Goal: Ask a question: Seek information or help from site administrators or community

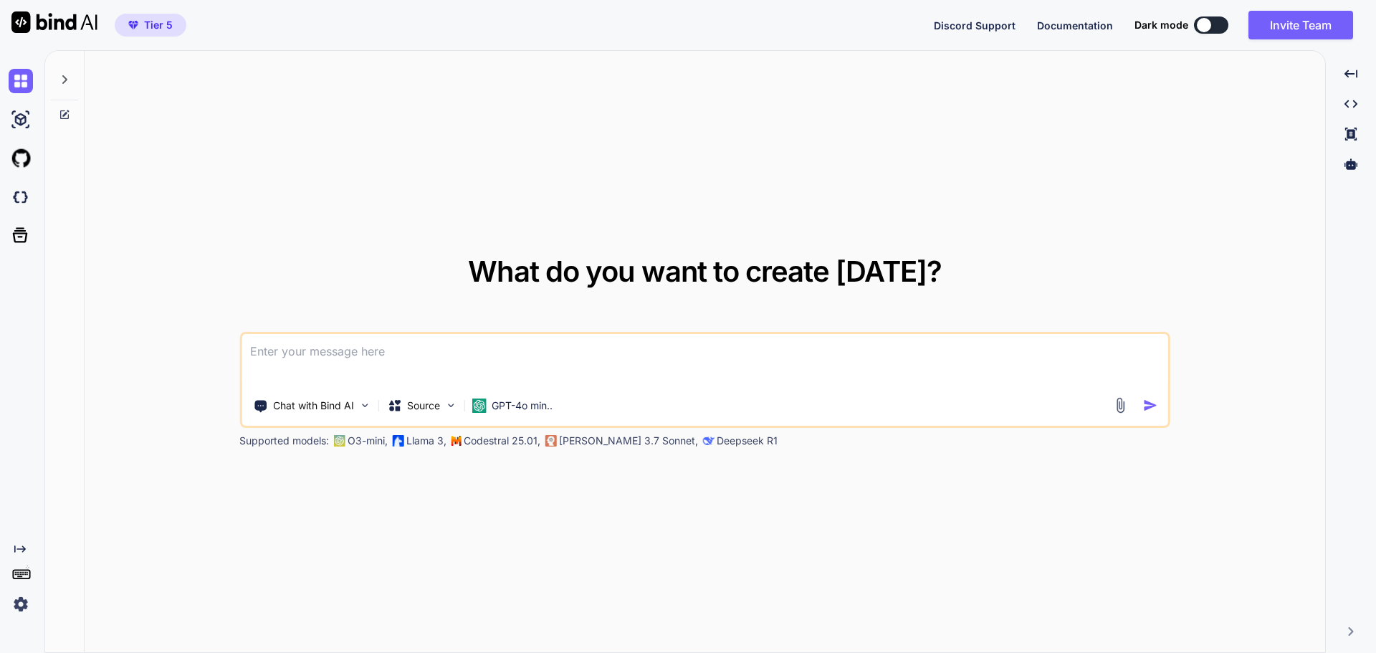
click at [355, 348] on textarea at bounding box center [704, 360] width 926 height 53
click at [1347, 172] on div at bounding box center [1350, 164] width 39 height 24
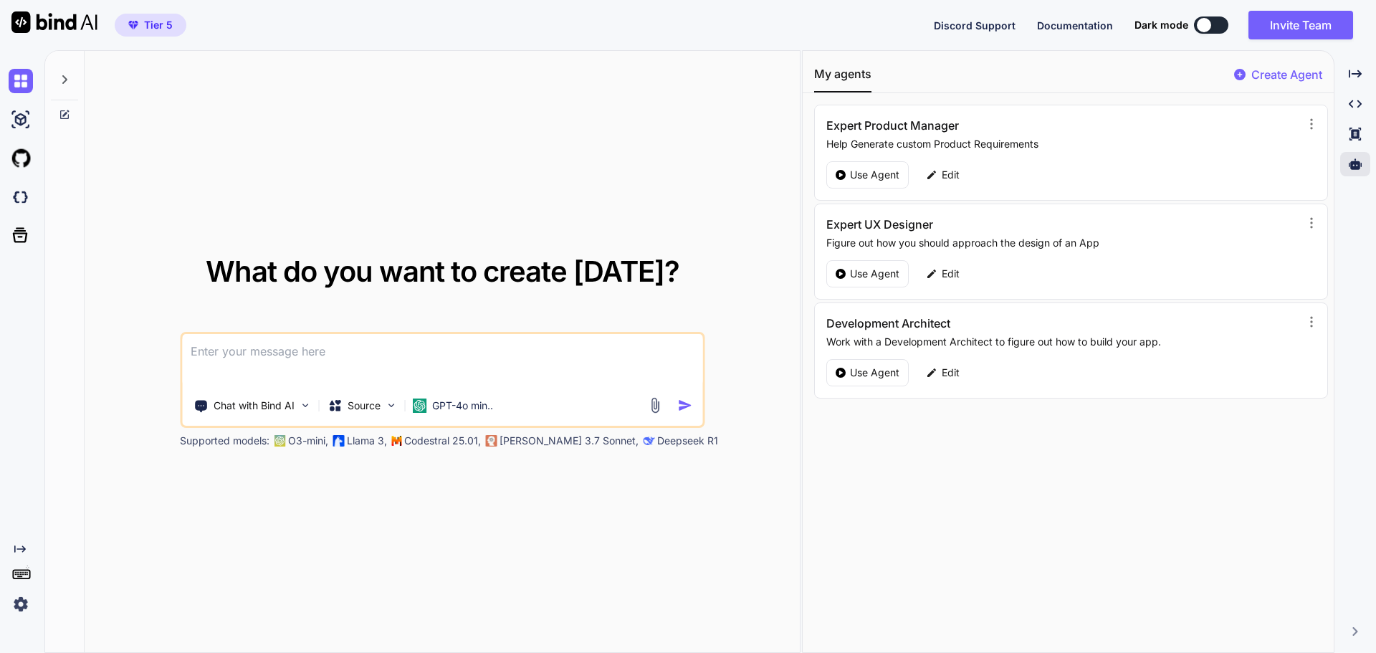
click at [584, 338] on textarea at bounding box center [442, 360] width 520 height 53
click at [492, 416] on div "GPT-4o min.." at bounding box center [452, 405] width 92 height 29
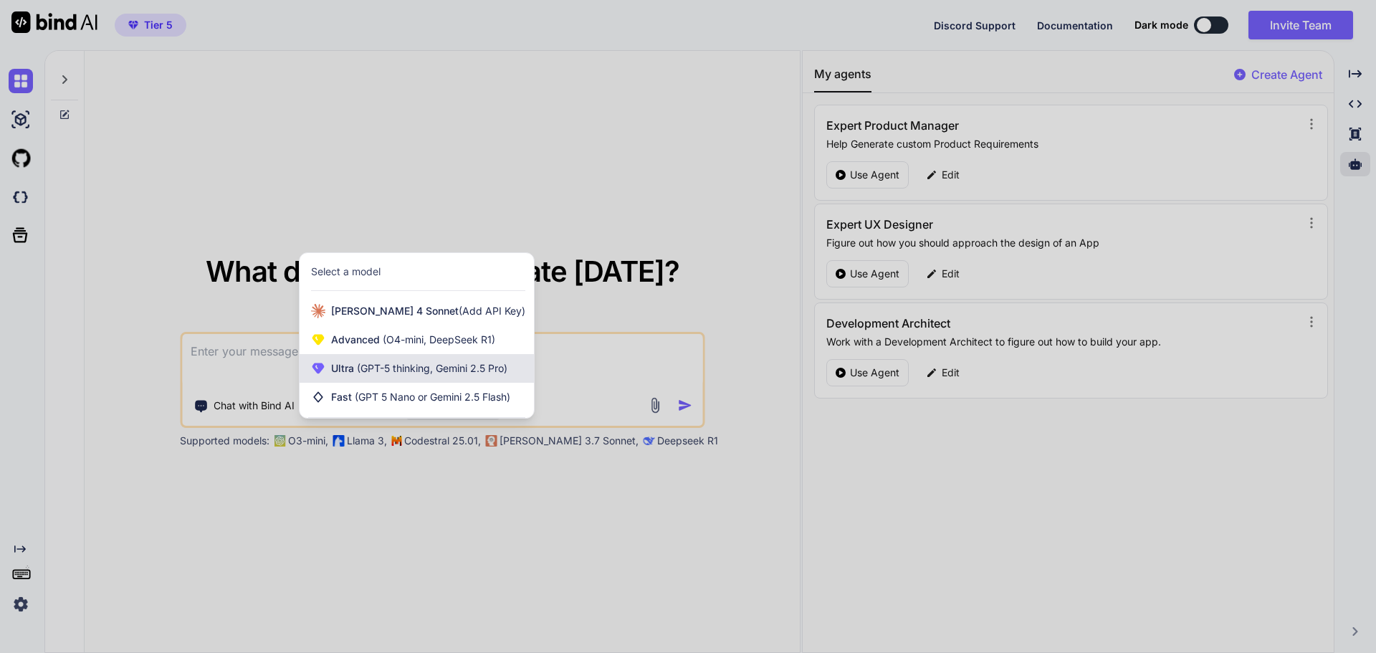
click at [434, 372] on span "(GPT-5 thinking, Gemini 2.5 Pro)" at bounding box center [430, 368] width 153 height 12
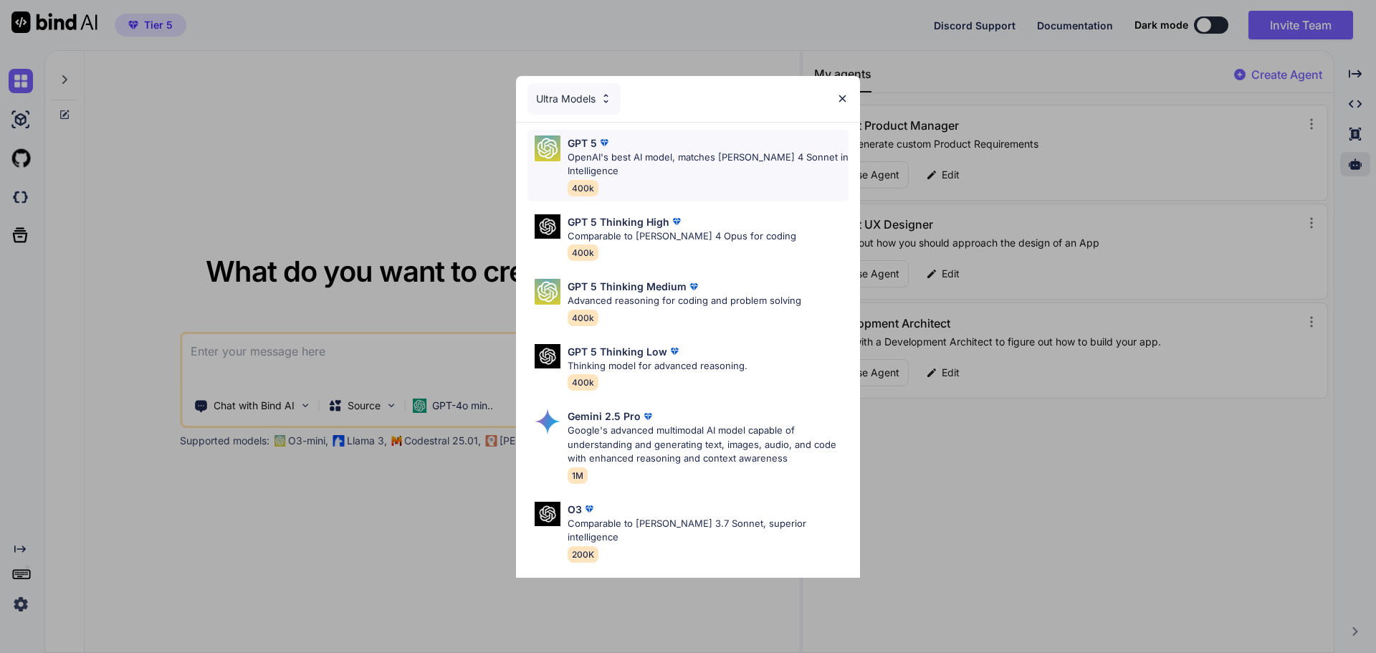
click at [651, 178] on div "GPT 5 OpenAI's best AI model, matches Claude 4 Sonnet in Intelligence 400k" at bounding box center [707, 165] width 281 height 60
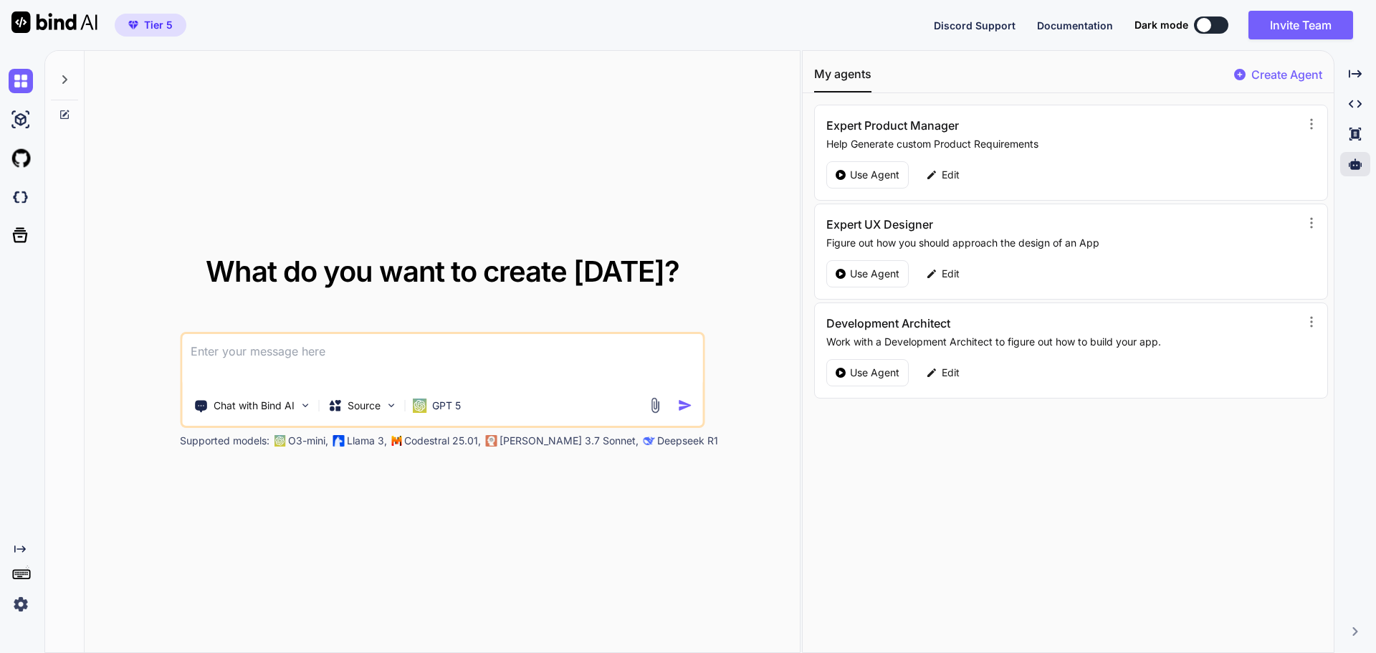
click at [491, 335] on textarea at bounding box center [442, 360] width 520 height 53
click at [455, 397] on div "GPT 5" at bounding box center [436, 405] width 60 height 29
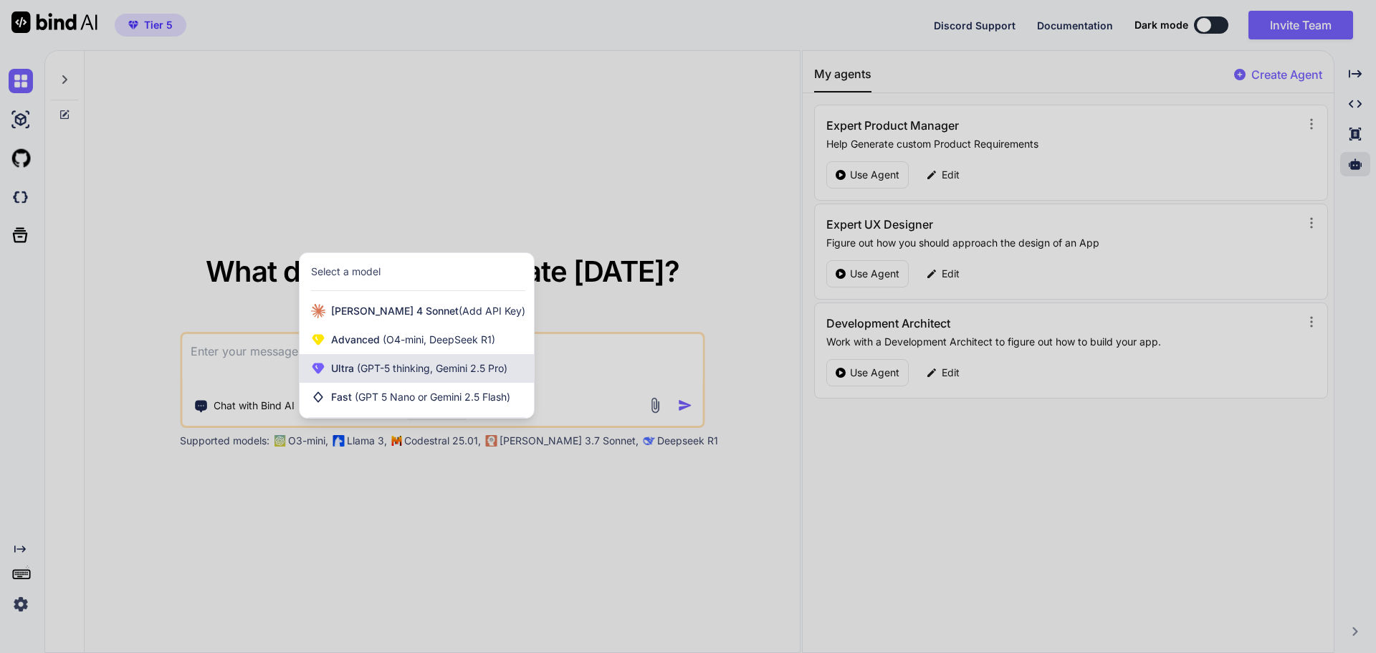
click at [461, 368] on span "(GPT-5 thinking, Gemini 2.5 Pro)" at bounding box center [430, 368] width 153 height 12
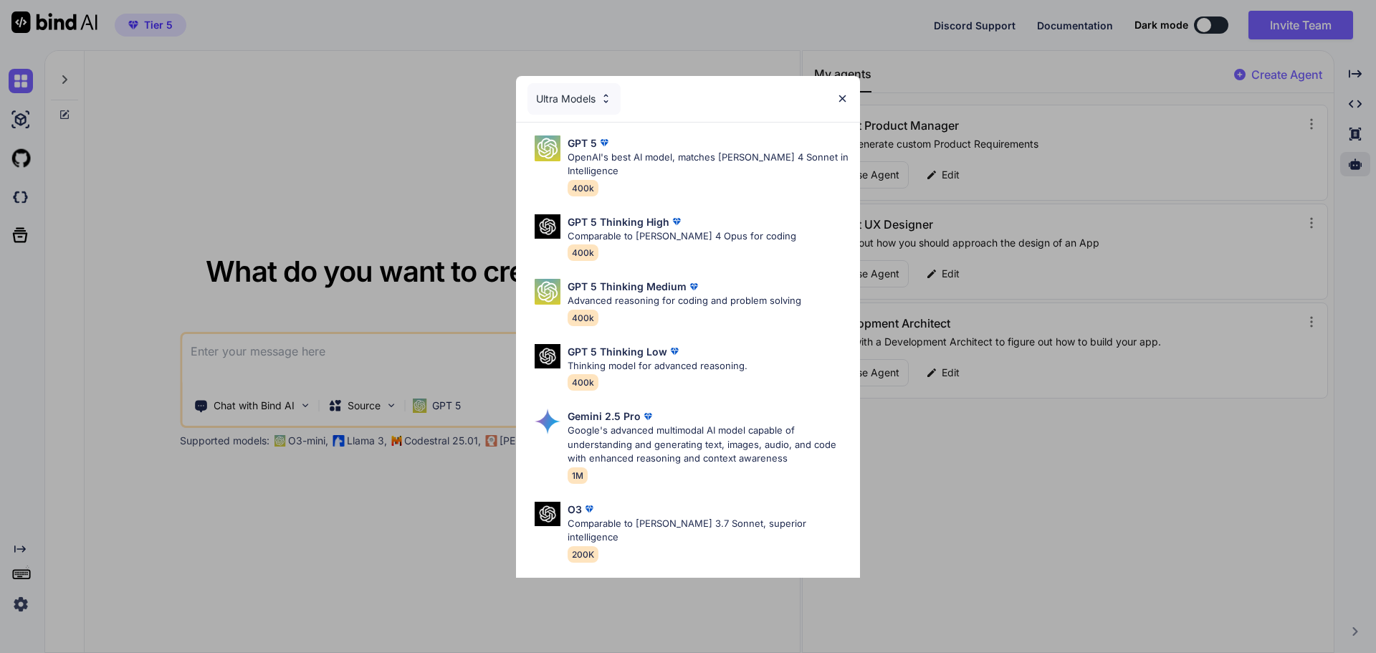
click at [566, 97] on div "Ultra Models" at bounding box center [573, 99] width 93 height 32
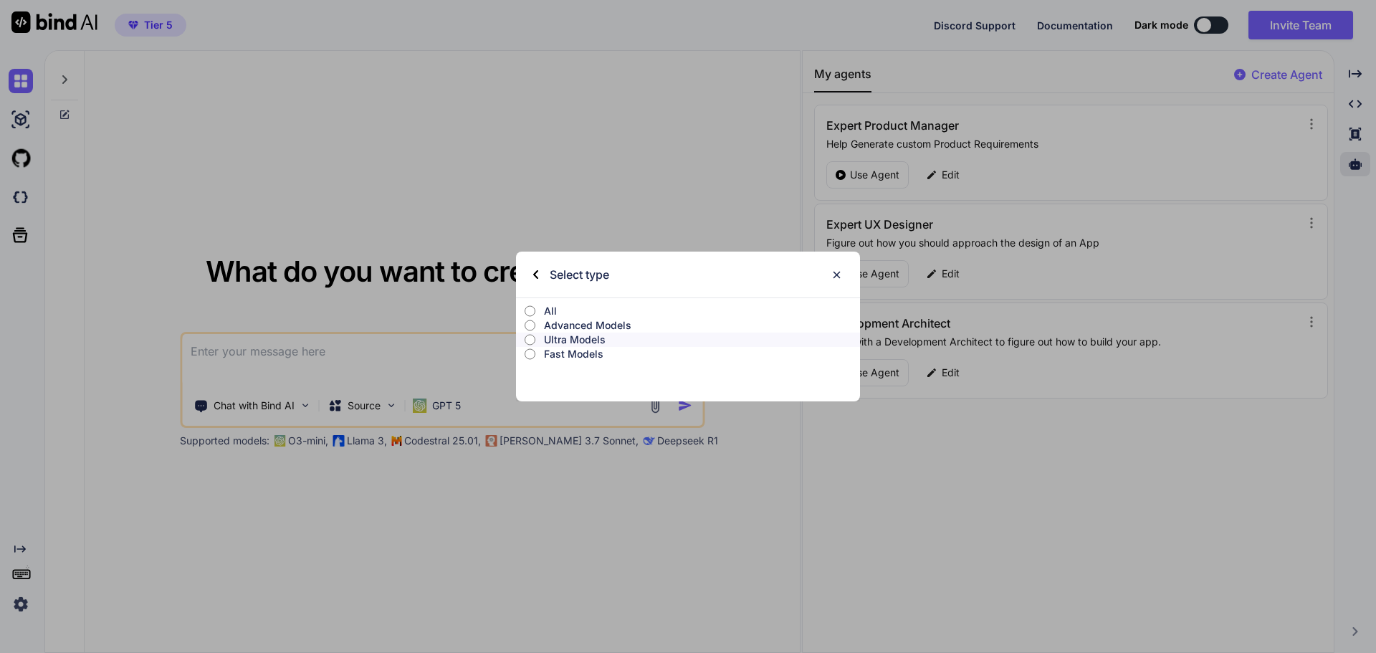
click at [552, 305] on p "All" at bounding box center [702, 311] width 316 height 14
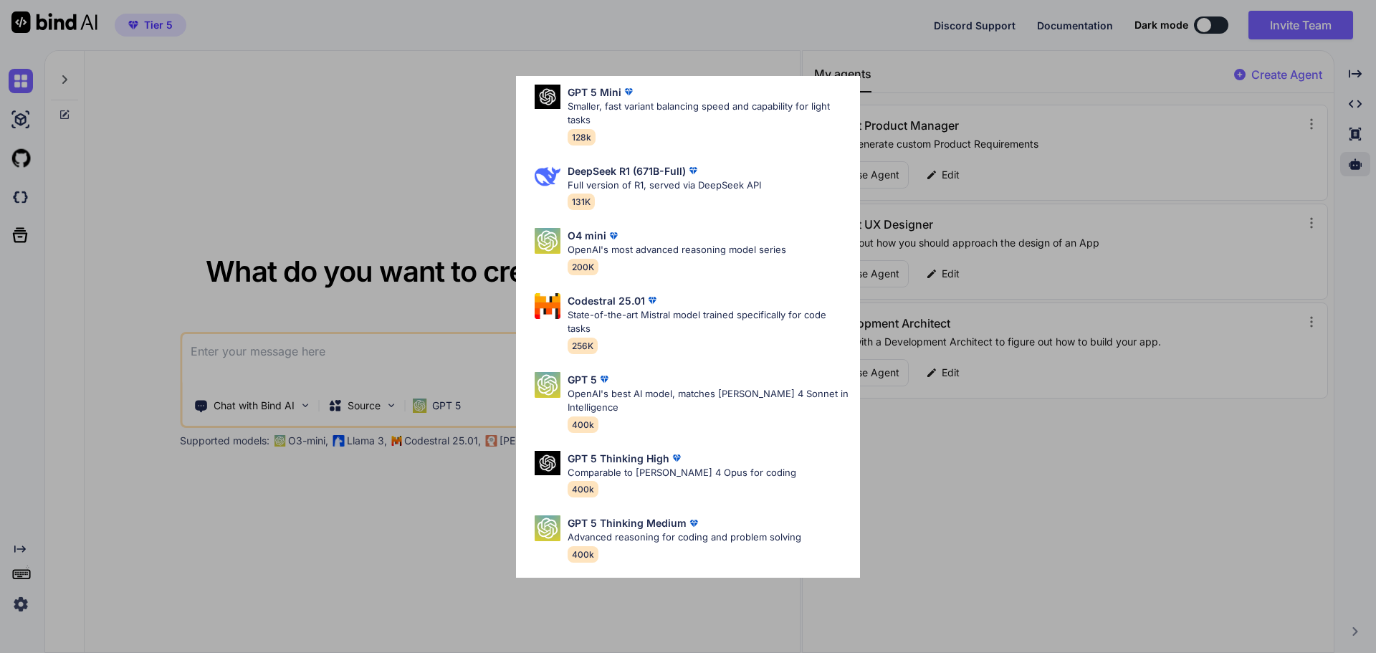
scroll to position [2, 0]
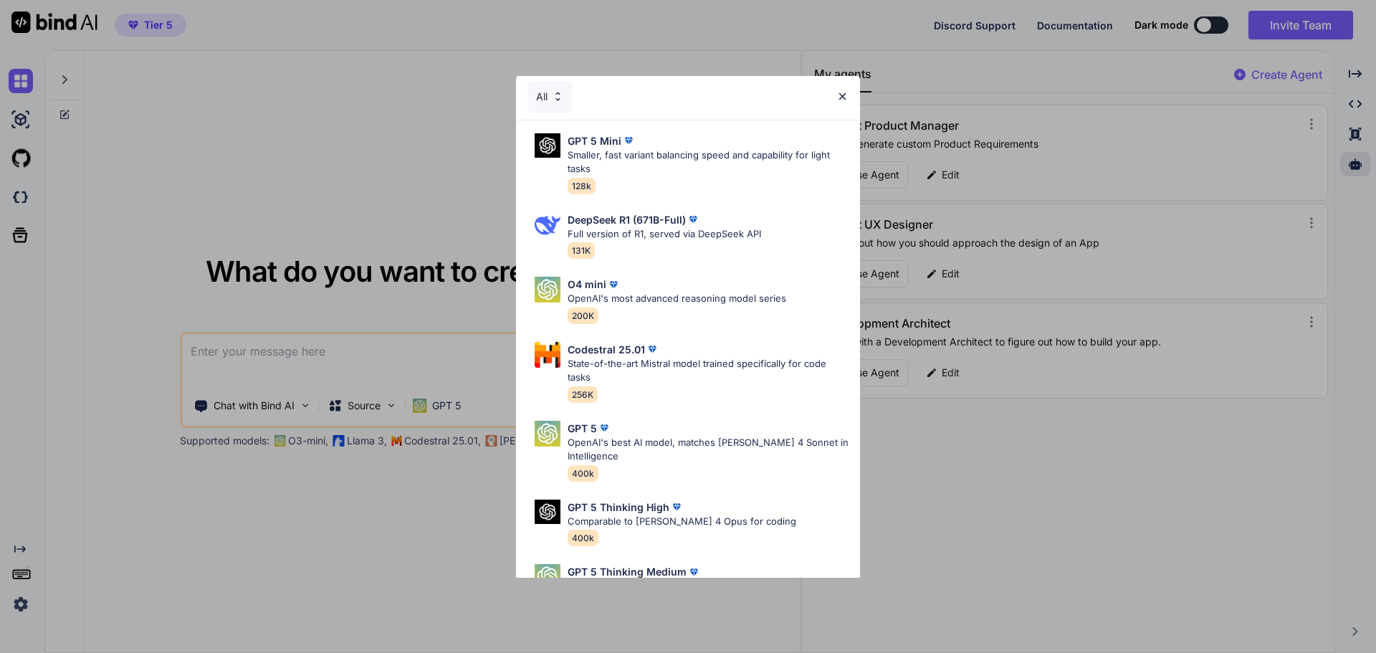
click at [840, 102] on div "All" at bounding box center [688, 97] width 344 height 46
click at [840, 97] on img at bounding box center [842, 96] width 12 height 12
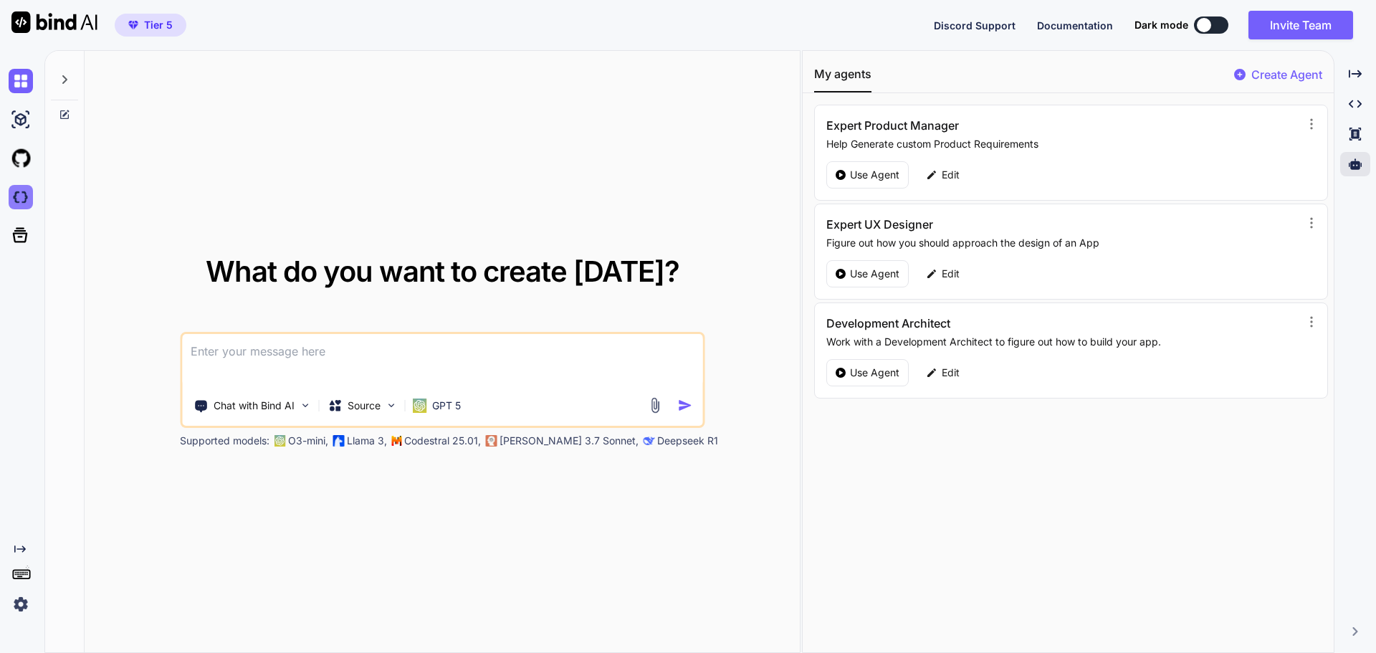
click at [22, 196] on img at bounding box center [21, 197] width 24 height 24
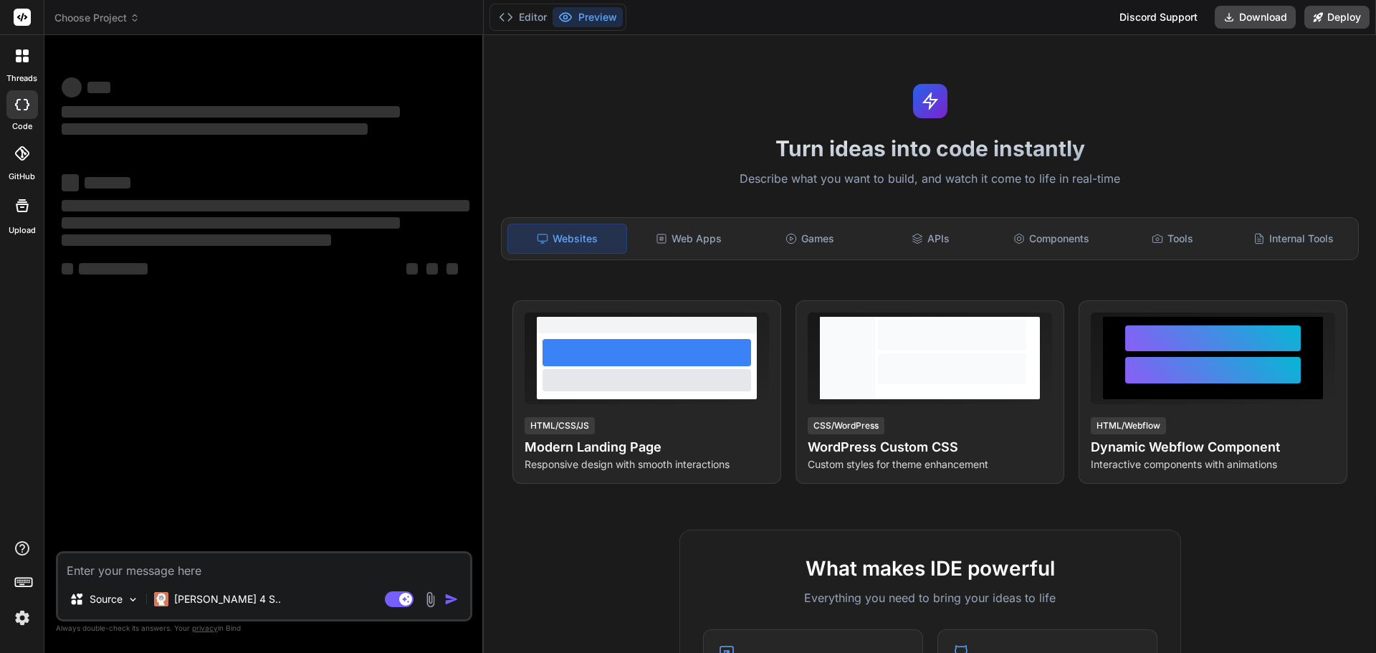
click at [107, 24] on span "Choose Project" at bounding box center [96, 18] width 85 height 14
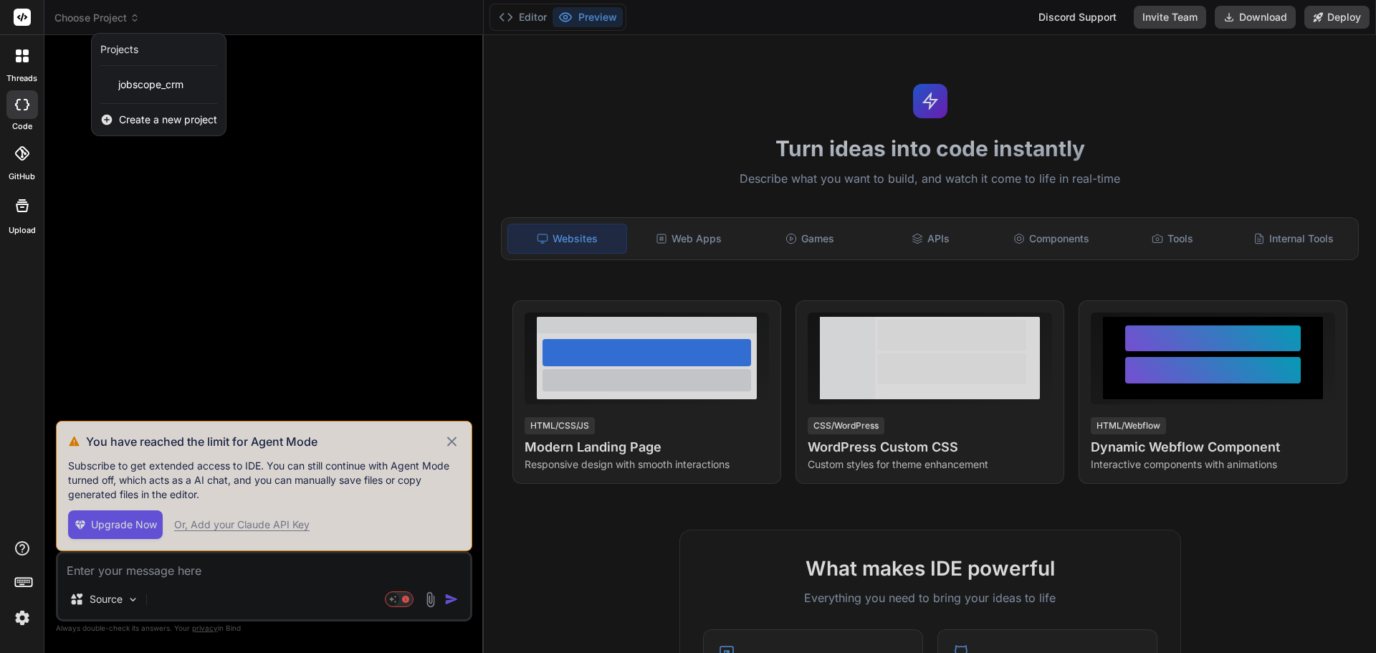
type textarea "x"
click at [164, 121] on span "Create a new project" at bounding box center [168, 119] width 98 height 14
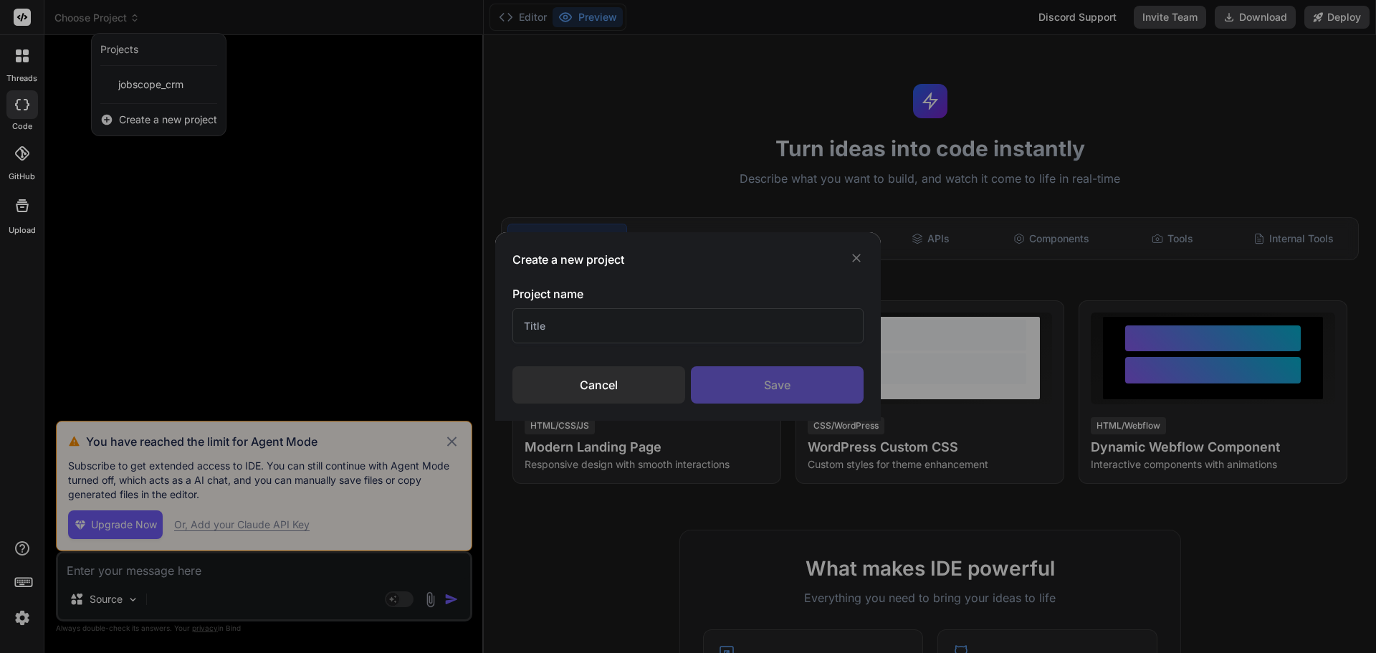
click at [547, 330] on input "text" at bounding box center [687, 325] width 351 height 35
drag, startPoint x: 580, startPoint y: 325, endPoint x: 593, endPoint y: 339, distance: 19.3
click at [593, 339] on input "Mail Merge Addin" at bounding box center [687, 325] width 351 height 35
click at [598, 331] on input "Mail Merge Addin" at bounding box center [687, 325] width 351 height 35
click at [692, 334] on input "Mail Merge Addon" at bounding box center [687, 325] width 351 height 35
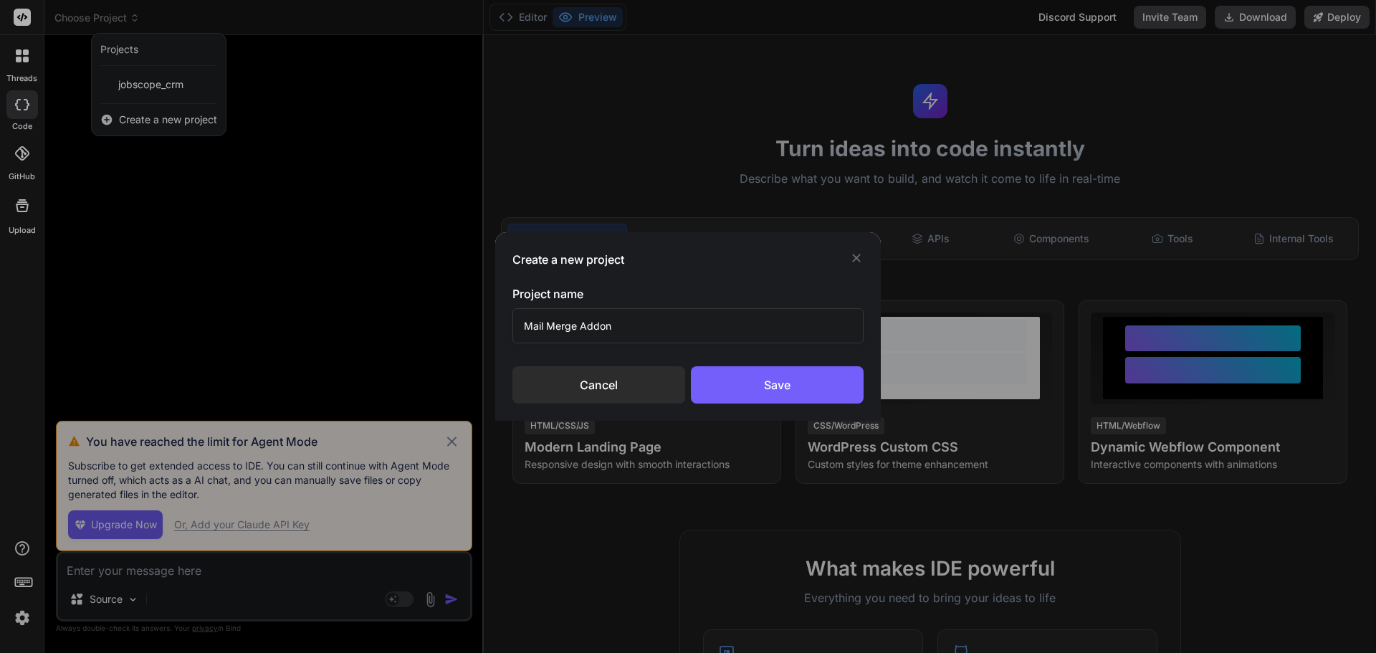
click at [579, 326] on input "Mail Merge Addon" at bounding box center [687, 325] width 351 height 35
type input "Mail Merge Outlook Addon"
click at [724, 375] on div "Save" at bounding box center [777, 384] width 173 height 37
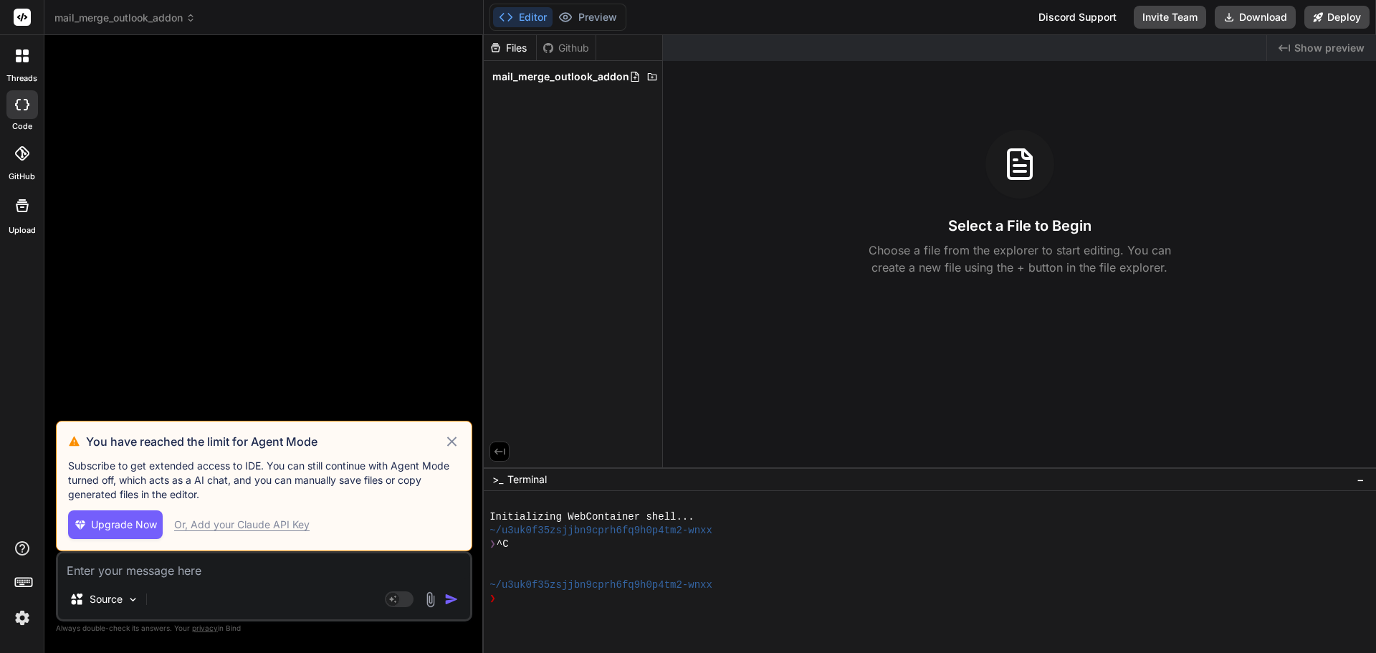
click at [551, 135] on div "Files Github mail_merge_outlook_addon" at bounding box center [573, 251] width 179 height 432
click at [449, 443] on icon at bounding box center [451, 441] width 16 height 17
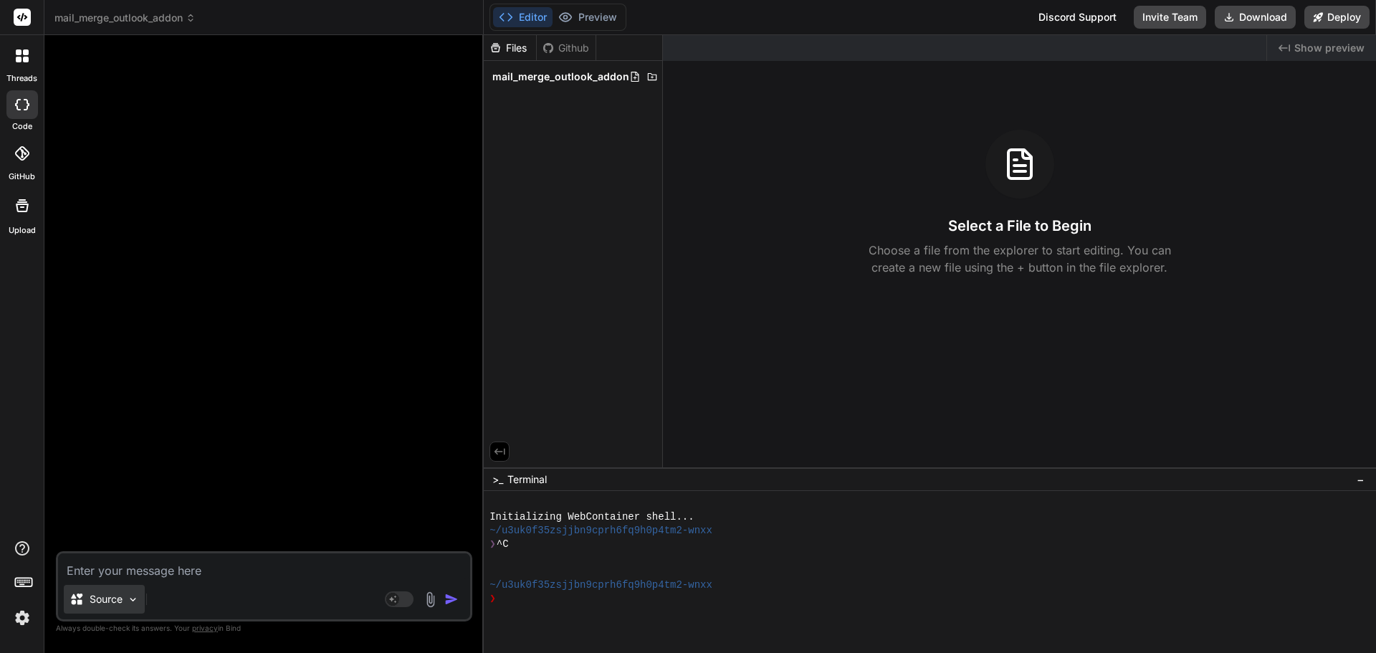
click at [134, 604] on img at bounding box center [133, 599] width 12 height 12
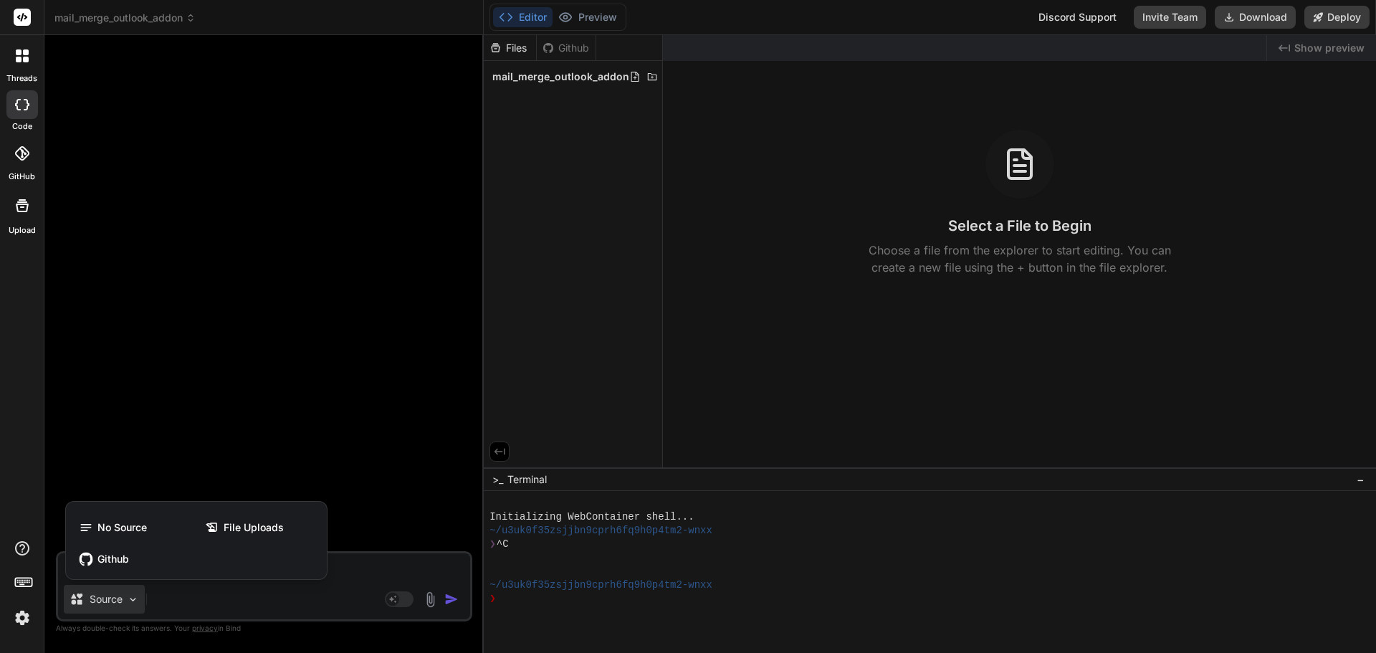
click at [293, 441] on div at bounding box center [688, 326] width 1376 height 653
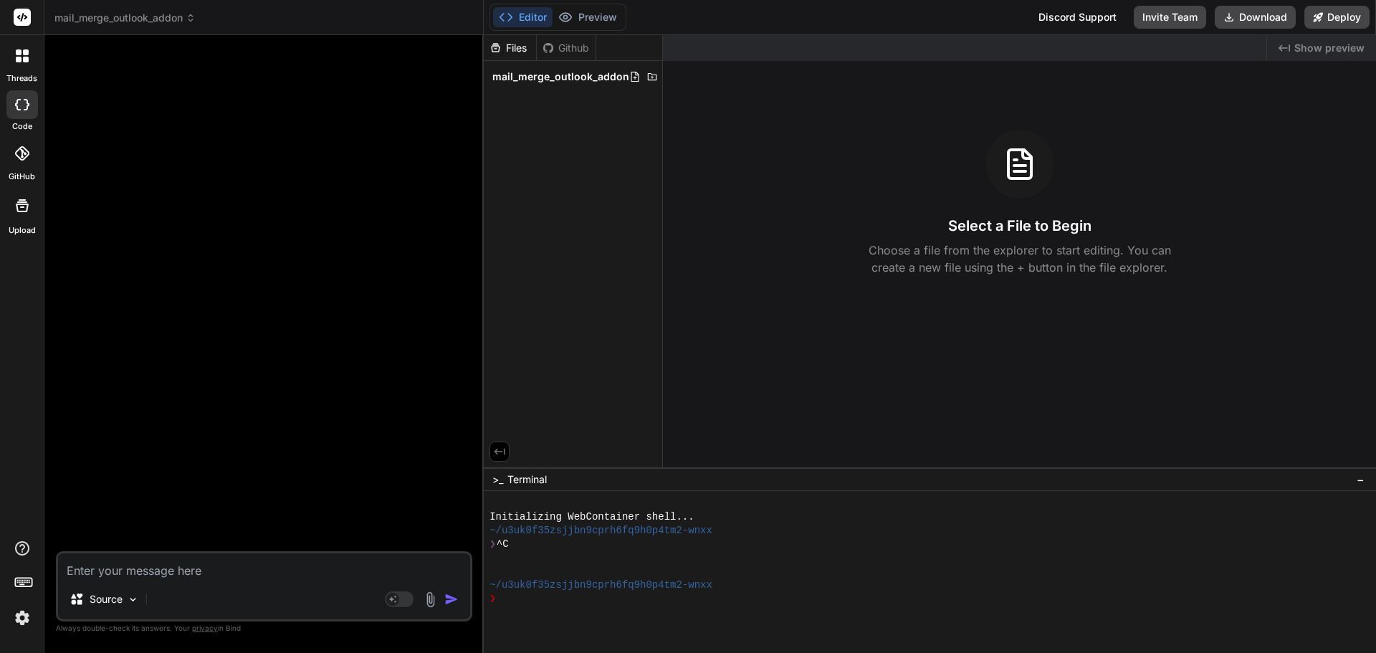
click at [193, 569] on textarea at bounding box center [264, 566] width 412 height 26
type textarea "x"
type textarea "C"
type textarea "x"
type textarea "Cr"
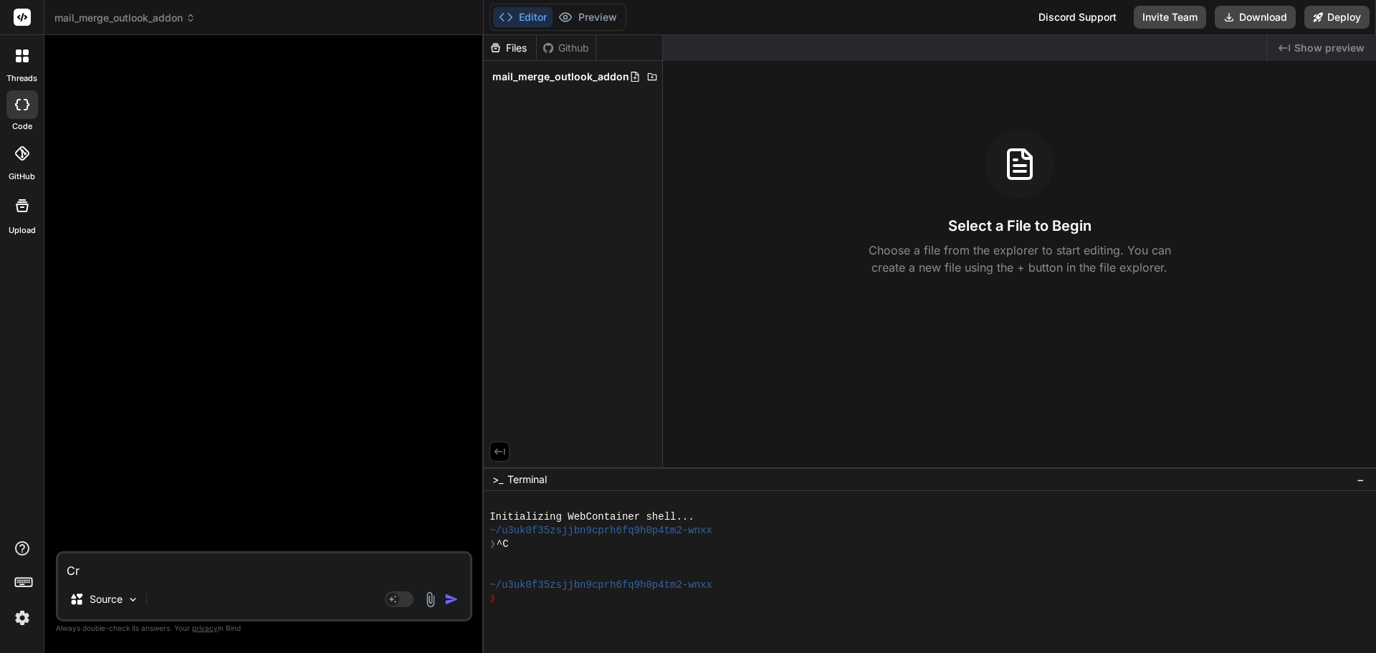
type textarea "x"
type textarea "Cre"
type textarea "x"
type textarea "Crea"
type textarea "x"
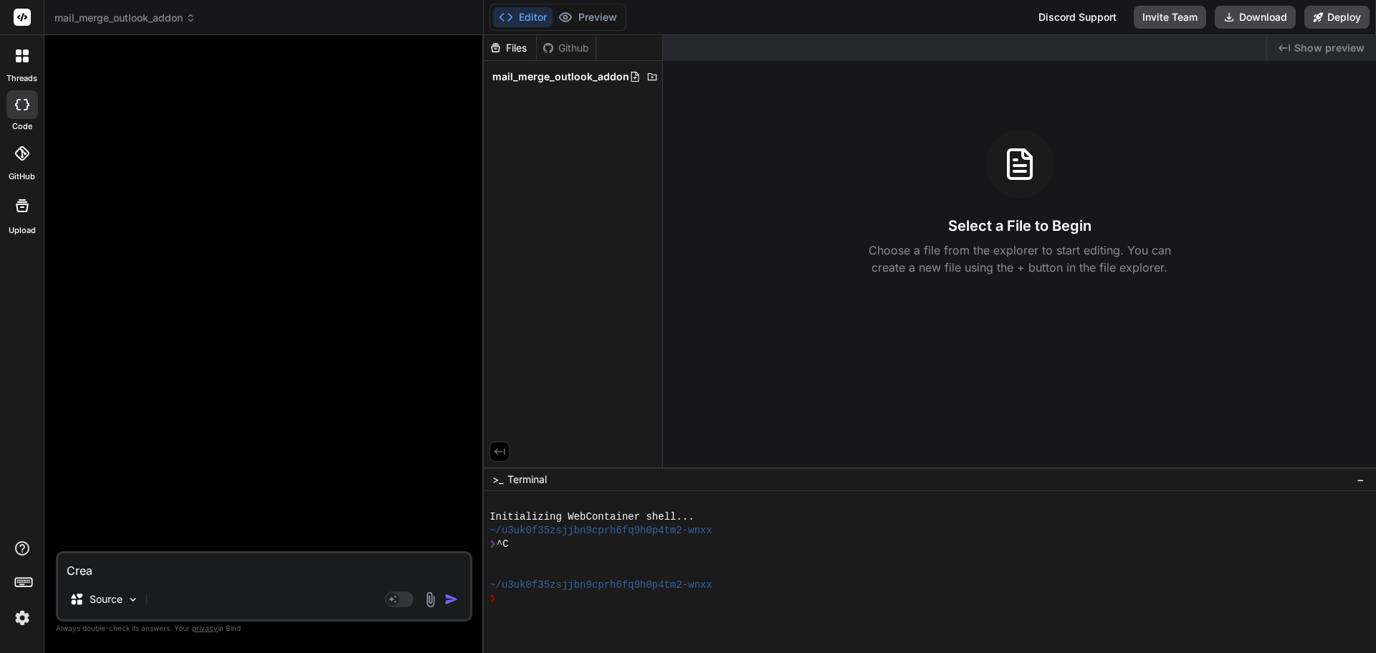
type textarea "Creat"
type textarea "x"
type textarea "Creat"
type textarea "x"
type textarea "Create"
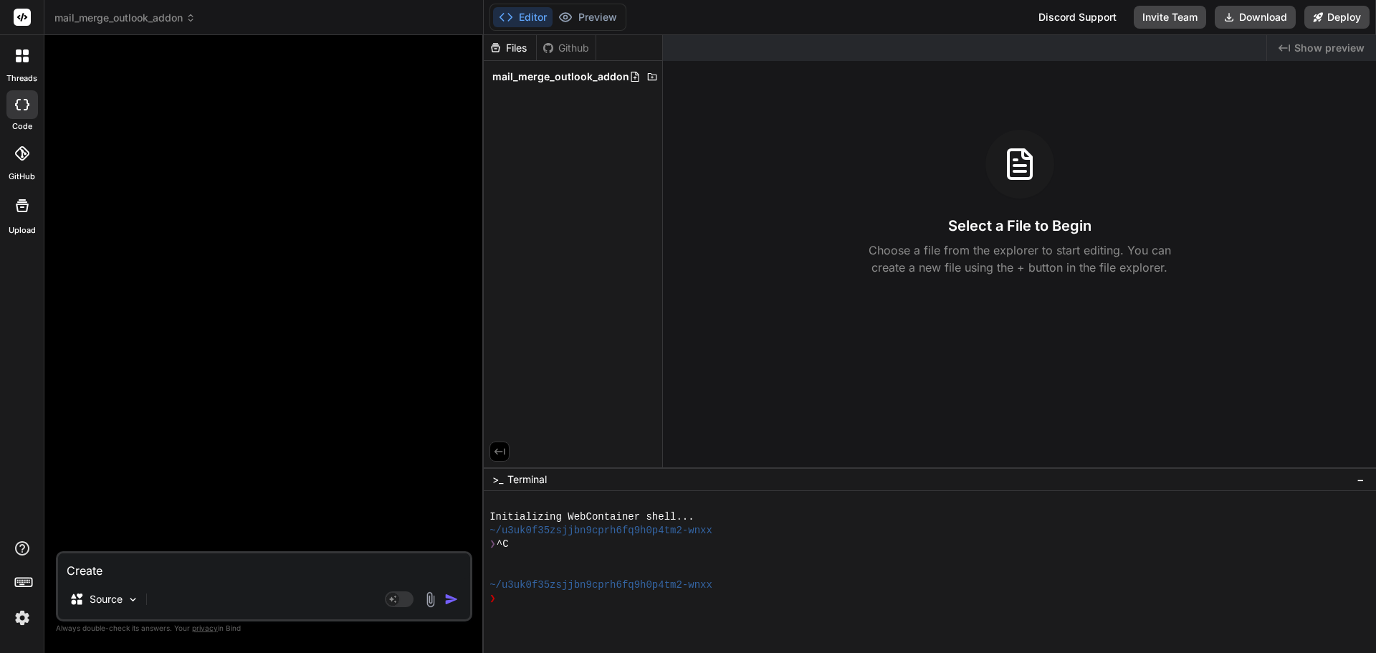
type textarea "x"
type textarea "Create"
type textarea "x"
type textarea "Create a"
type textarea "x"
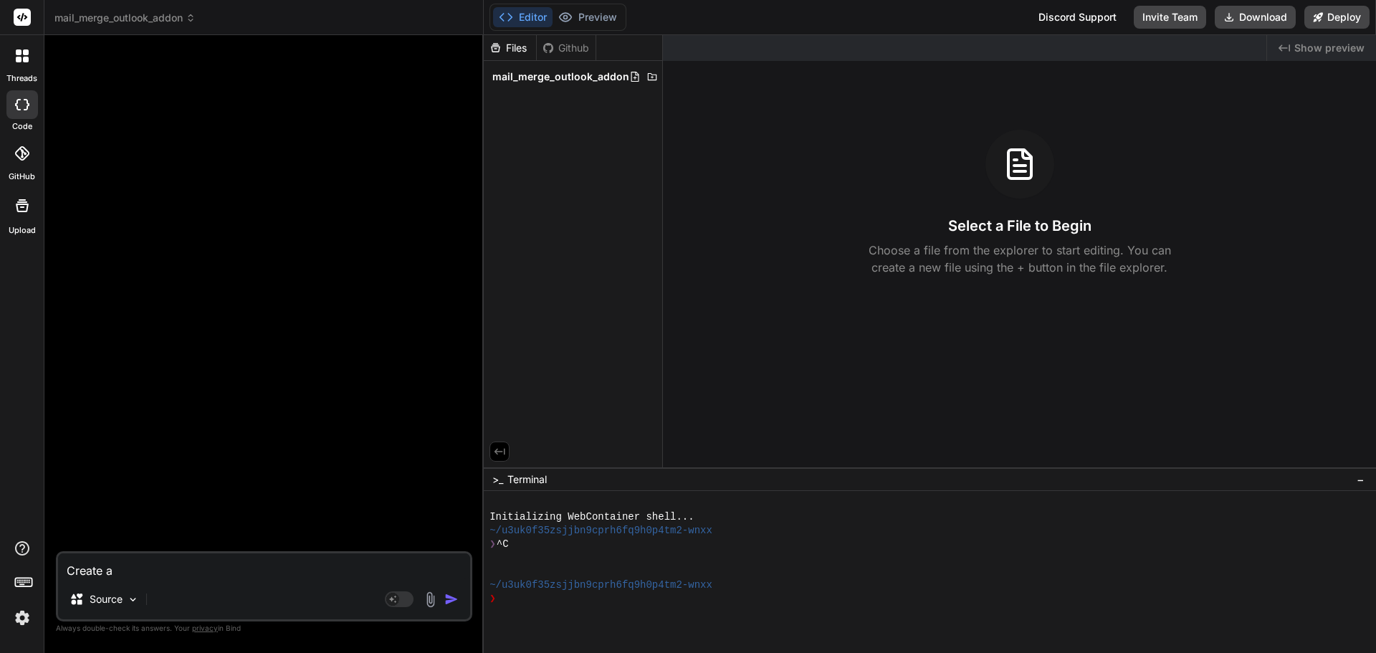
type textarea "Create a"
type textarea "x"
type textarea "Create a m"
type textarea "x"
type textarea "Create a ma"
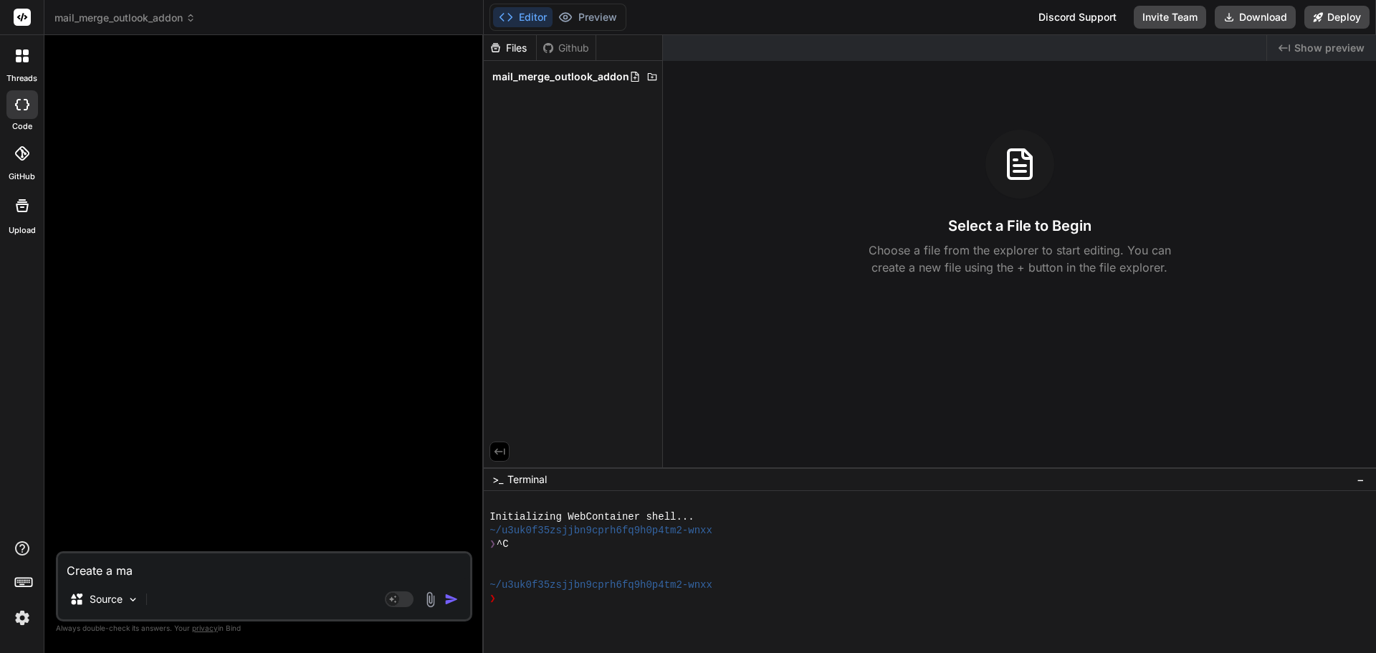
type textarea "x"
type textarea "Create a mai"
type textarea "x"
type textarea "Create a mail"
type textarea "x"
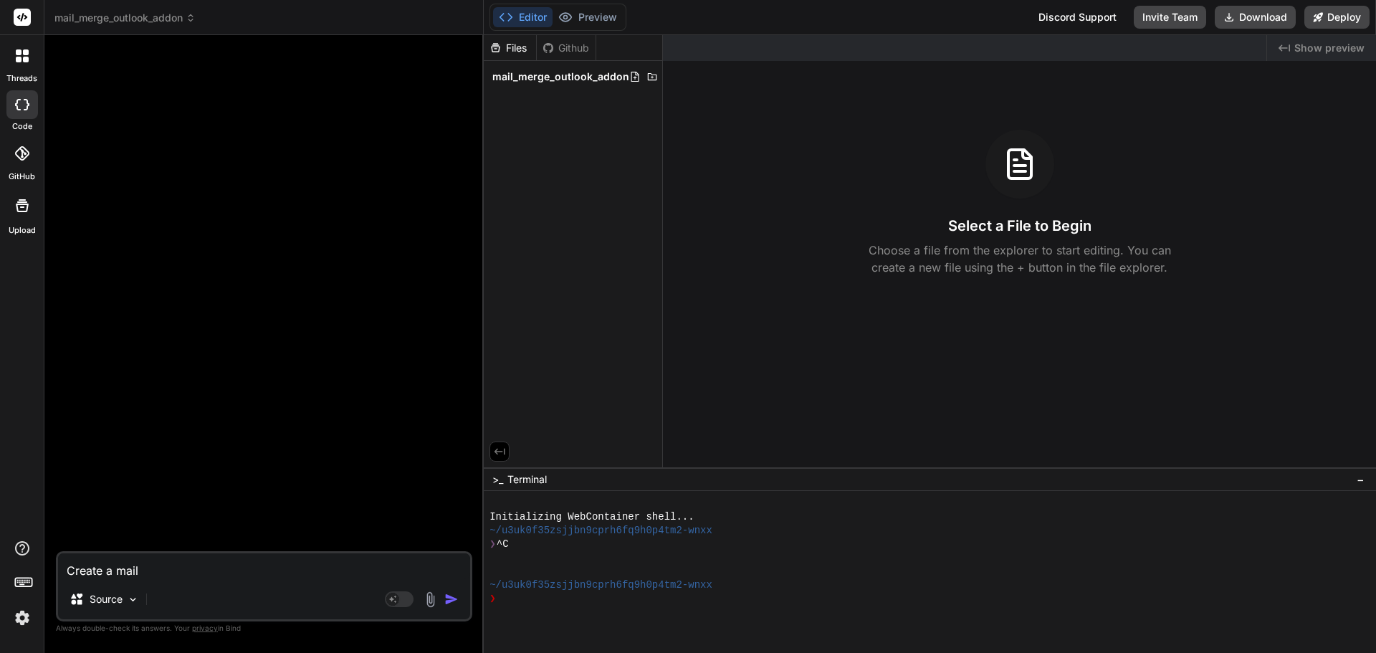
type textarea "Create a mail"
type textarea "x"
type textarea "Create a mail m"
type textarea "x"
type textarea "Create a mail me"
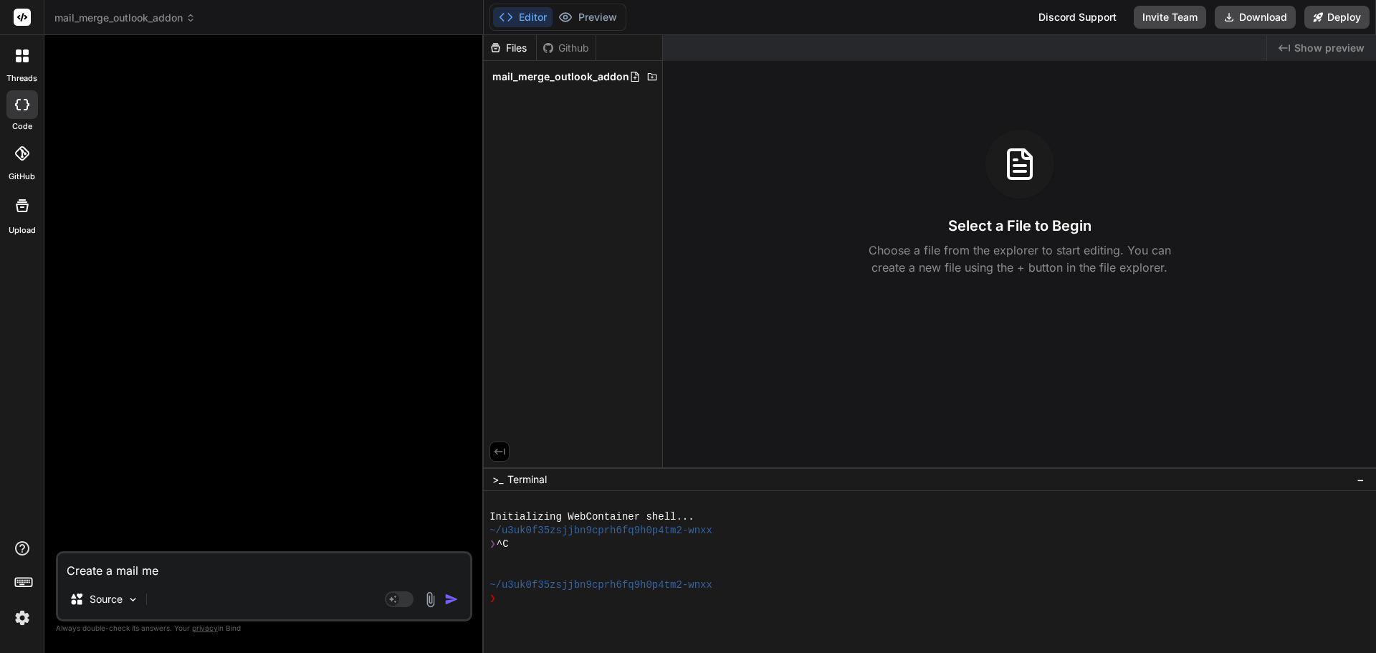
type textarea "x"
type textarea "Create a mail mer"
type textarea "x"
type textarea "Create a mail merg"
type textarea "x"
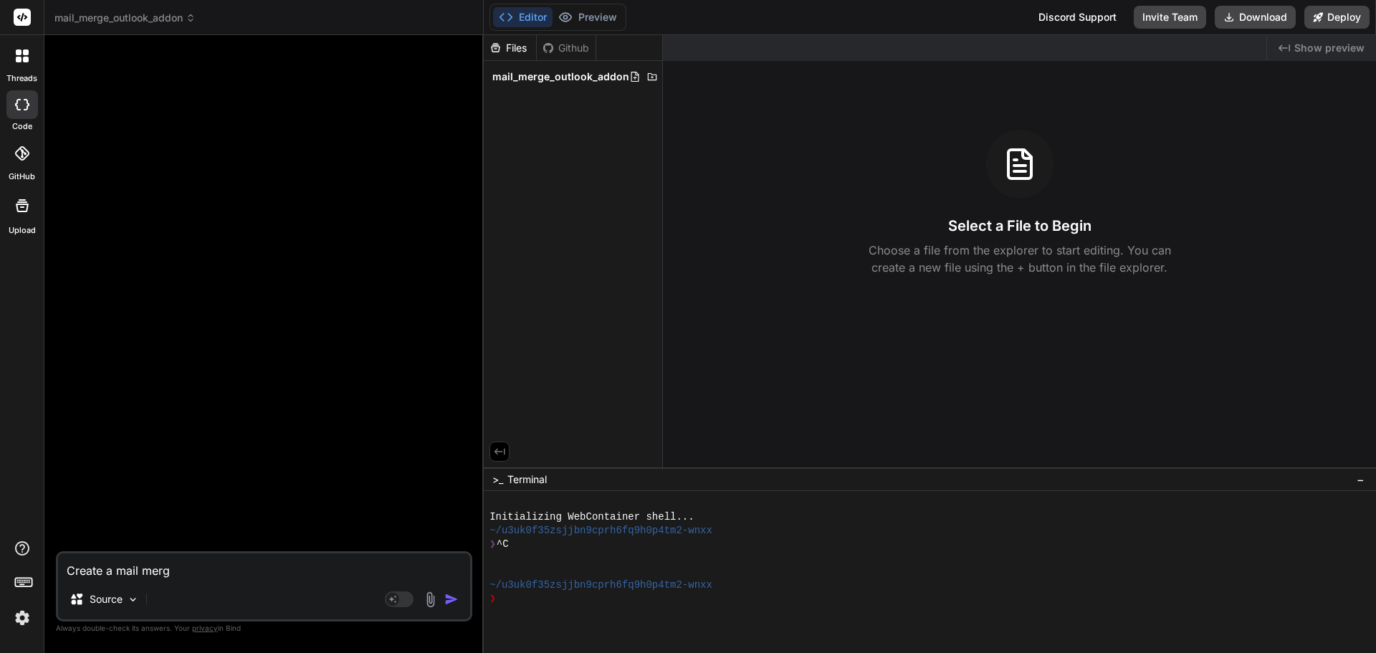
type textarea "Create a mail merge"
type textarea "x"
type textarea "Create a mail merge"
type textarea "x"
type textarea "Create a mail merge o"
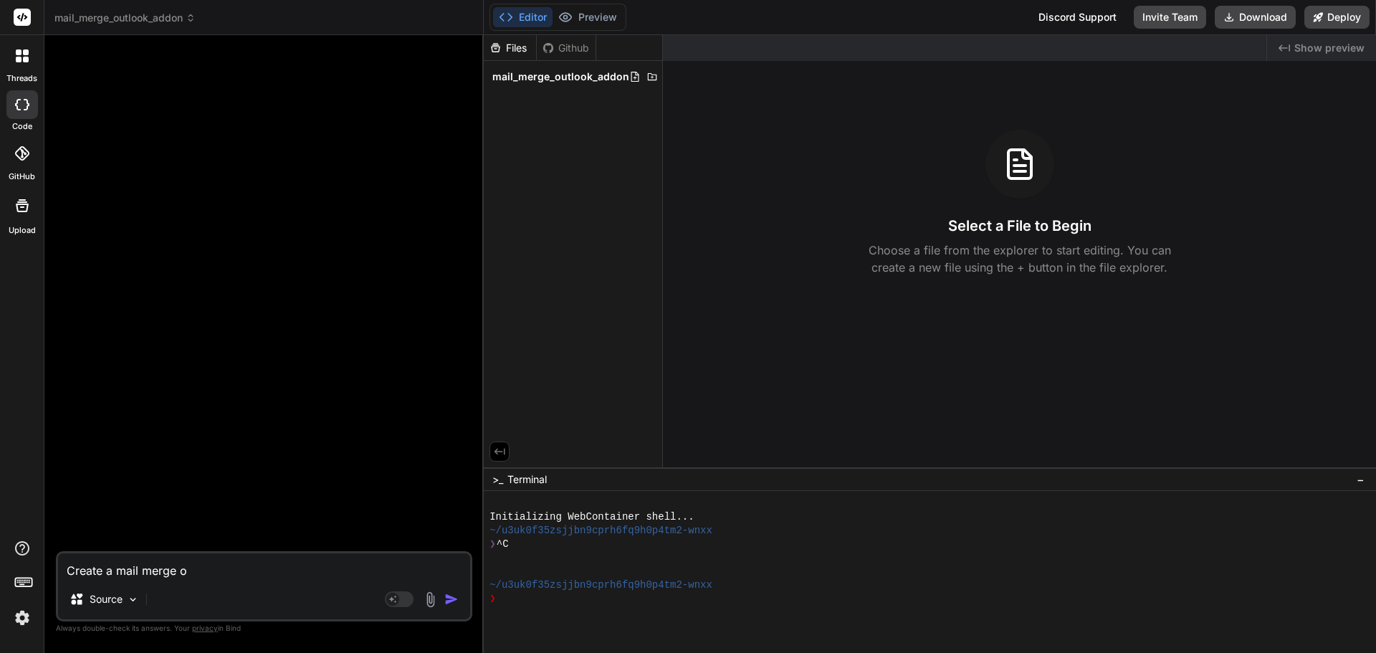
type textarea "x"
type textarea "Create a mail merge ou"
type textarea "x"
type textarea "Create a mail merge out"
type textarea "x"
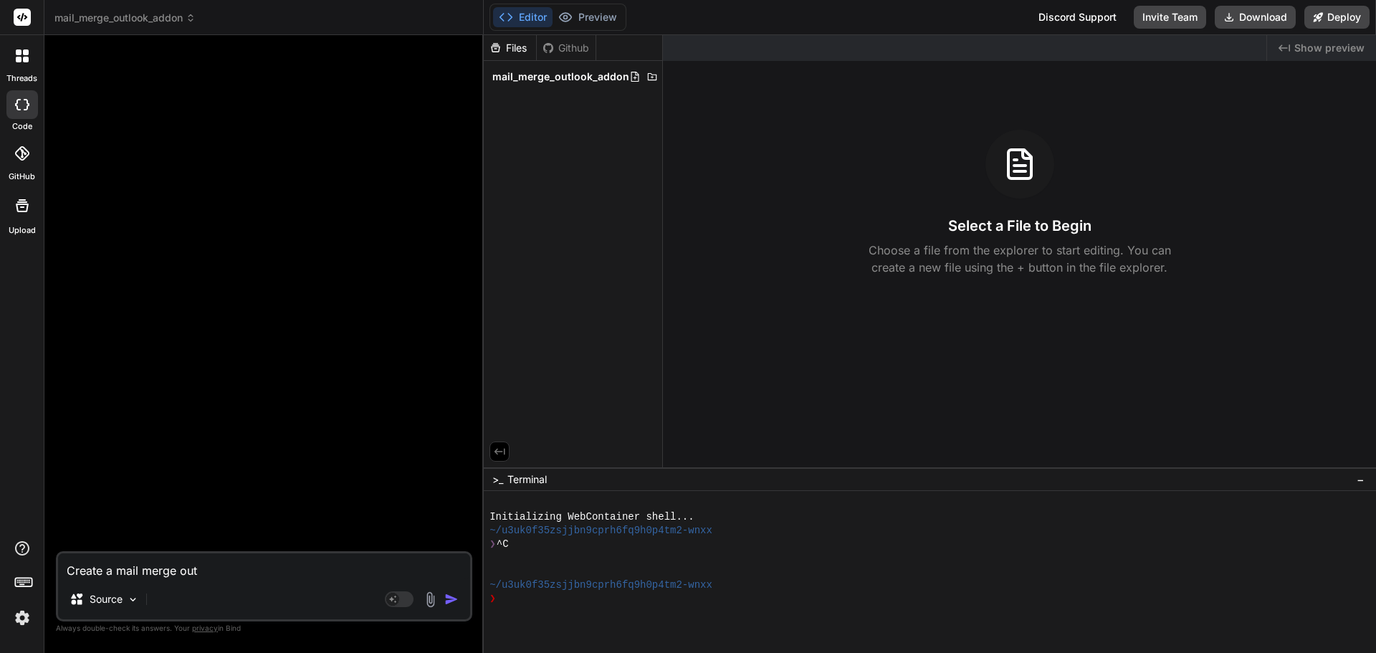
type textarea "Create a mail merge outl"
type textarea "x"
type textarea "Create a mail merge outlo"
type textarea "x"
type textarea "Create a mail merge outloo"
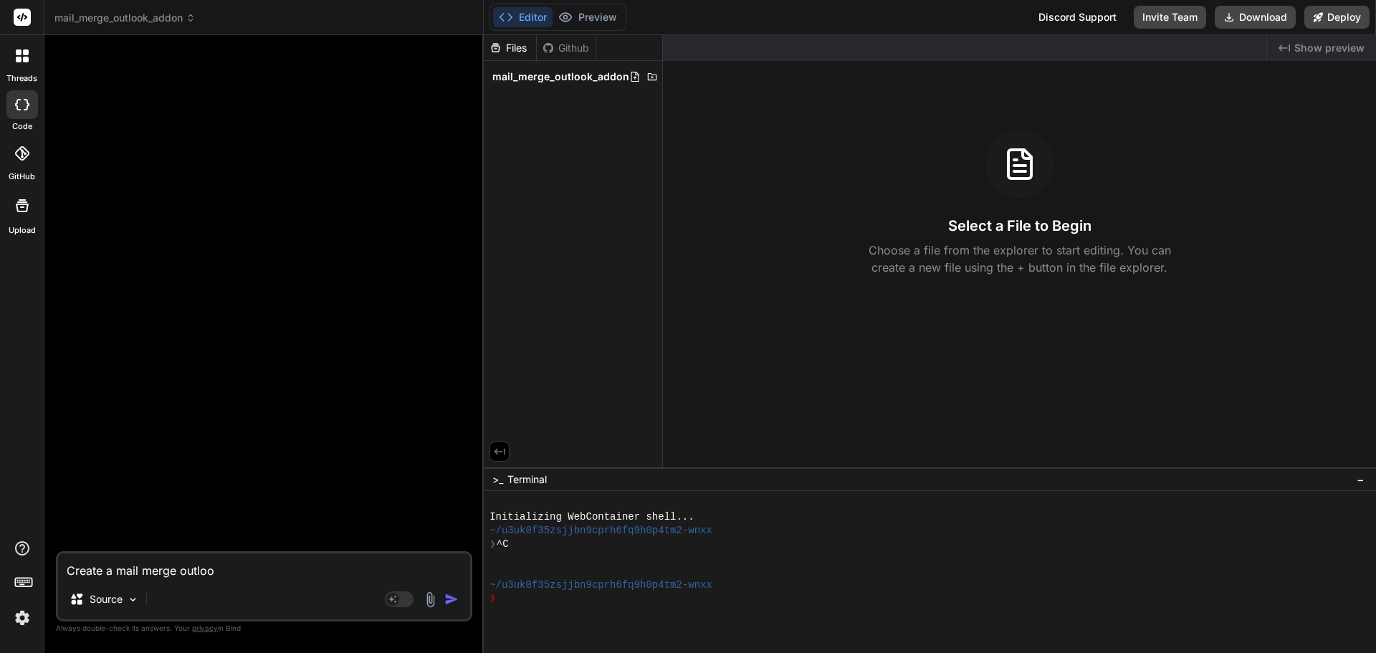
type textarea "x"
type textarea "Create a mail merge outlook"
type textarea "x"
type textarea "Create a mail merge outlook"
type textarea "x"
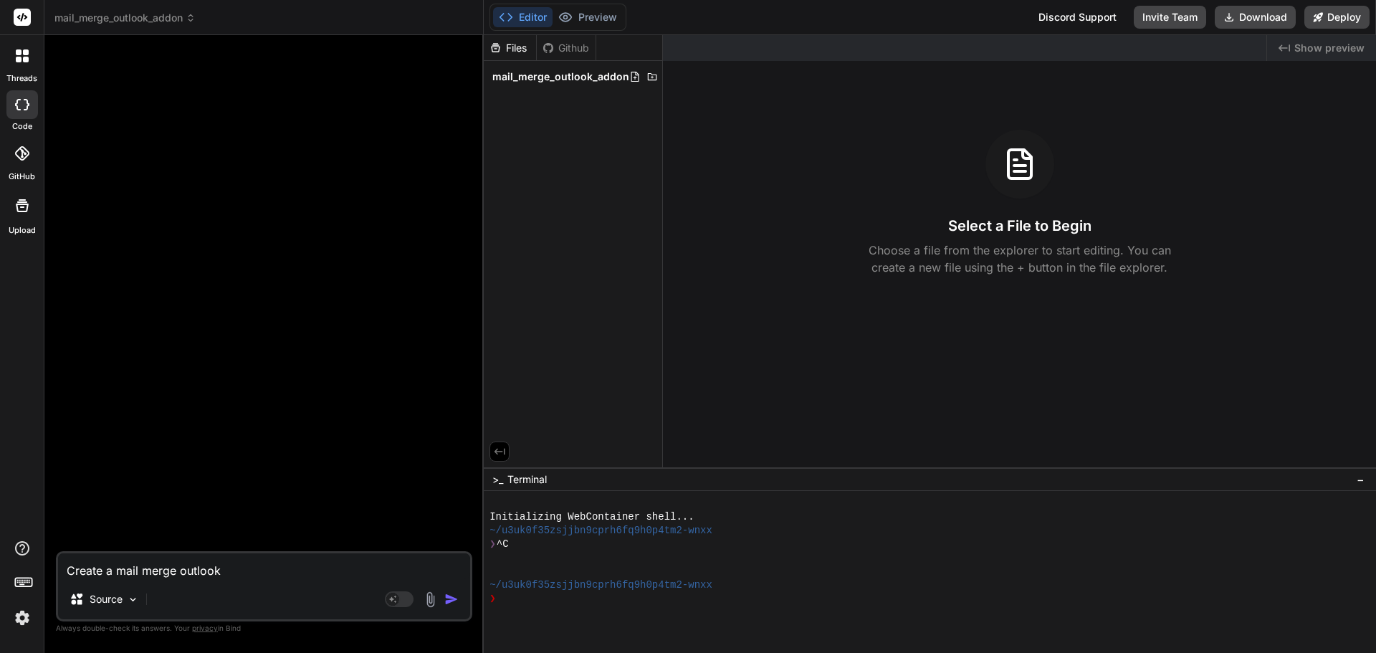
type textarea "Create a mail merge outlook a"
type textarea "x"
type textarea "Create a mail merge outlook ad"
type textarea "x"
type textarea "Create a mail merge outlook add"
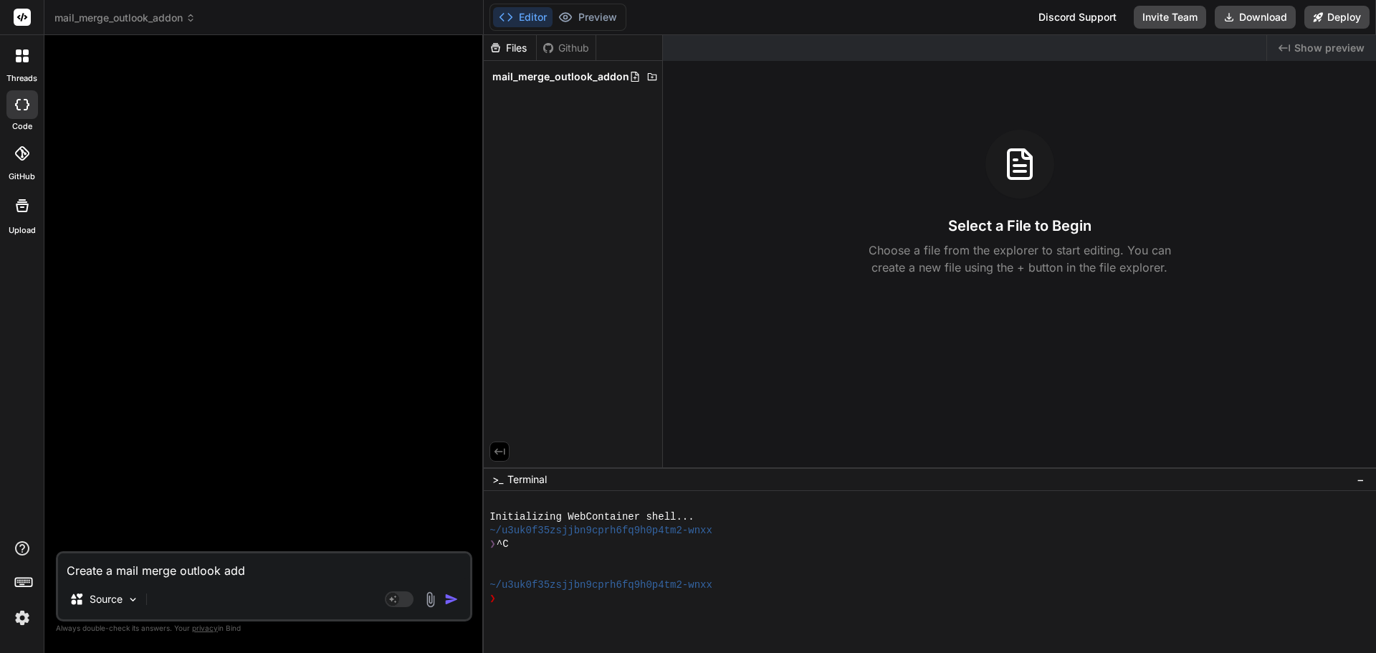
type textarea "x"
type textarea "Create a mail merge outlook addo"
type textarea "x"
type textarea "Create a mail merge outlook addon"
type textarea "x"
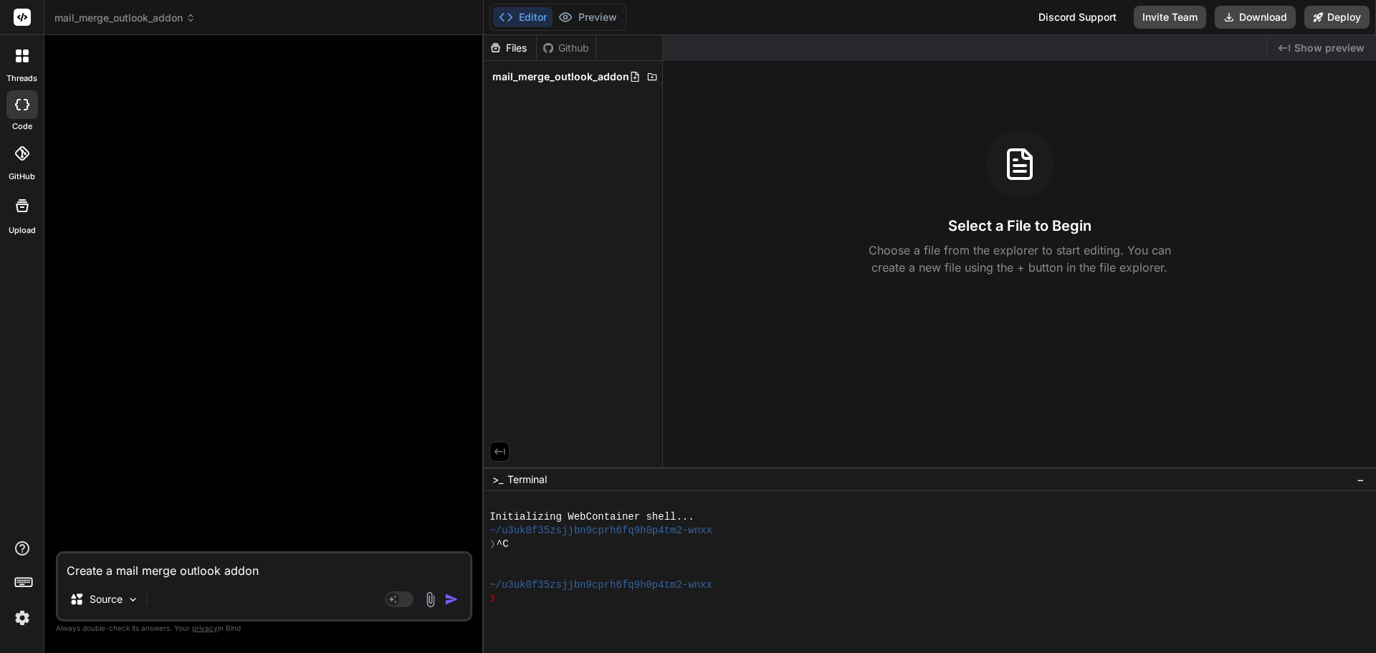
type textarea "Create a mail merge outlook addon"
type textarea "x"
type textarea "Create a mail merge outlook addon t"
type textarea "x"
type textarea "Create a mail merge outlook addon th"
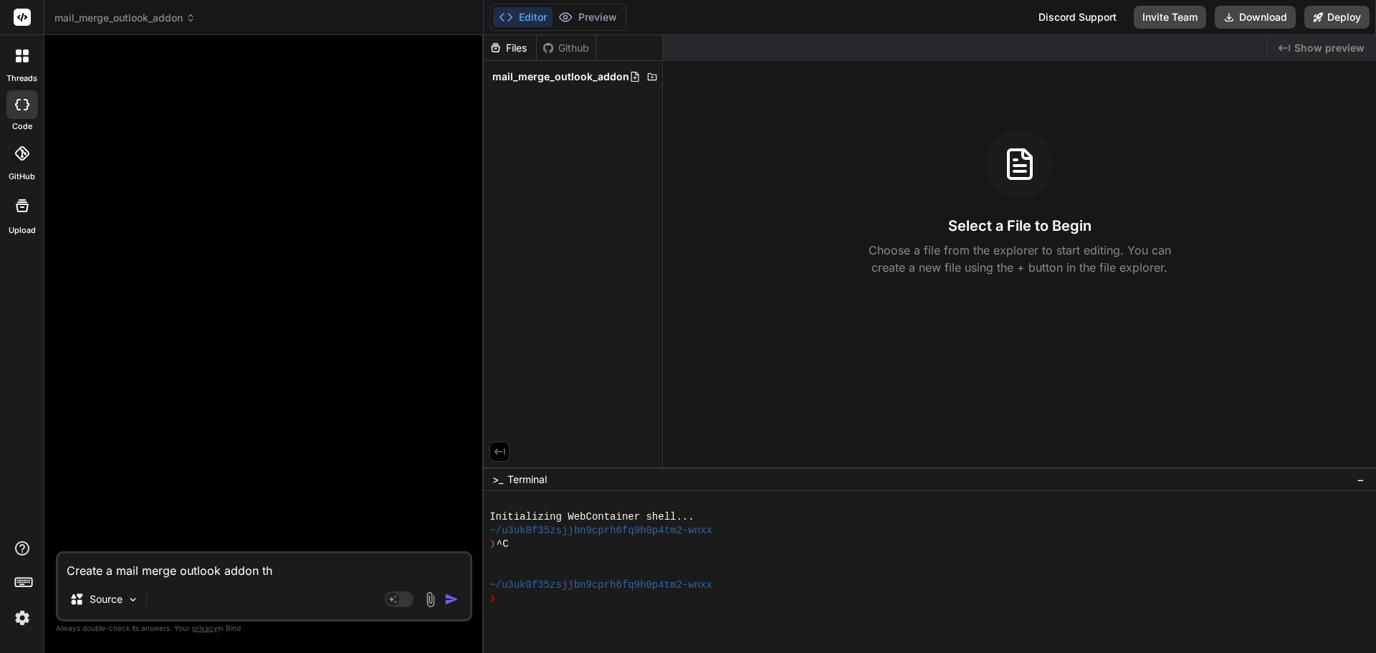
type textarea "x"
type textarea "Create a mail merge outlook addon tha"
type textarea "x"
type textarea "Create a mail merge outlook addon that"
type textarea "x"
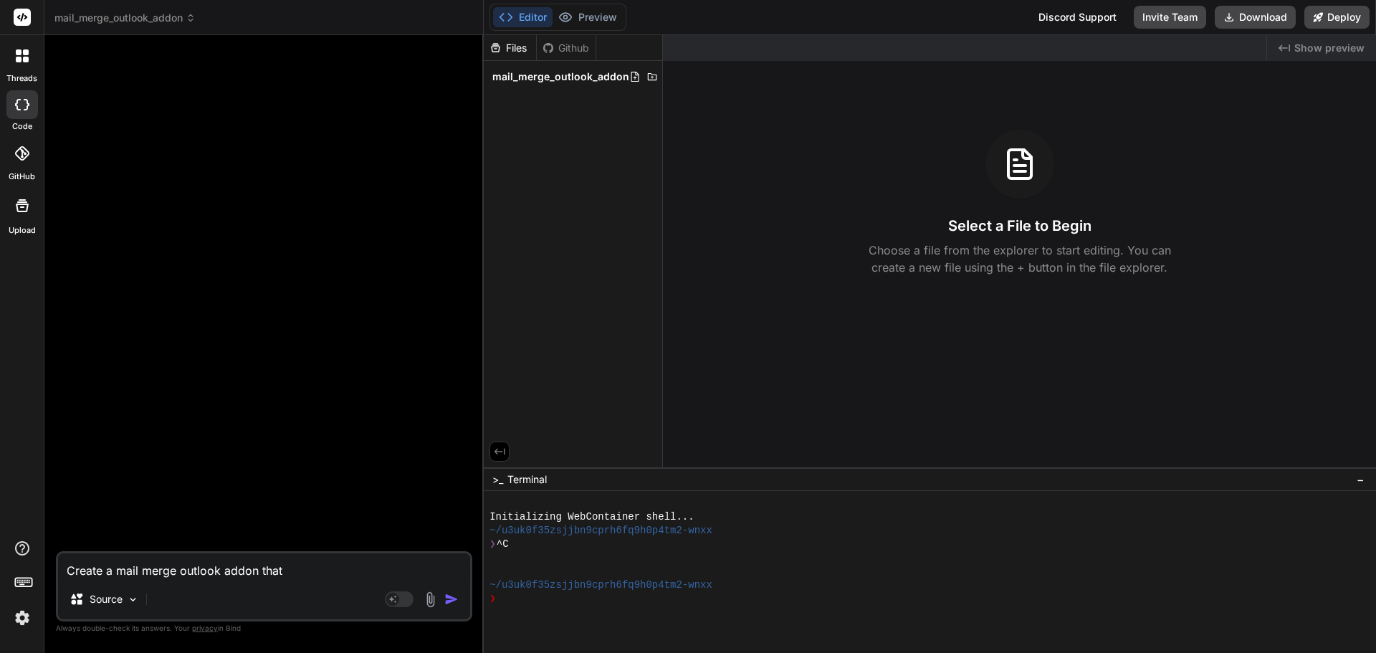
type textarea "Create a mail merge outlook addon that"
type textarea "x"
type textarea "Create a mail merge outlook addon that u"
type textarea "x"
type textarea "Create a mail merge outlook addon that uu"
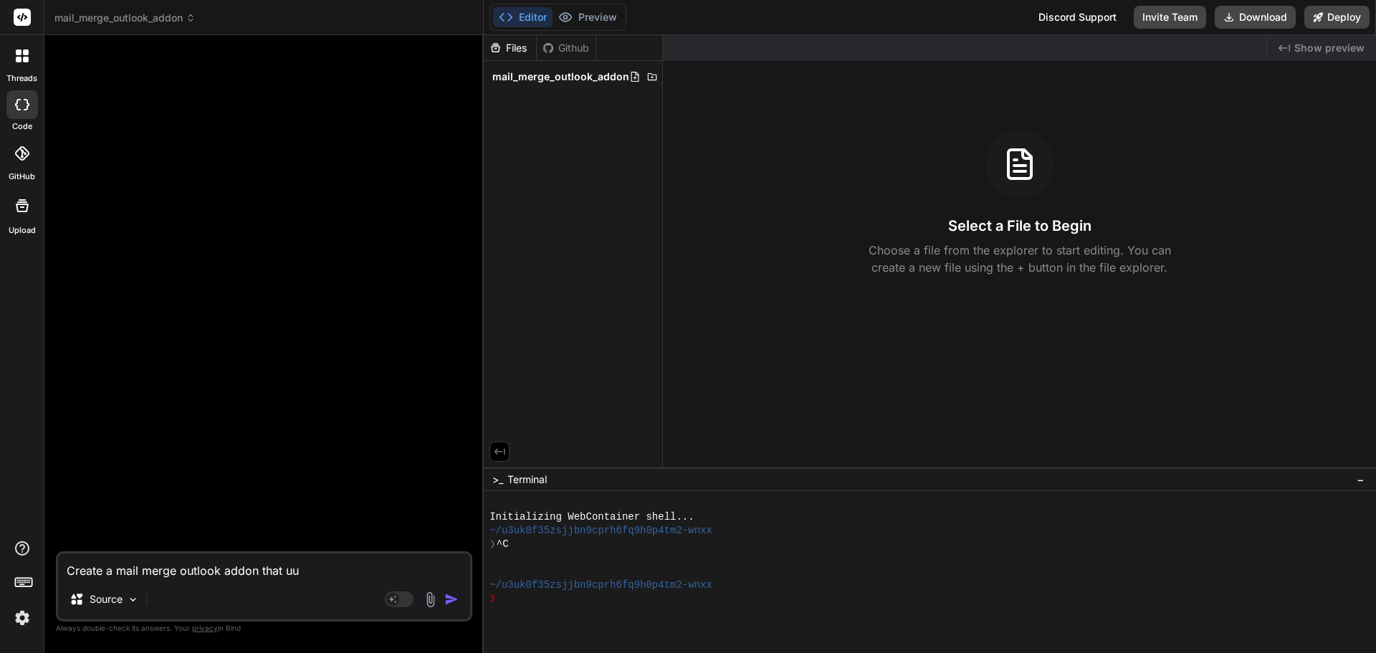
type textarea "x"
type textarea "Create a mail merge outlook addon that uub"
type textarea "x"
type textarea "Create a mail merge outlook addon that uu"
type textarea "x"
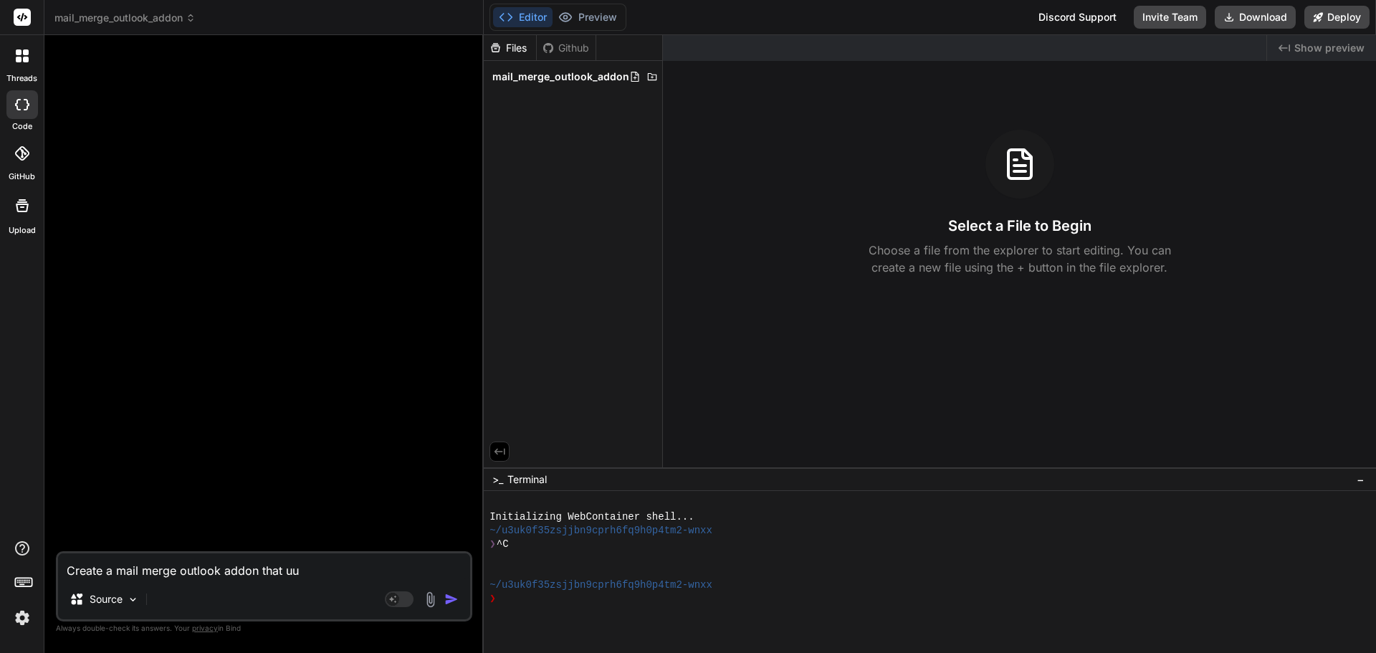
type textarea "Create a mail merge outlook addon that u"
type textarea "x"
type textarea "Create a mail merge outlook addon that"
type textarea "x"
type textarea "Create a mail merge outlook addon that u"
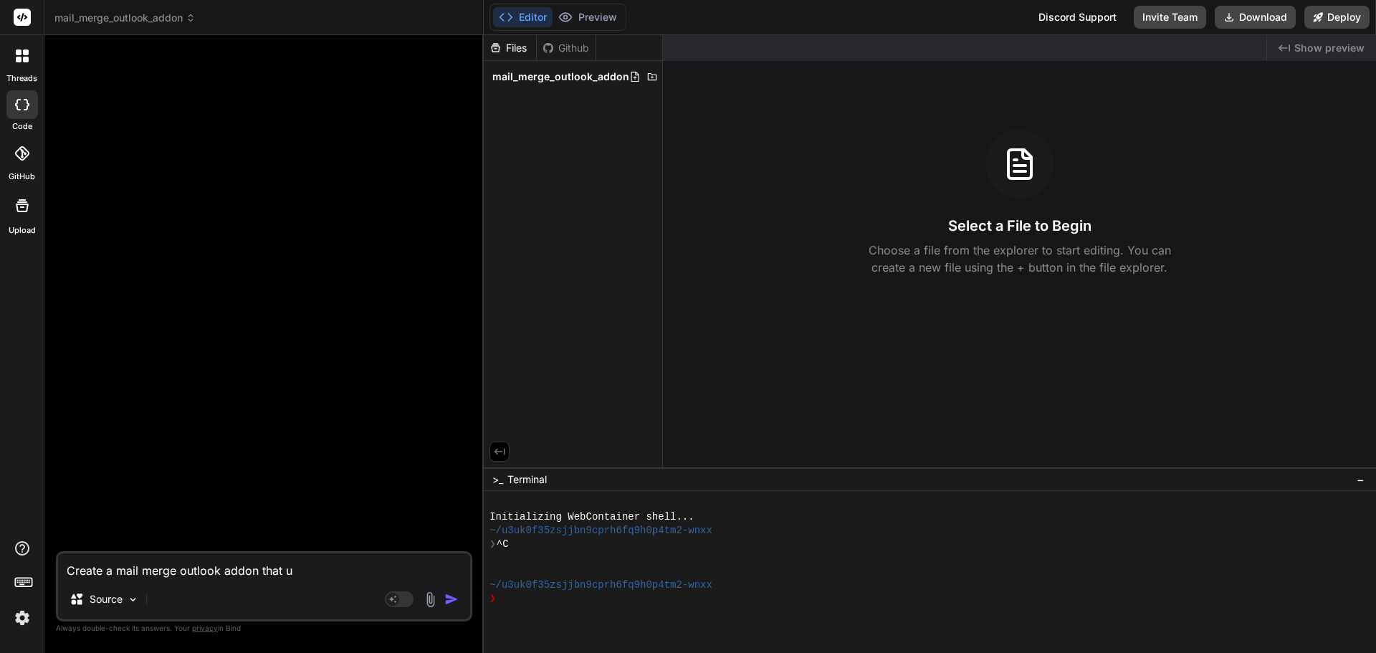
type textarea "x"
type textarea "Create a mail merge outlook addon that ub"
type textarea "x"
type textarea "Create a mail merge outlook addon that ubs"
type textarea "x"
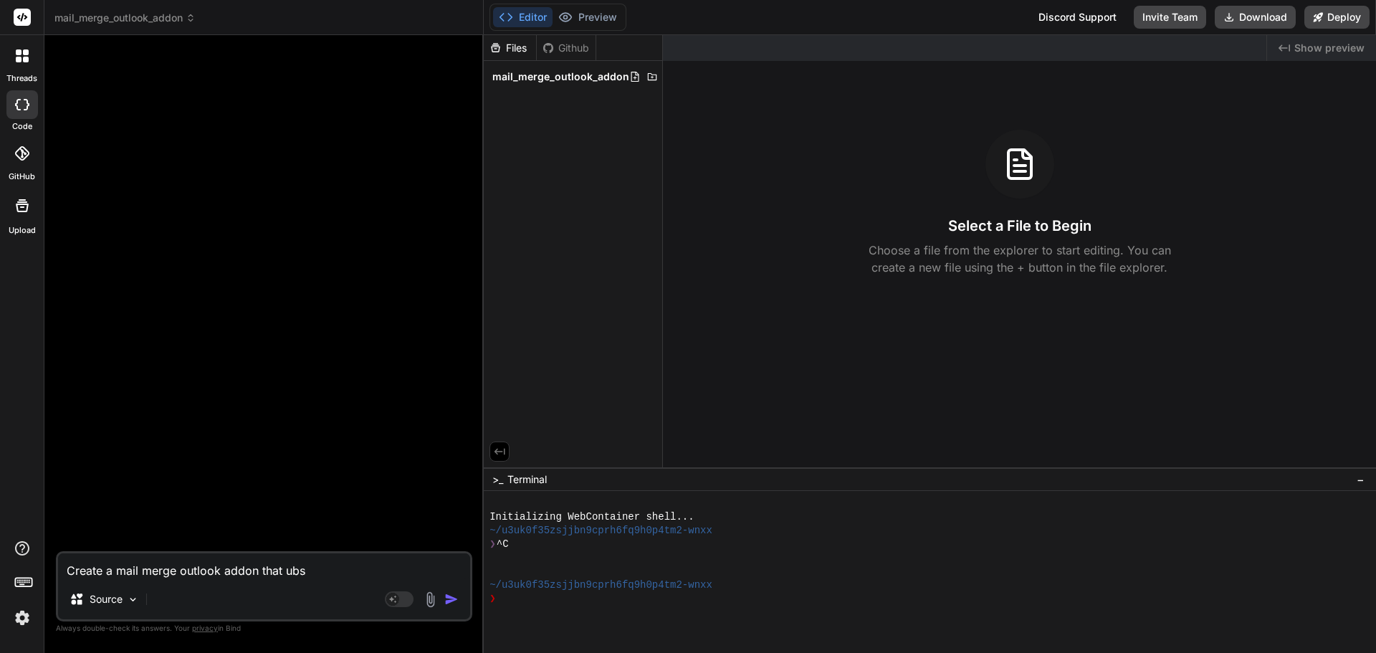
type textarea "Create a mail merge outlook addon that ubst"
type textarea "x"
type textarea "Create a mail merge outlook addon that ubsta"
type textarea "x"
type textarea "Create a mail merge outlook addon that ubstak"
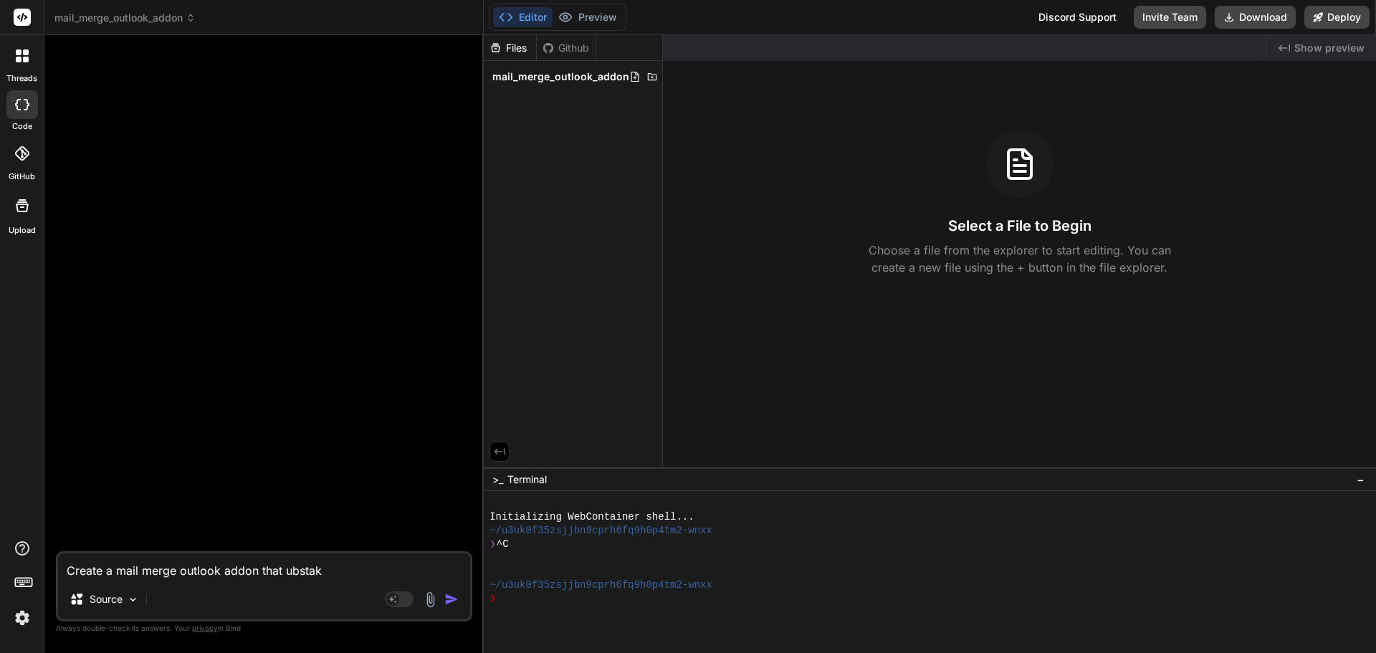
type textarea "x"
type textarea "Create a mail merge outlook addon that ubstakk"
type textarea "x"
type textarea "Create a mail merge outlook addon that ubstak"
type textarea "x"
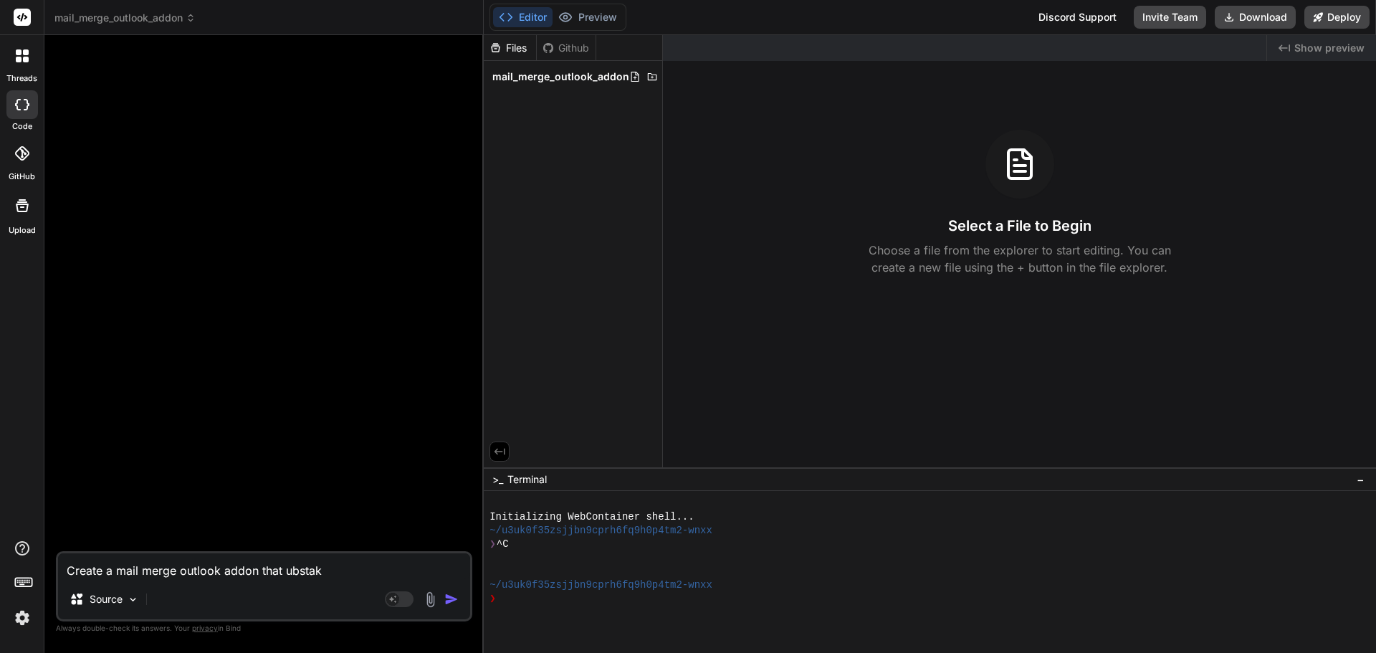
type textarea "Create a mail merge outlook addon that ubsta"
type textarea "x"
type textarea "Create a mail merge outlook addon that ubst"
type textarea "x"
type textarea "Create a mail merge outlook addon that ubs"
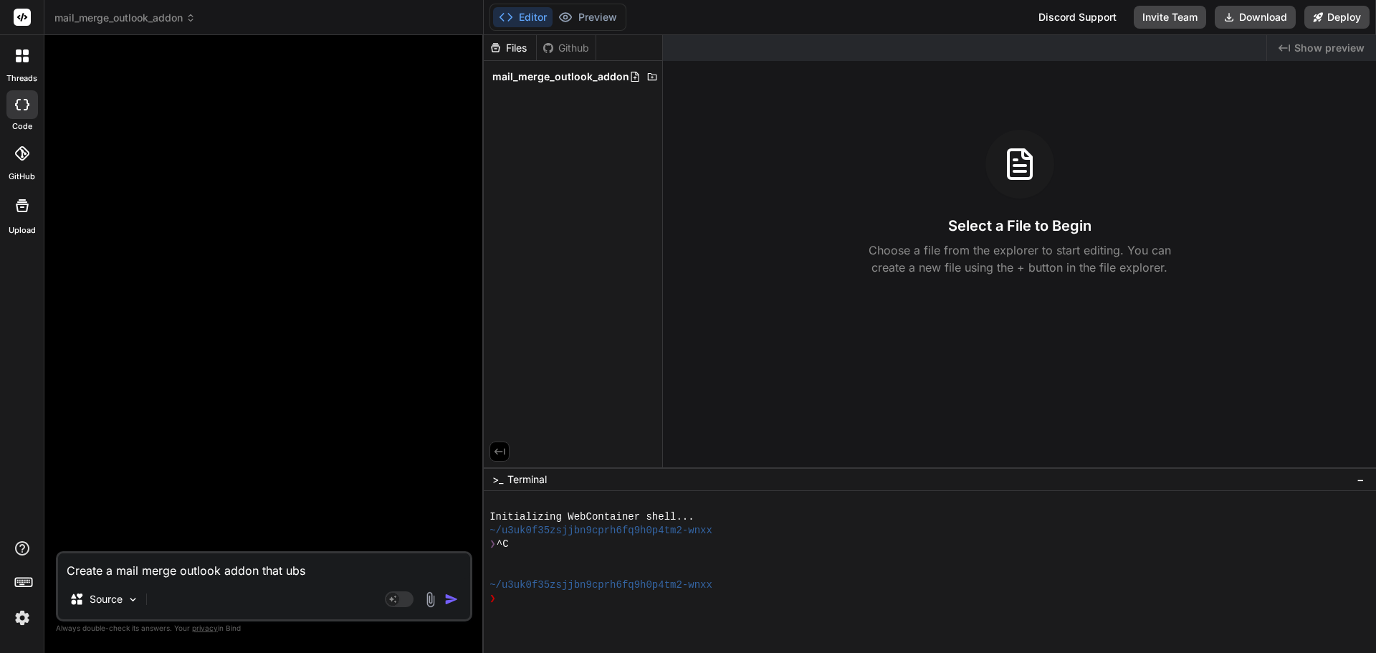
type textarea "x"
type textarea "Create a mail merge outlook addon that ub"
type textarea "x"
type textarea "Create a mail merge outlook addon that u"
type textarea "x"
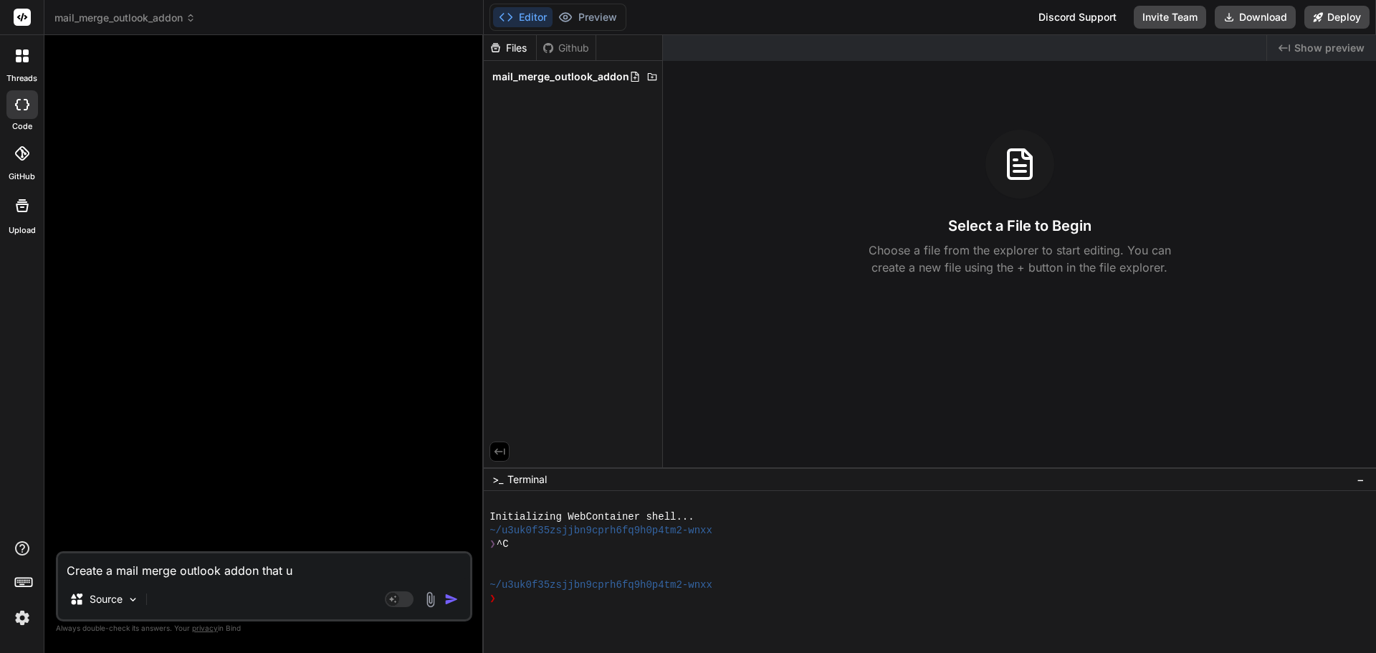
type textarea "Create a mail merge outlook addon that"
type textarea "x"
type textarea "Create a mail merge outlook addon that i"
type textarea "x"
type textarea "Create a mail merge outlook addon that in"
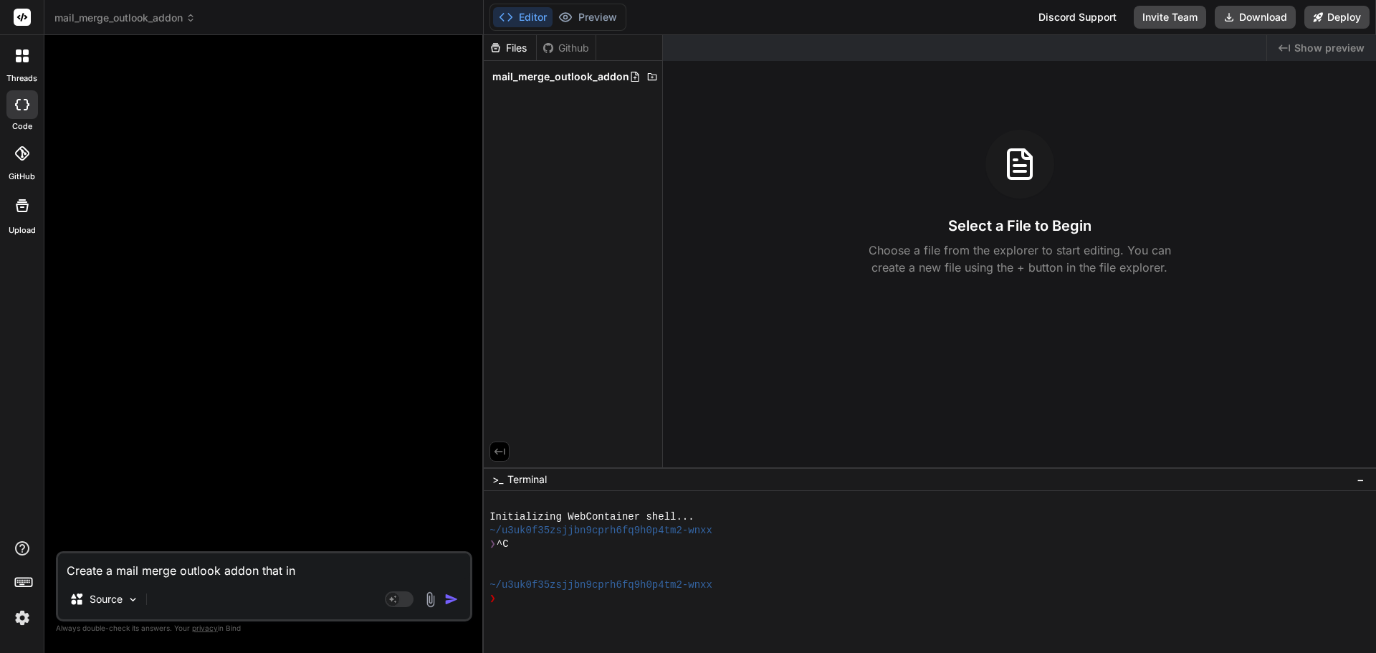
type textarea "x"
type textarea "Create a mail merge outlook addon that ins"
type textarea "x"
type textarea "Create a mail merge outlook addon that inst"
type textarea "x"
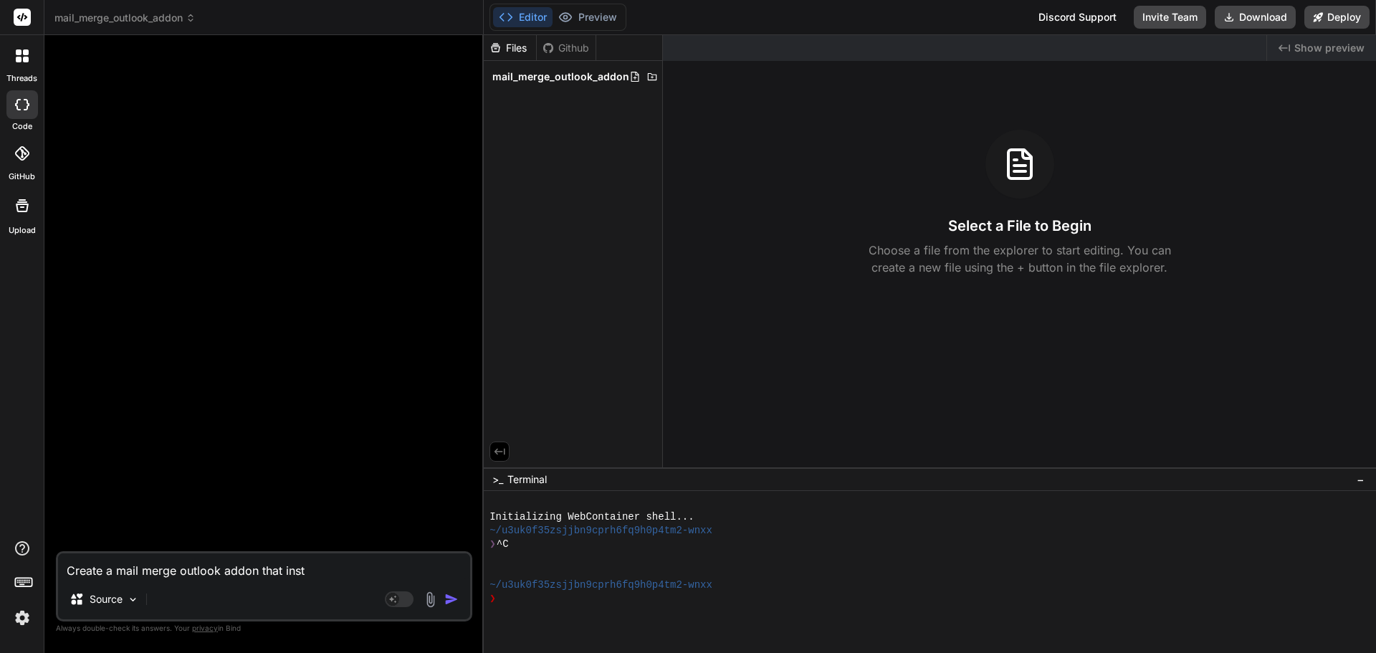
type textarea "Create a mail merge outlook addon that insta"
type textarea "x"
type textarea "Create a mail merge outlook addon that instal"
type textarea "x"
type textarea "Create a mail merge outlook addon that install"
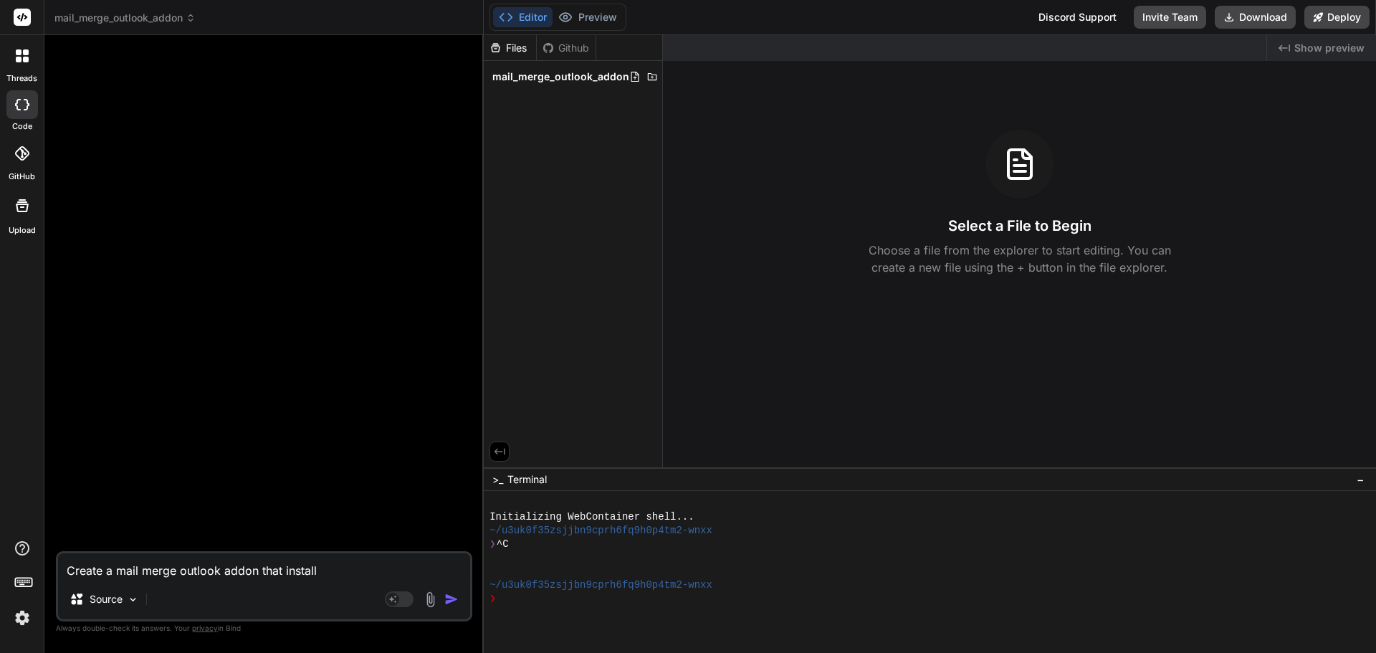
type textarea "x"
type textarea "Create a mail merge outlook addon that install s"
type textarea "x"
type textarea "Create a mail merge outlook addon that install s"
type textarea "x"
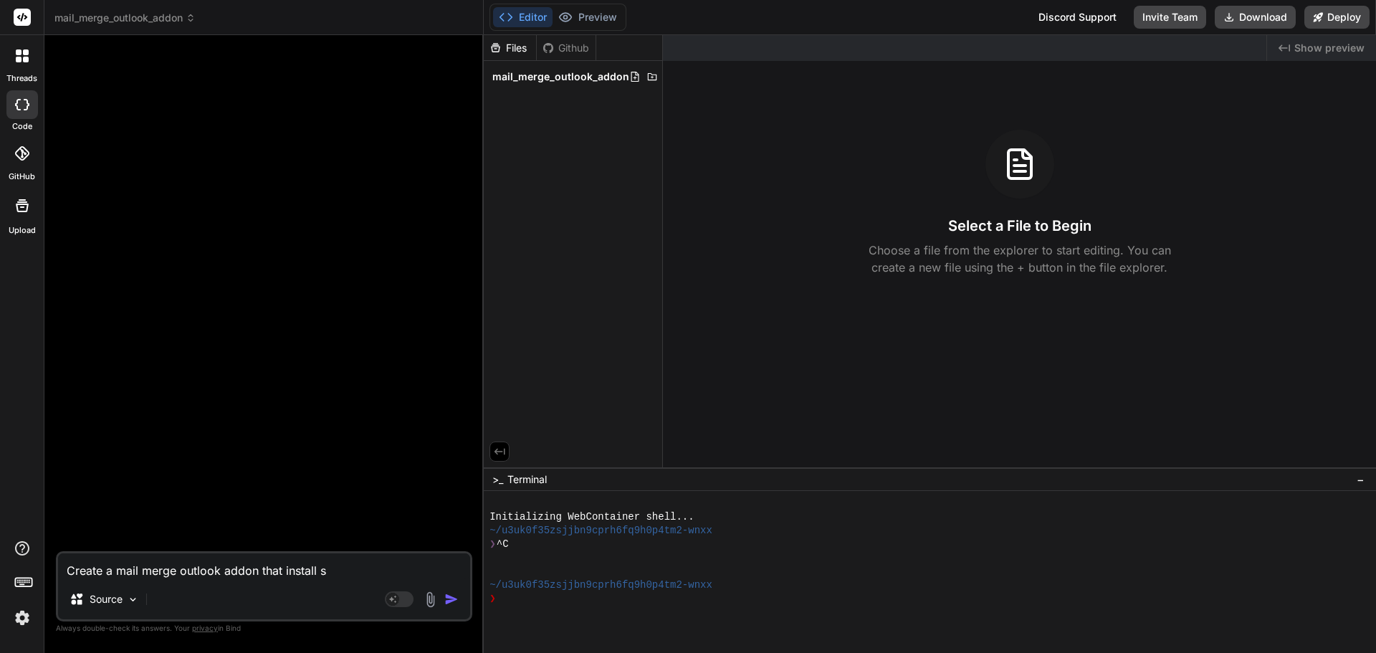
type textarea "Create a mail merge outlook addon that install s"
type textarea "x"
type textarea "Create a mail merge outlook addon that install"
type textarea "x"
type textarea "Create a mail merge outlook addon that install"
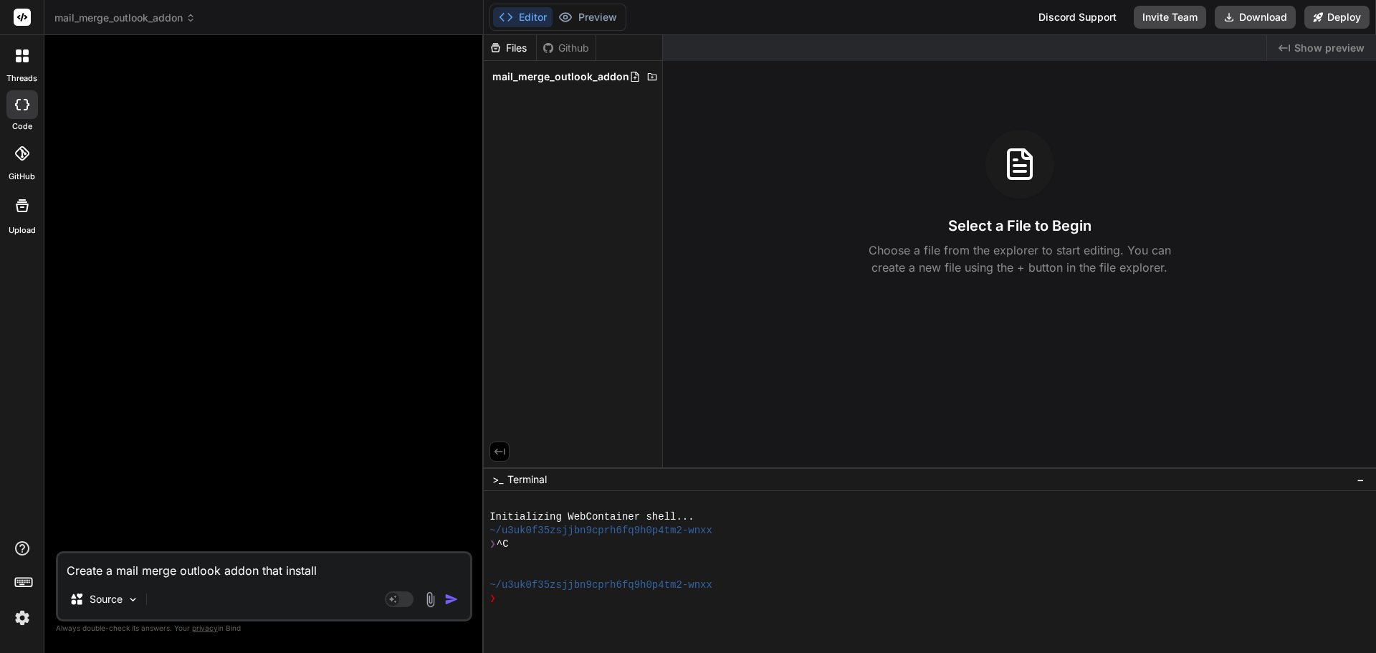
type textarea "x"
type textarea "Create a mail merge outlook addon that installs"
type textarea "x"
type textarea "Create a mail merge outlook addon that installs"
type textarea "x"
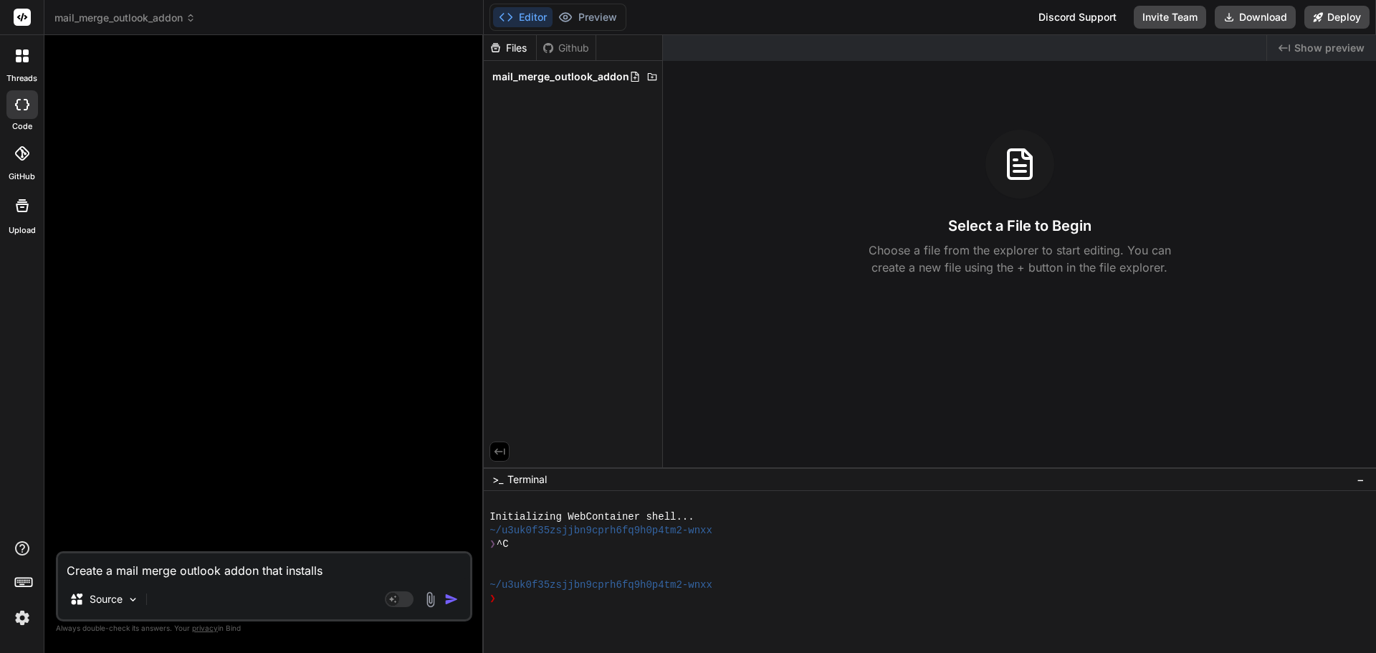
type textarea "Create a mail merge outlook addon that installs t"
type textarea "x"
type textarea "Create a mail merge outlook addon that installs th"
type textarea "x"
type textarea "Create a mail merge outlook addon that installs thr"
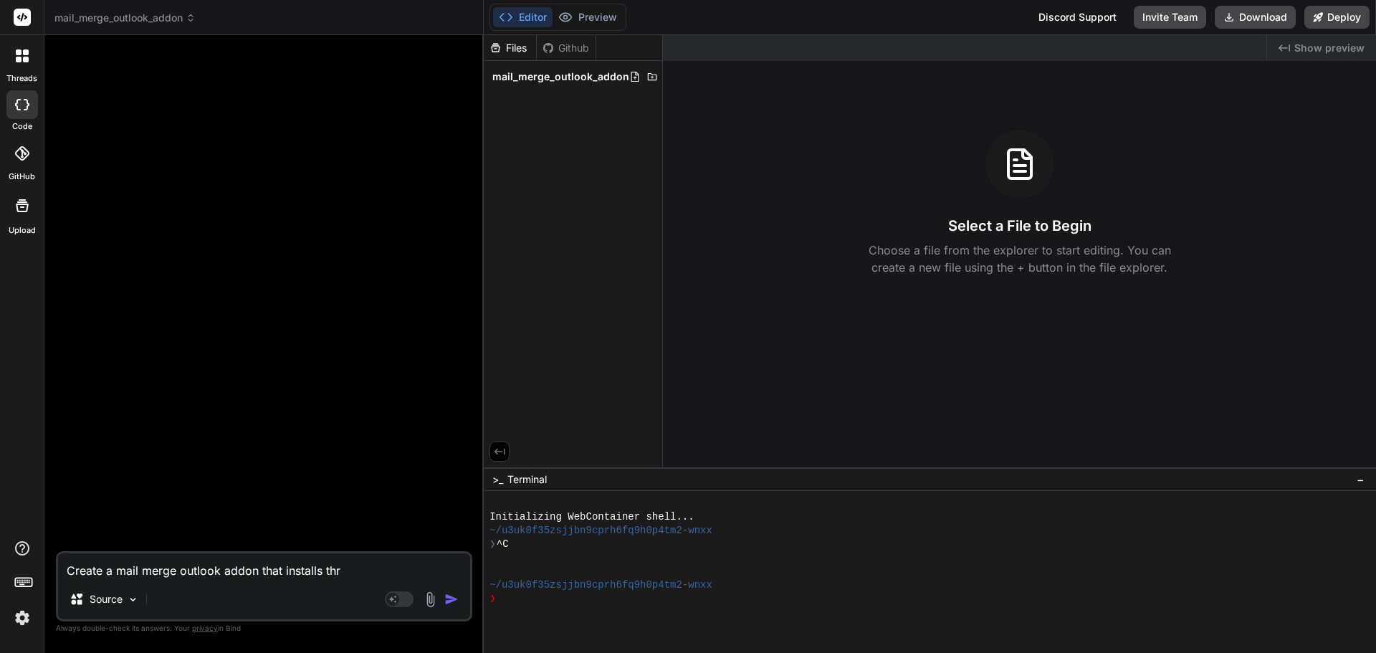
type textarea "x"
type textarea "Create a mail merge outlook addon that installs thro"
type textarea "x"
type textarea "Create a mail merge outlook addon that installs throu"
type textarea "x"
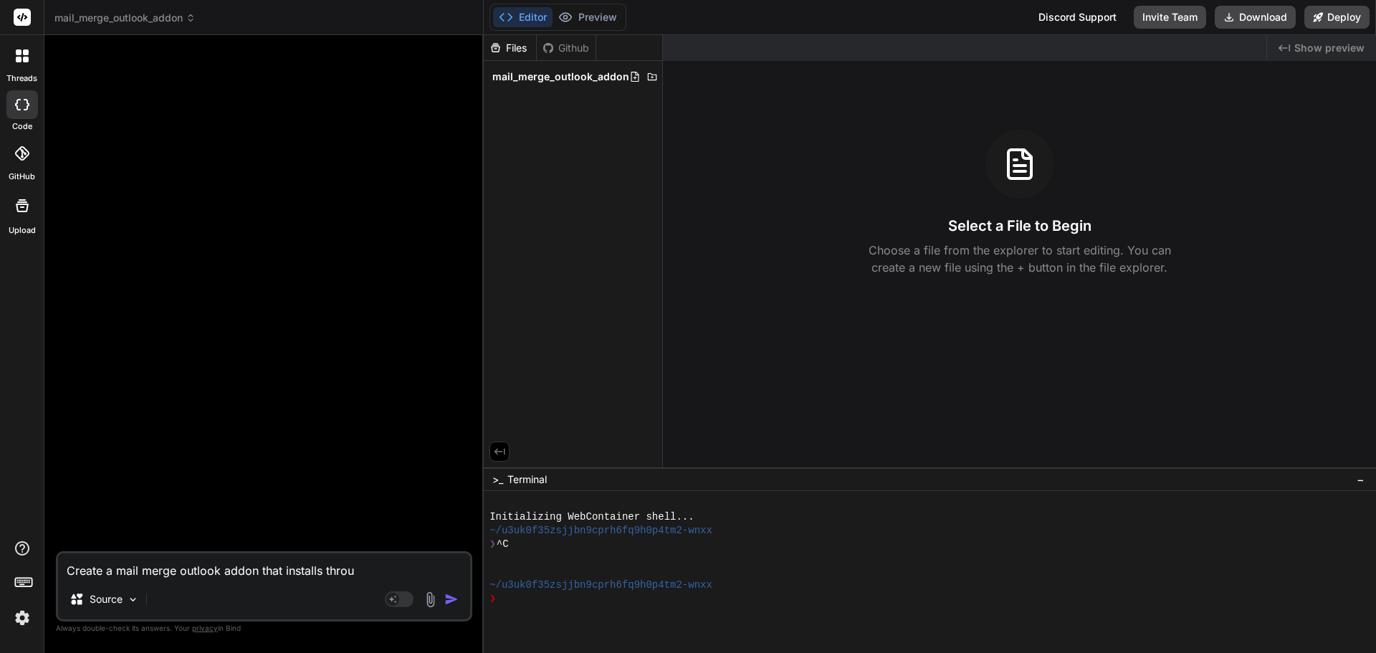
type textarea "Create a mail merge outlook addon that installs throug"
type textarea "x"
type textarea "Create a mail merge outlook addon that installs through"
type textarea "x"
type textarea "Create a mail merge outlook addon that installs through"
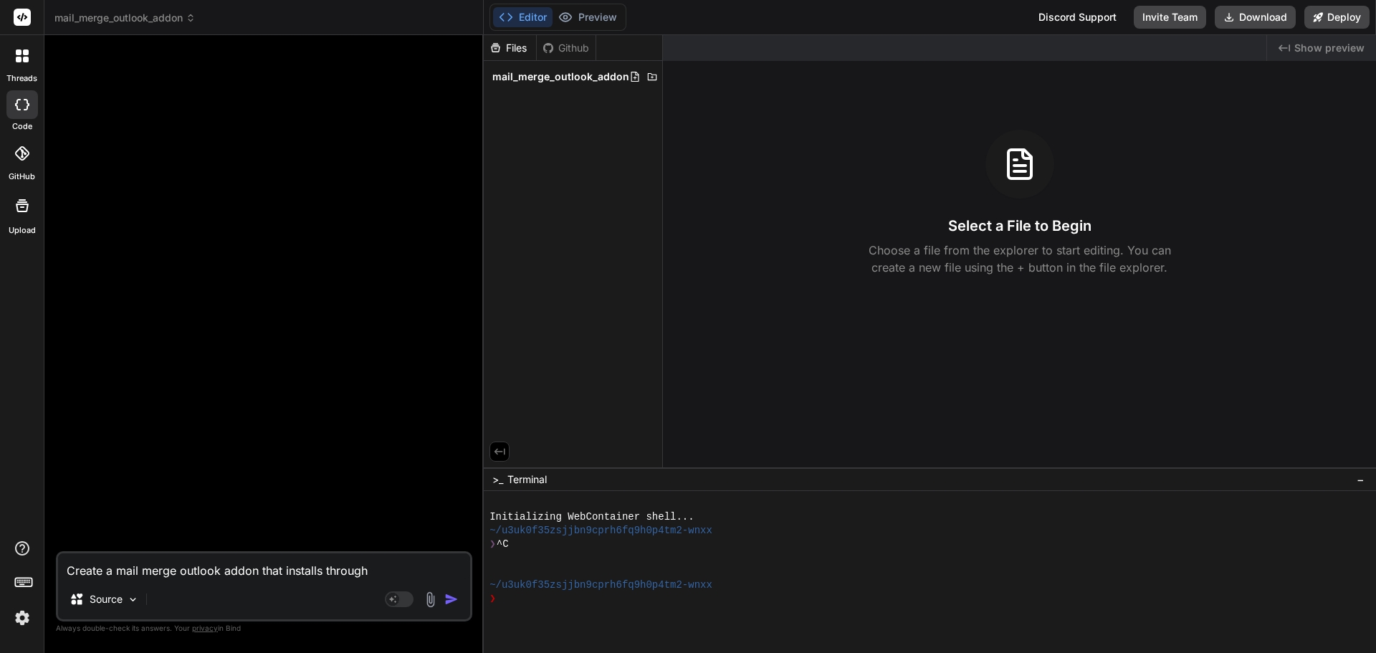
drag, startPoint x: 324, startPoint y: 567, endPoint x: 379, endPoint y: 574, distance: 55.6
click at [379, 574] on textarea "Create a mail merge outlook addon that installs through" at bounding box center [264, 566] width 412 height 26
type textarea "x"
type textarea "Create a mail merge outlook addon that installs u"
type textarea "x"
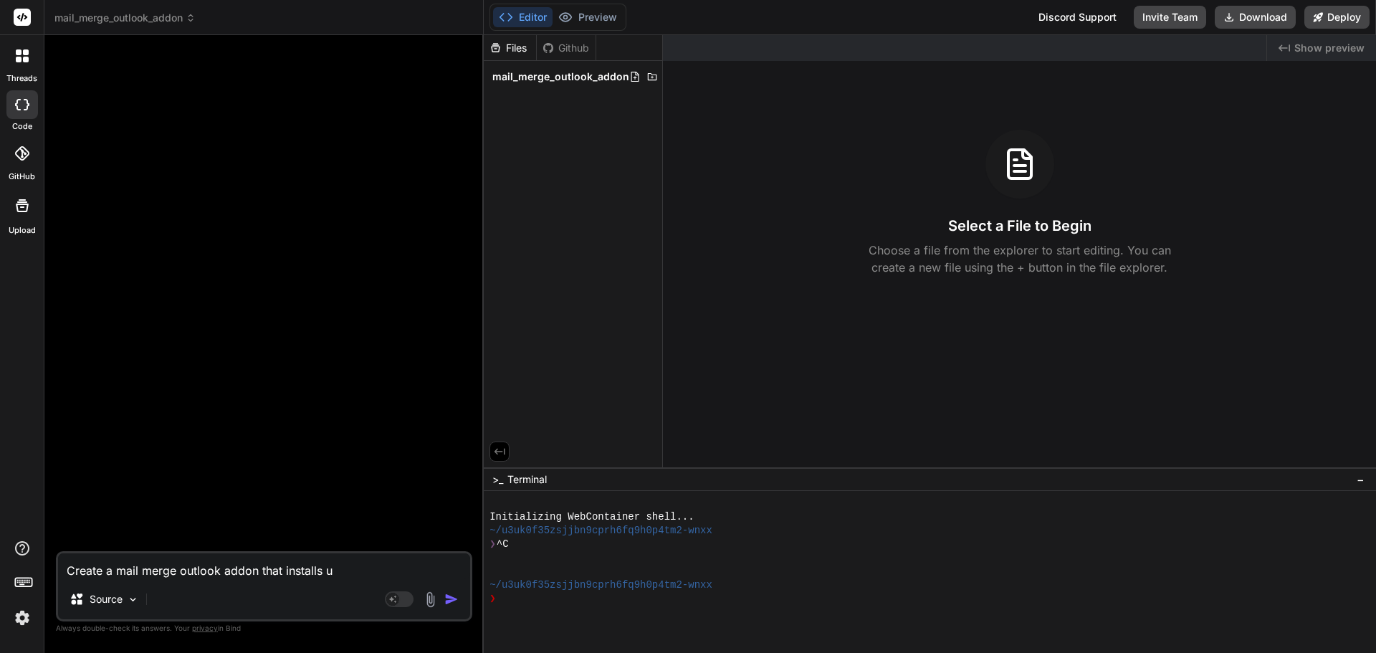
type textarea "Create a mail merge outlook addon that installs us"
type textarea "x"
type textarea "Create a mail merge outlook addon that installs usi"
type textarea "x"
type textarea "Create a mail merge outlook addon that installs usin"
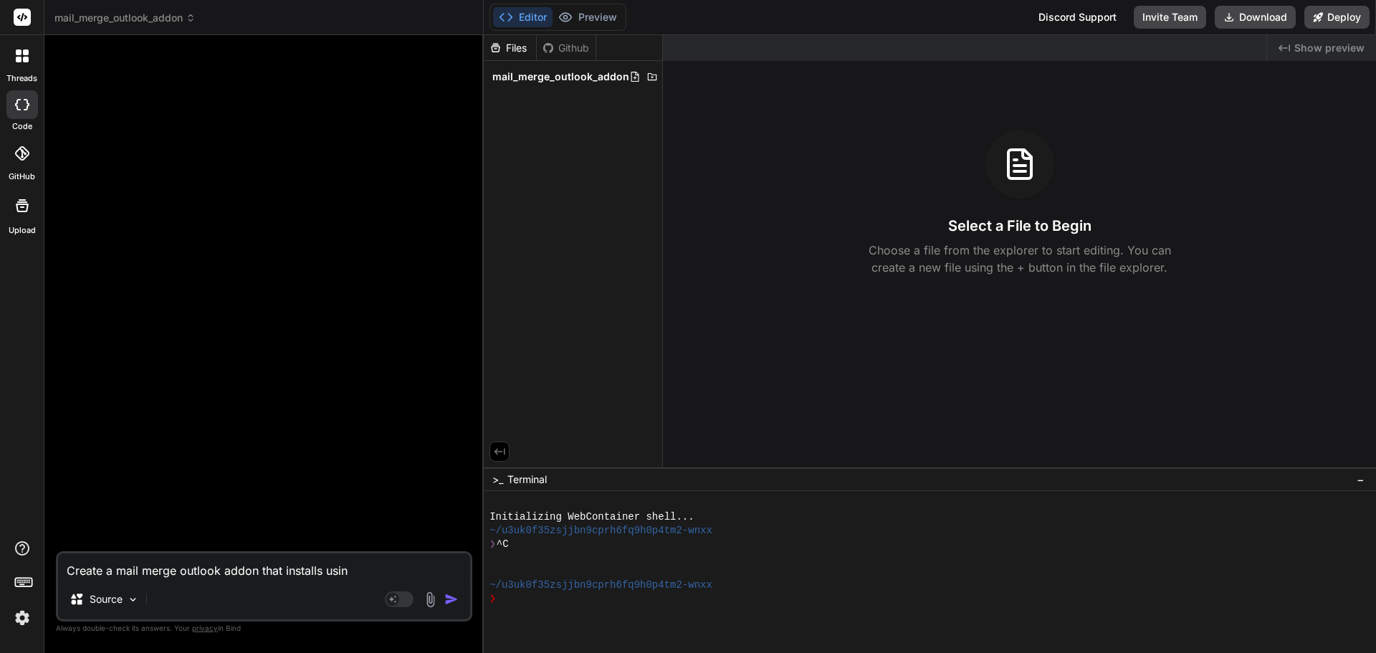
type textarea "x"
type textarea "Create a mail merge outlook addon that installs using"
type textarea "x"
type textarea "Create a mail merge outlook addon that installs using"
type textarea "x"
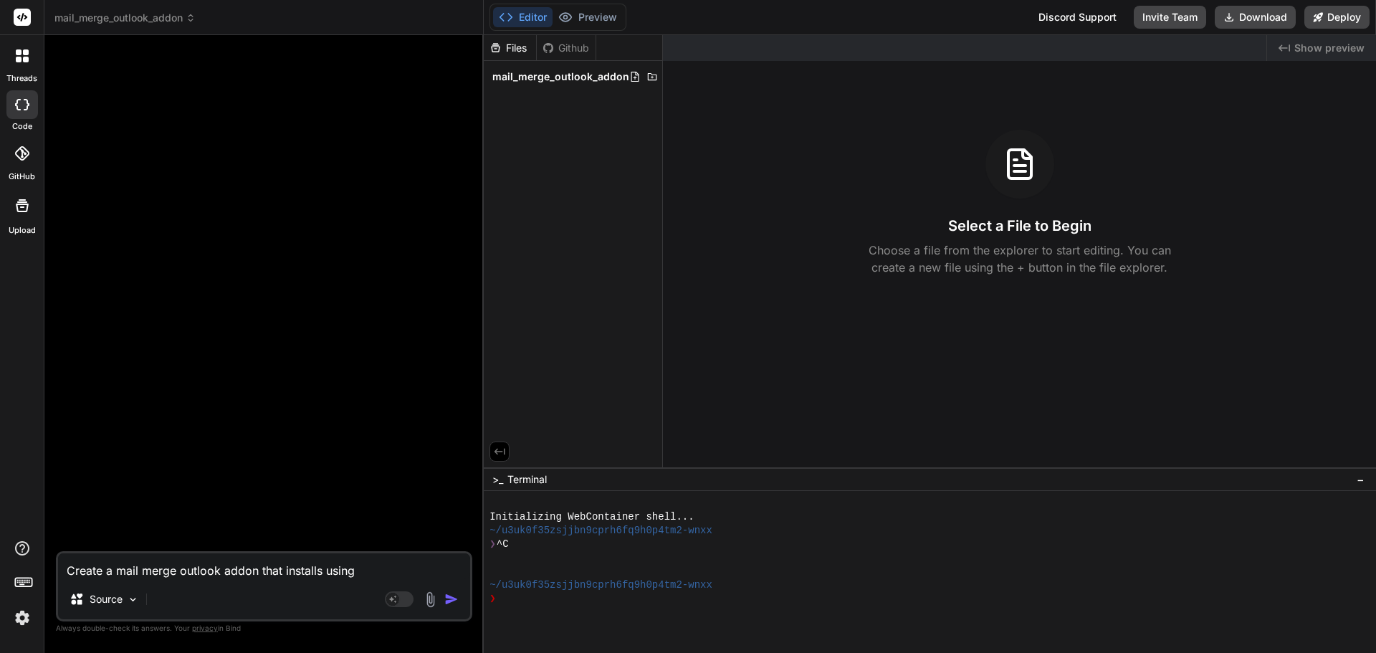
type textarea "Create a mail merge outlook addon that installs using a"
type textarea "x"
type textarea "Create a mail merge outlook addon that installs using a"
paste textarea "XML file"
type textarea "x"
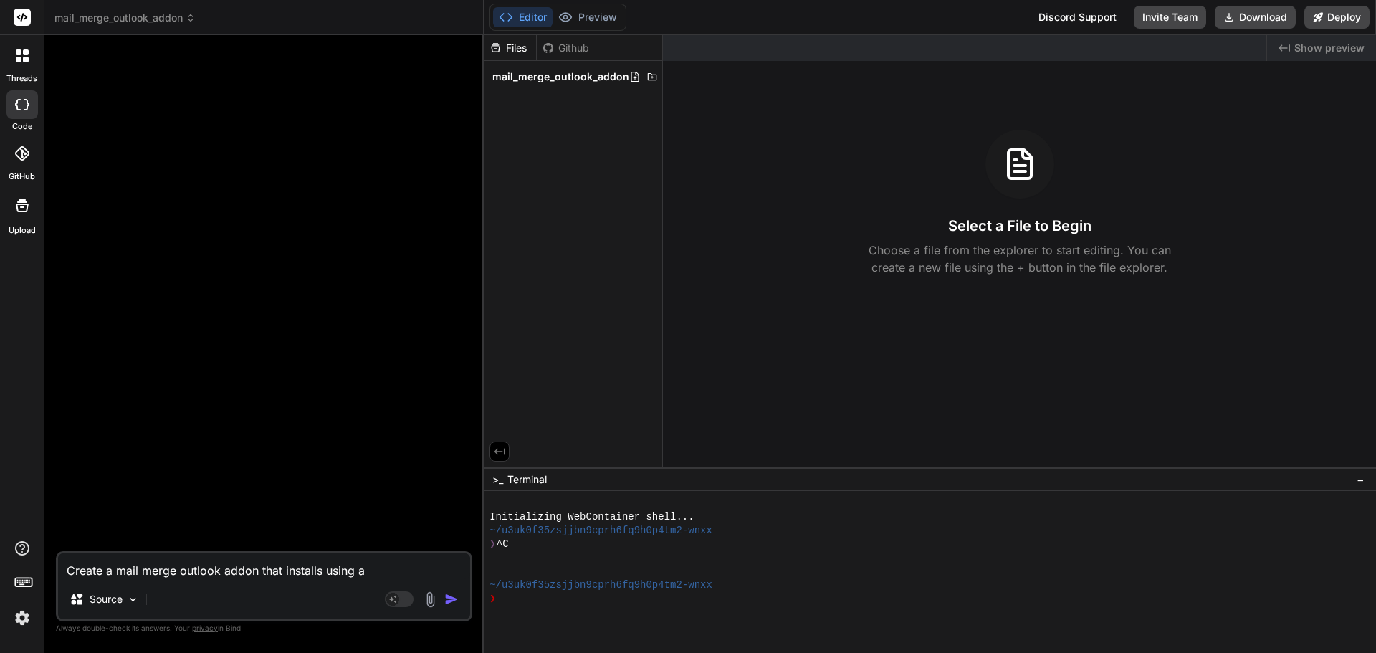
type textarea "Create a mail merge outlook addon that installs using a XML file"
type textarea "x"
type textarea "Create a mail merge outlook addon that installs using a XML file."
type textarea "x"
type textarea "Create a mail merge outlook addon that installs using a XML file."
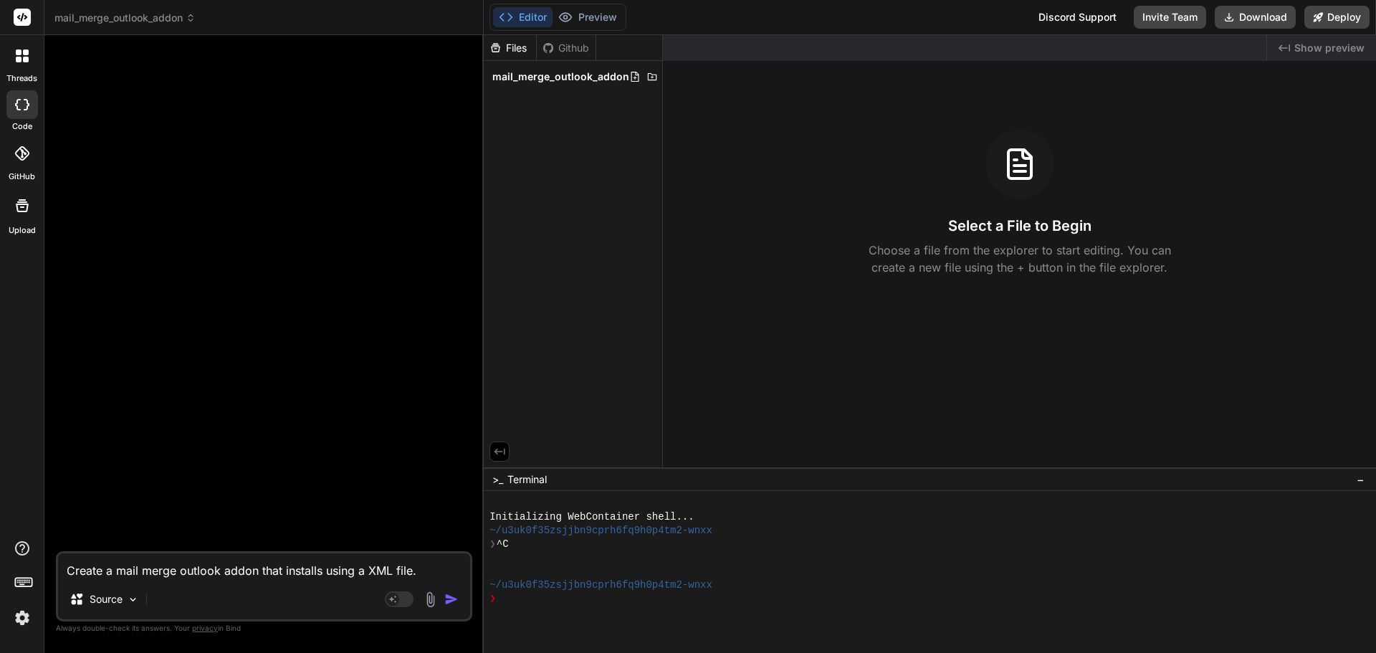
type textarea "x"
type textarea "Create a mail merge outlook addon that installs using a XML file. I"
type textarea "x"
type textarea "Create a mail merge outlook addon that installs using a XML file. It"
type textarea "x"
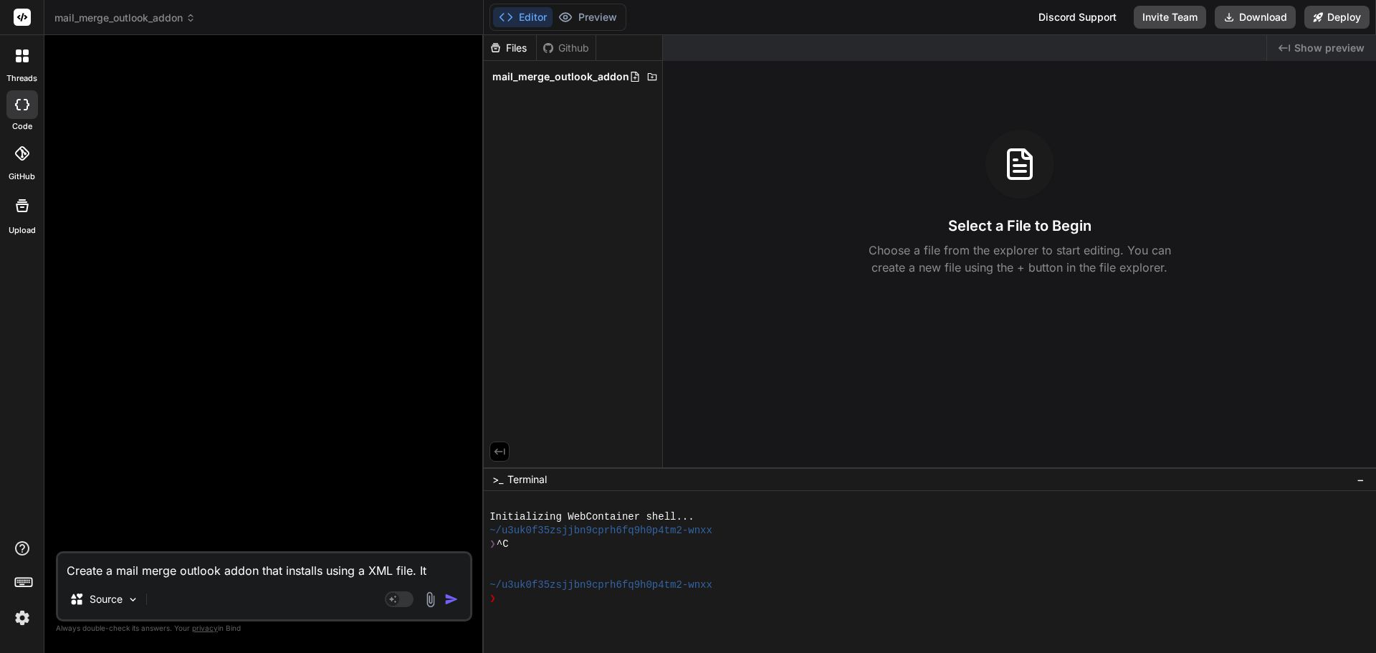
type textarea "Create a mail merge outlook addon that installs using a XML file. I"
type textarea "x"
type textarea "Create a mail merge outlook addon that installs using a XML file."
type textarea "x"
type textarea "Create a mail merge outlook addon that installs using a XML file."
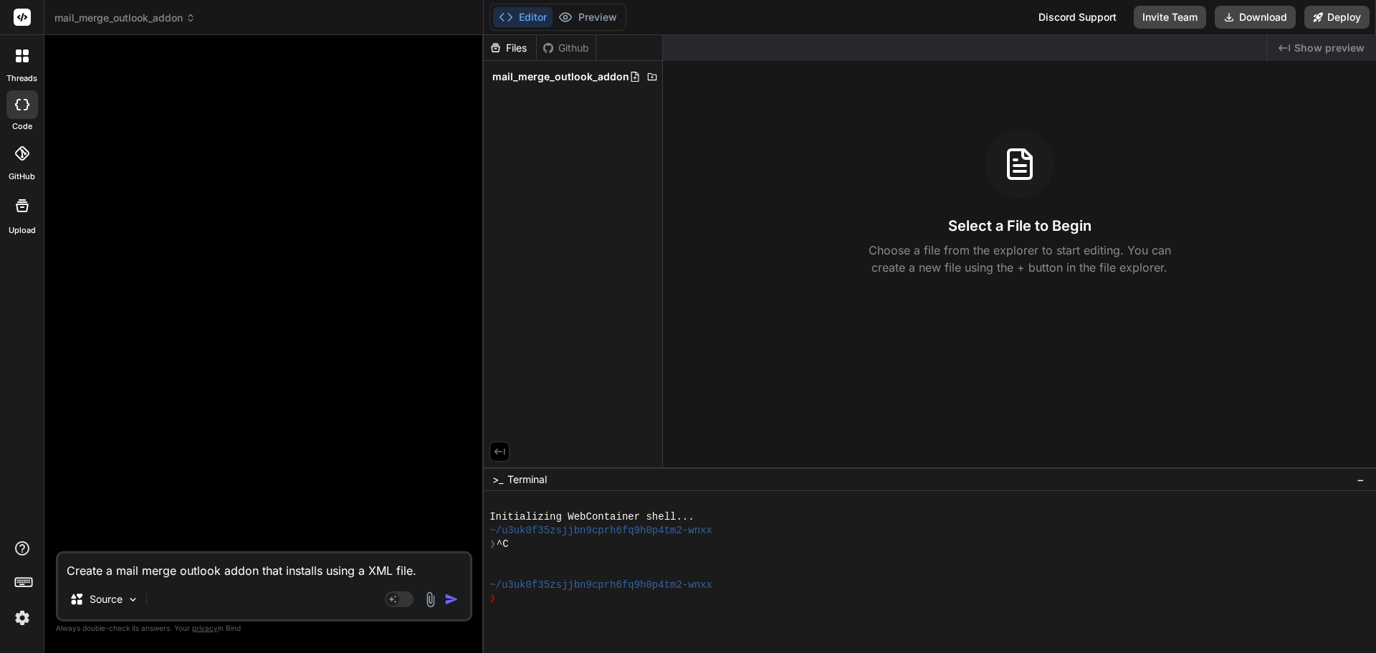
type textarea "x"
type textarea "Create a mail merge outlook addon that installs using a XML file."
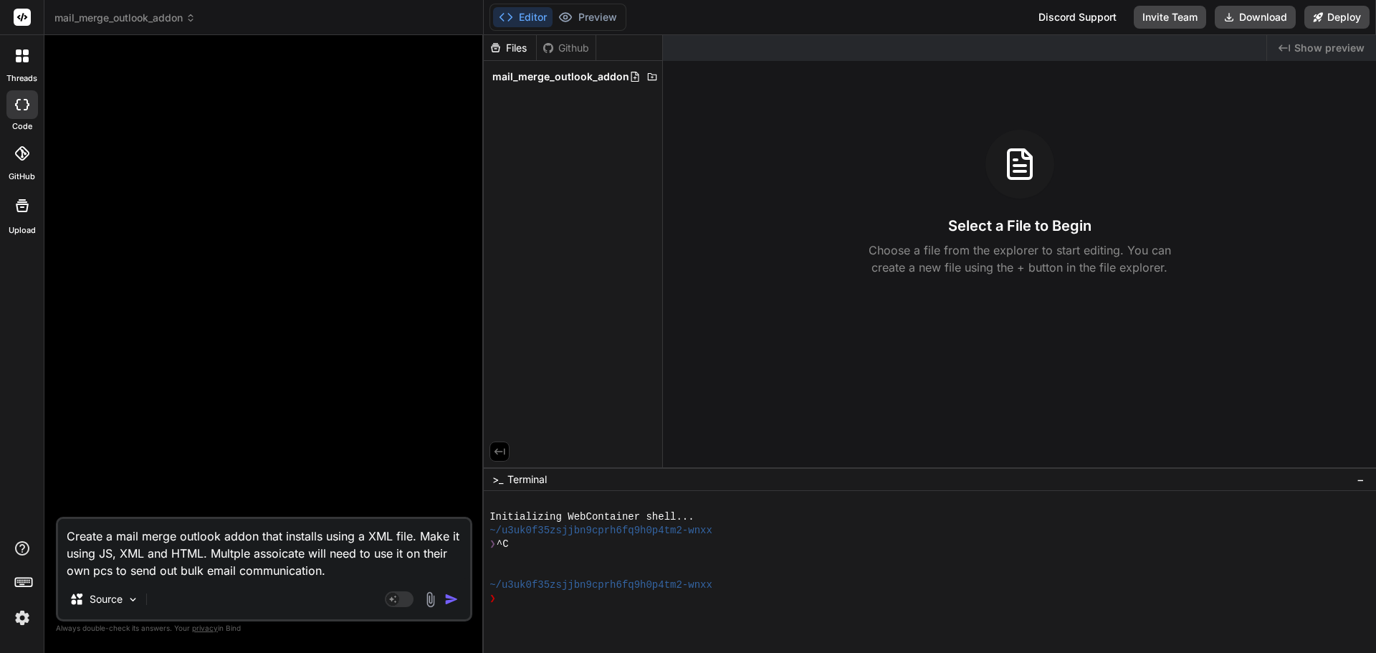
click at [232, 552] on textarea "Create a mail merge outlook addon that installs using a XML file. Make it using…" at bounding box center [264, 549] width 412 height 60
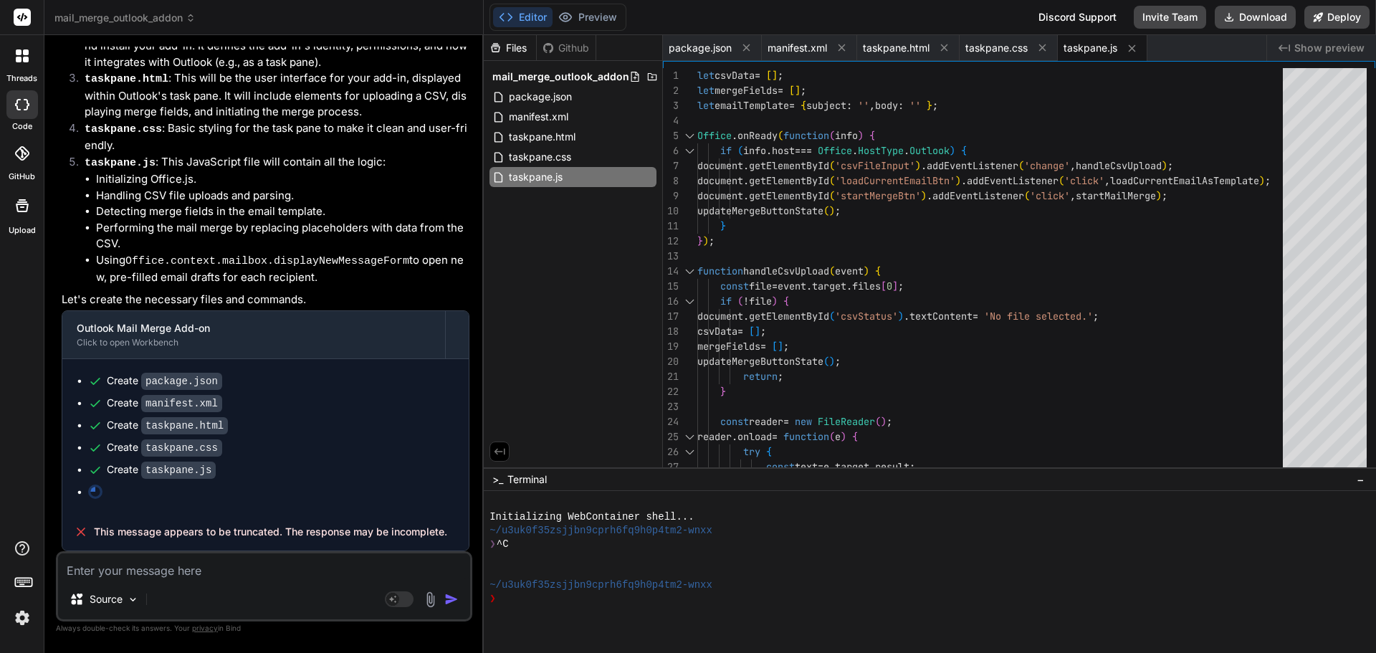
scroll to position [343, 0]
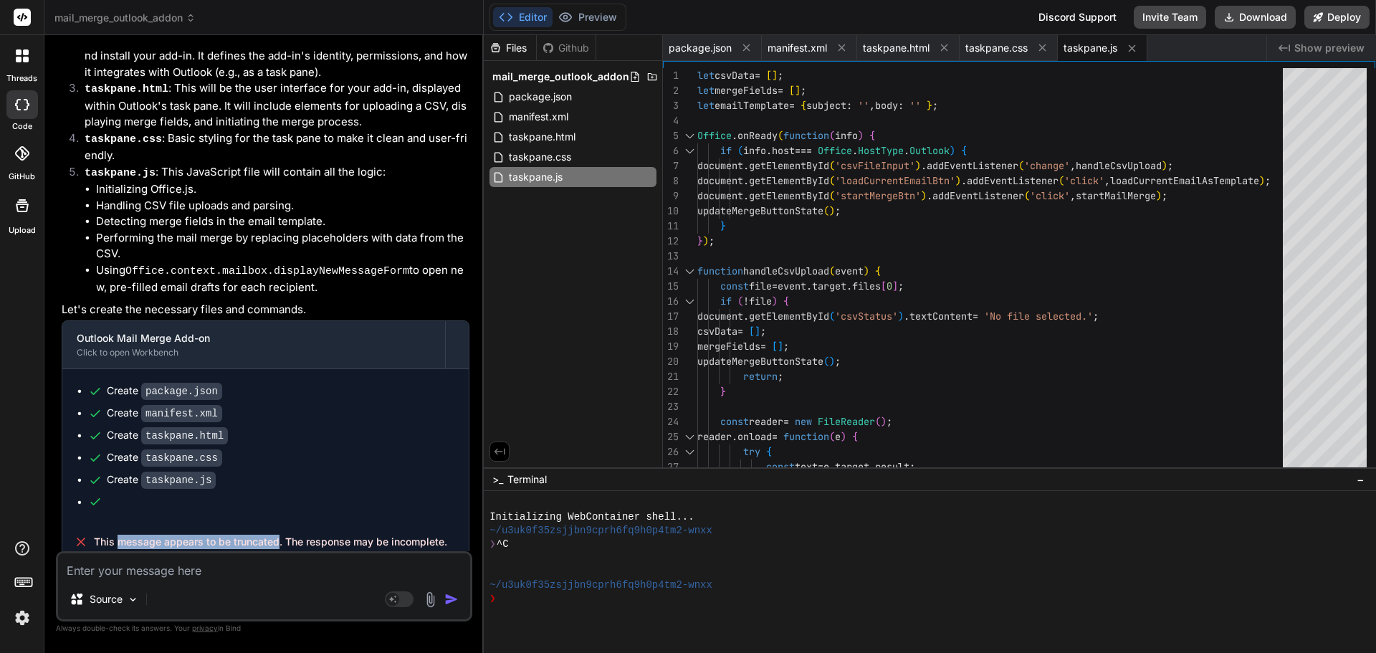
drag, startPoint x: 117, startPoint y: 532, endPoint x: 277, endPoint y: 529, distance: 159.1
click at [277, 534] on span "This message appears to be truncated. The response may be incomplete." at bounding box center [270, 541] width 353 height 14
copy span "message appears to be truncated"
paste textarea "message appears to be truncated"
click at [121, 570] on textarea "message appears to be truncated" at bounding box center [264, 566] width 412 height 26
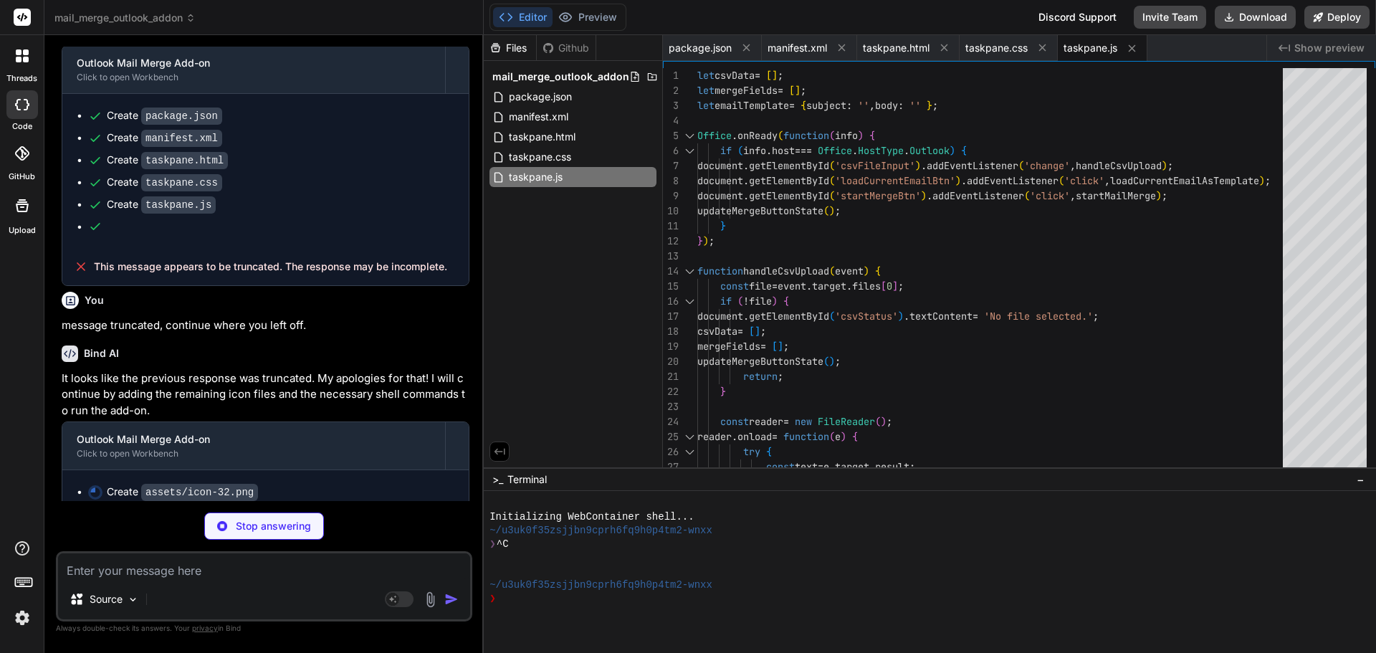
scroll to position [622, 0]
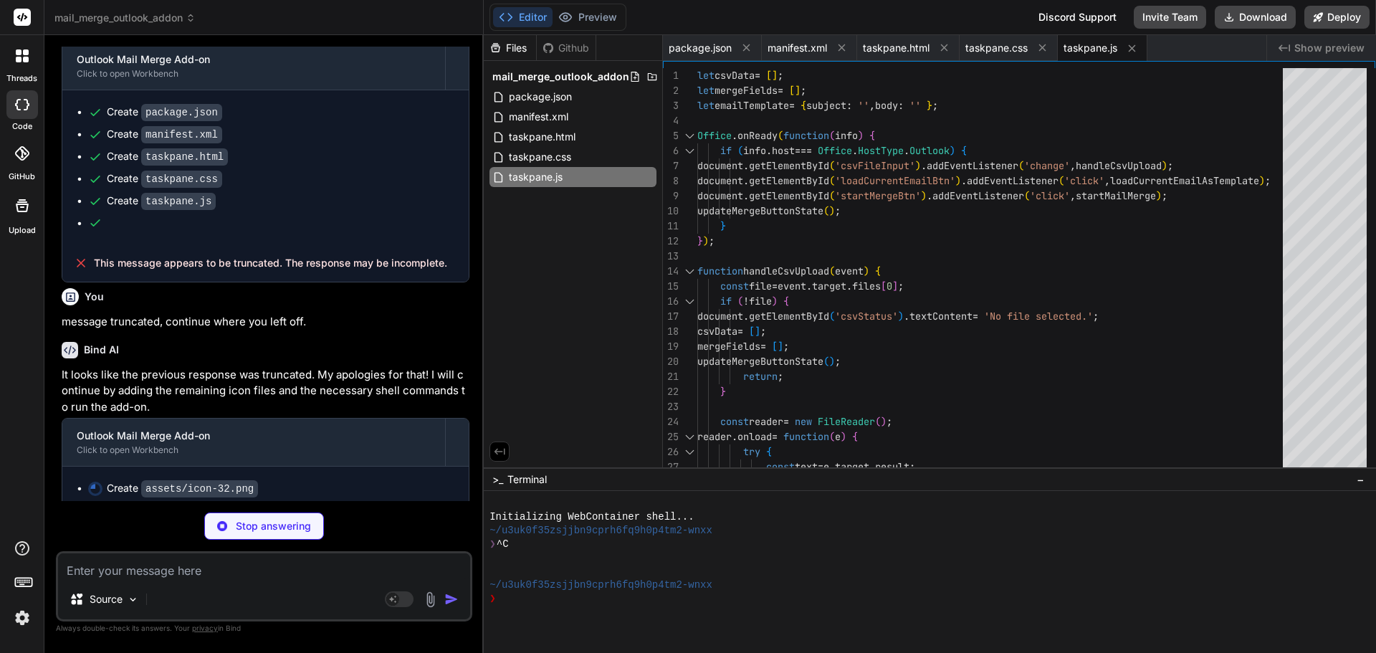
click at [575, 269] on div "Files Github mail_merge_outlook_addon package.json manifest.xml taskpane.html t…" at bounding box center [573, 251] width 179 height 432
click at [370, 376] on p "It looks like the previous response was truncated. My apologies for that! I wil…" at bounding box center [266, 391] width 408 height 49
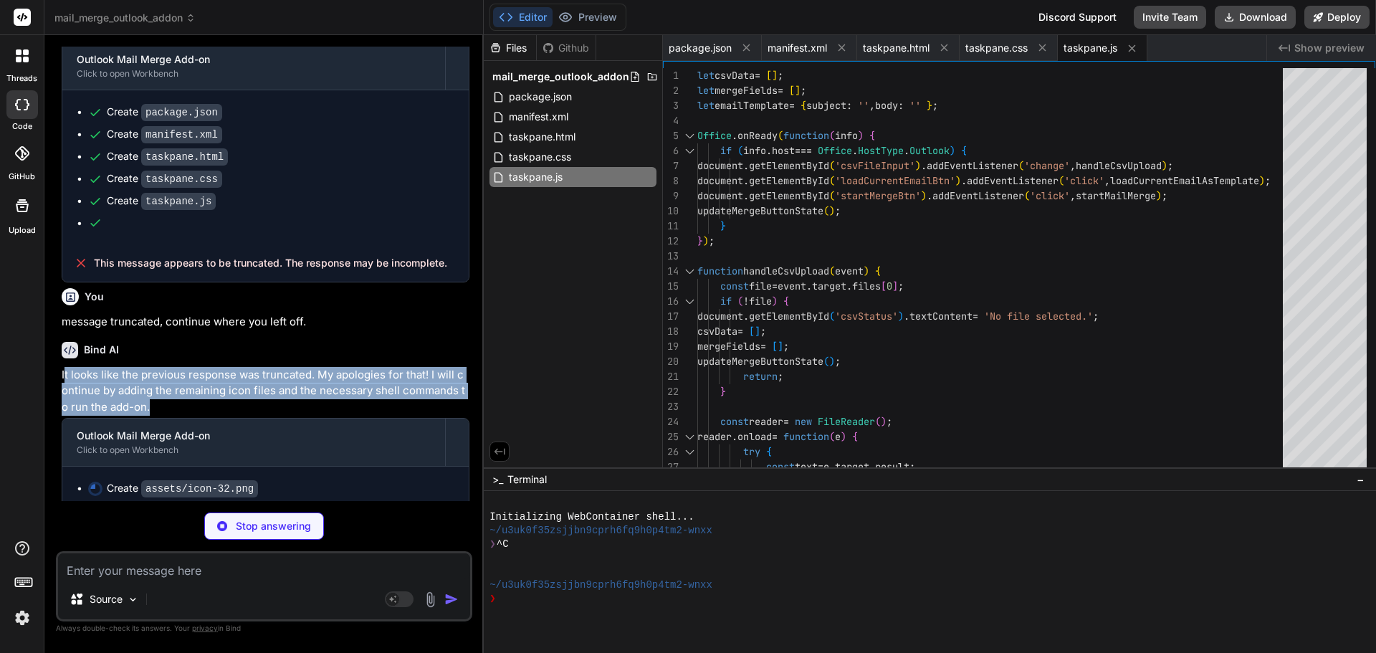
drag, startPoint x: 143, startPoint y: 399, endPoint x: 64, endPoint y: 364, distance: 86.3
click at [64, 367] on p "It looks like the previous response was truncated. My apologies for that! I wil…" at bounding box center [266, 391] width 408 height 49
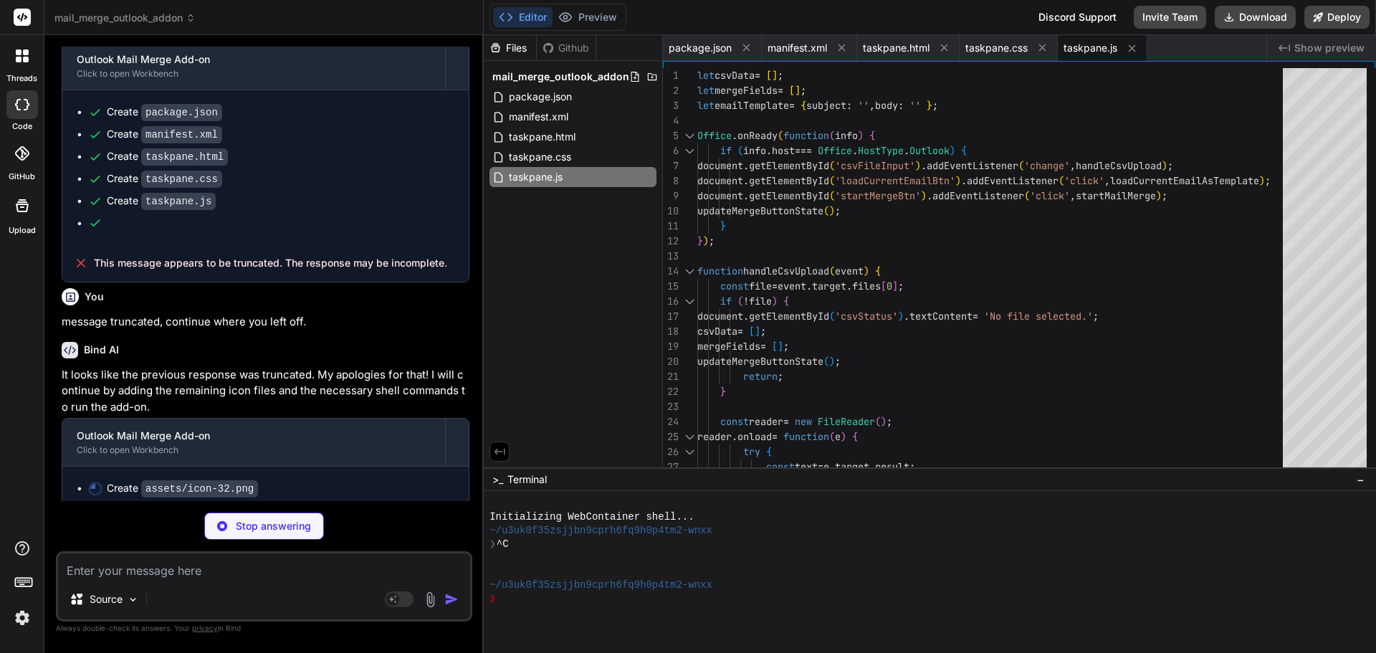
click at [150, 330] on div "Bind AI It looks like the previous response was truncated. My apologies for tha…" at bounding box center [266, 420] width 408 height 181
drag, startPoint x: 64, startPoint y: 313, endPoint x: 308, endPoint y: 314, distance: 244.3
click at [308, 314] on p "message truncated, continue where you left off." at bounding box center [266, 322] width 408 height 16
copy p "message truncated, continue where you left off."
click at [264, 527] on p "Stop answering" at bounding box center [273, 526] width 75 height 14
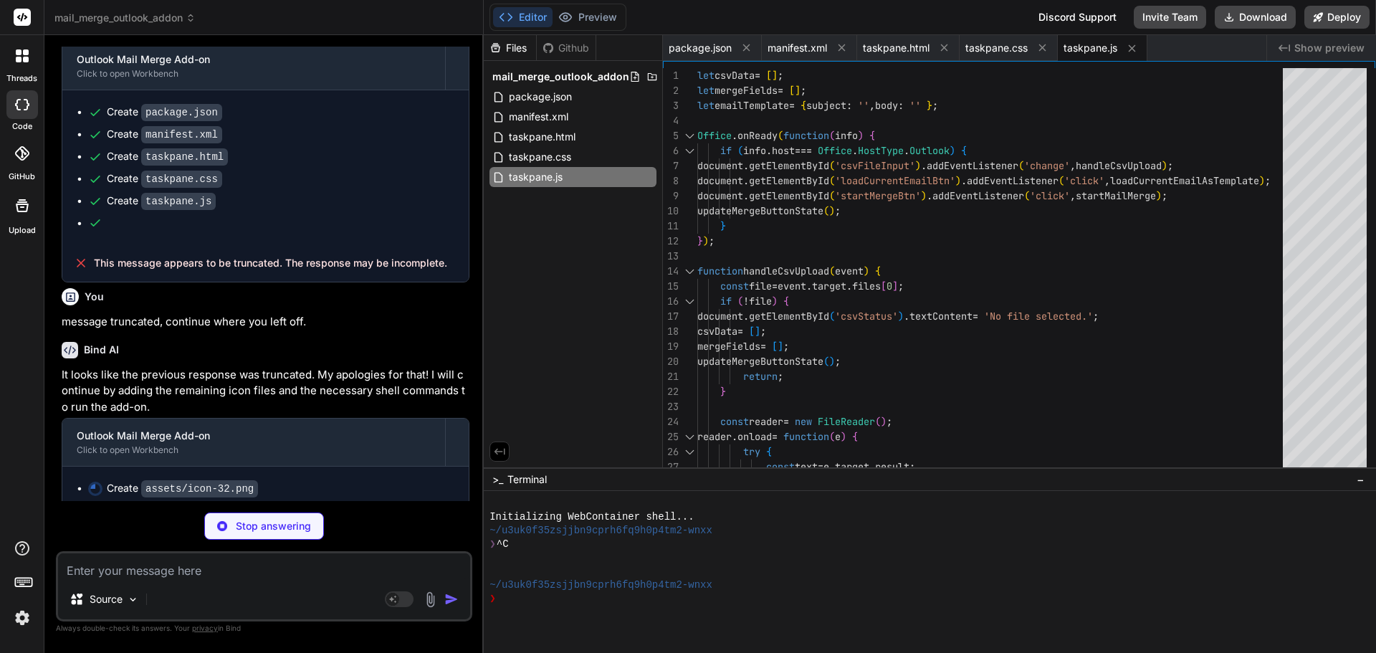
scroll to position [609, 0]
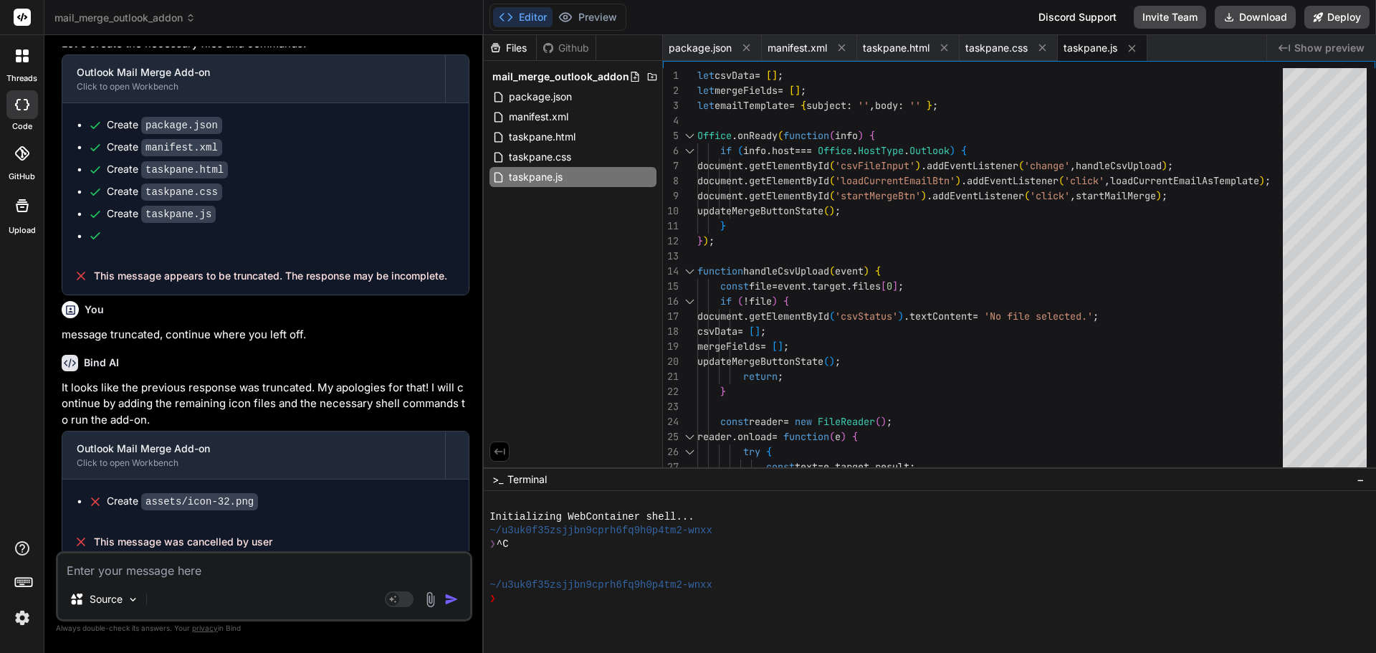
click at [133, 573] on textarea at bounding box center [264, 566] width 412 height 26
paste textarea "message truncated, continue where you left off."
click at [453, 595] on img "button" at bounding box center [451, 599] width 14 height 14
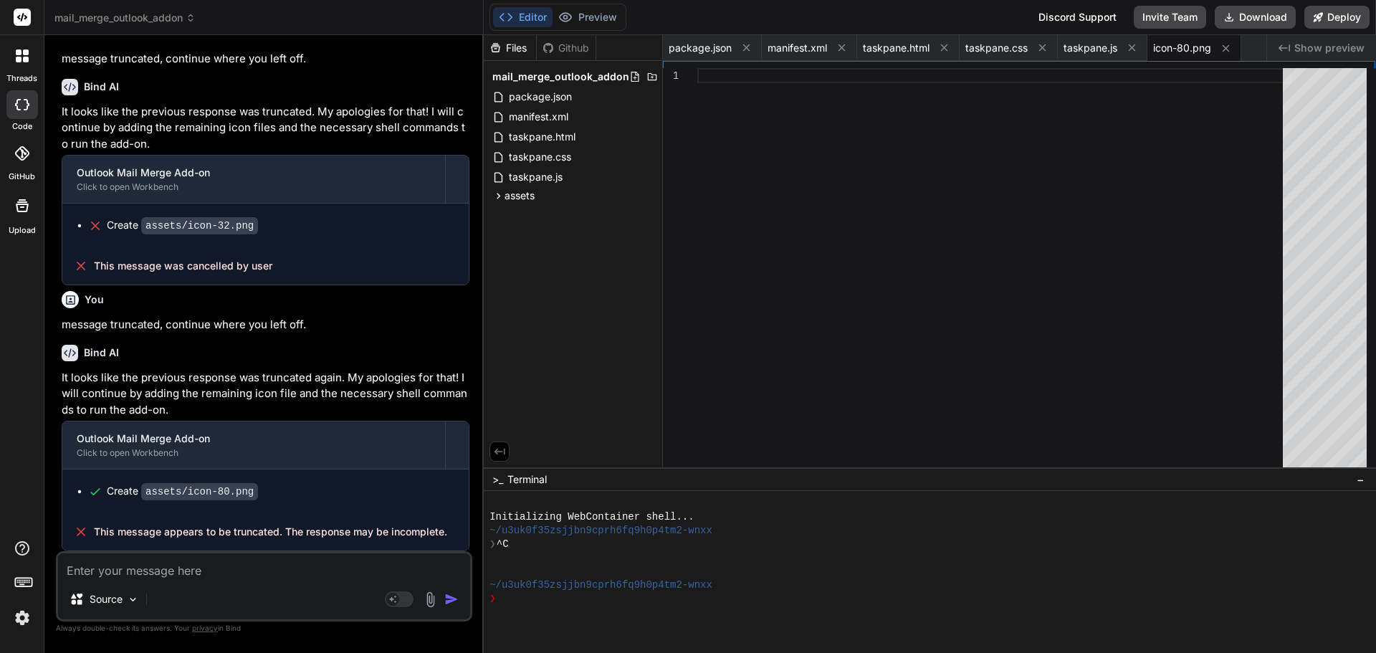
scroll to position [875, 0]
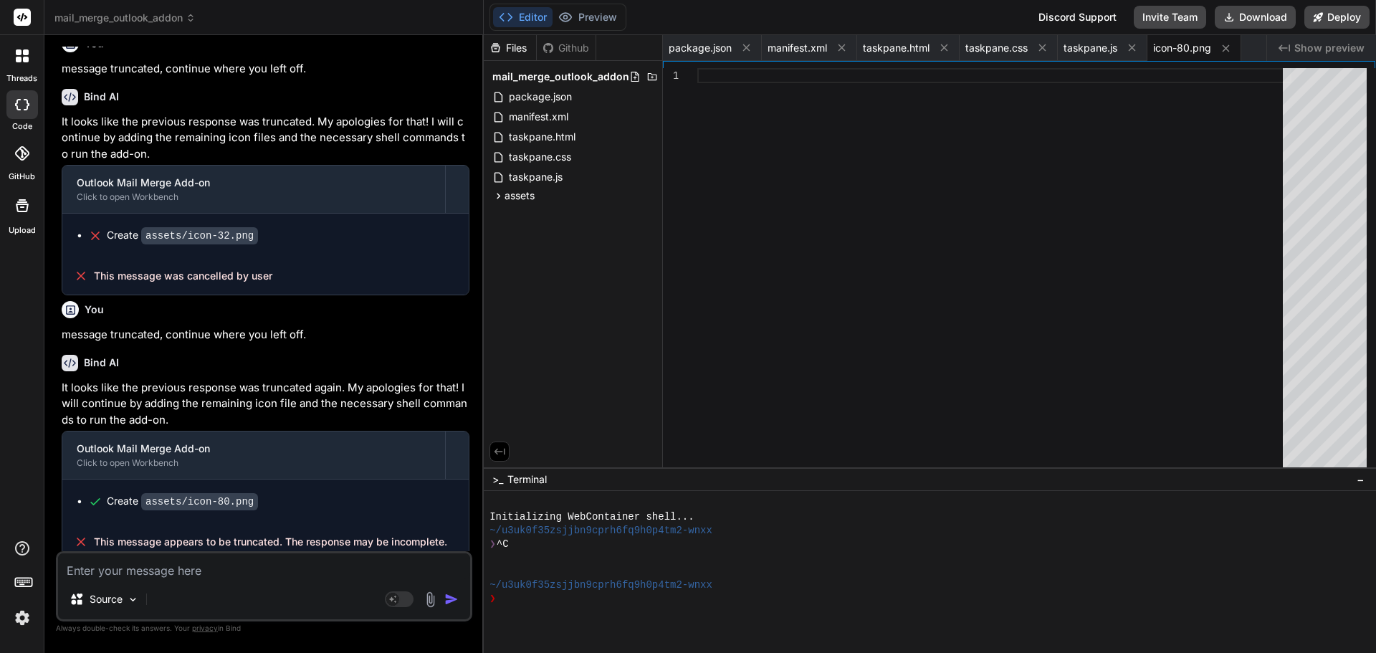
drag, startPoint x: 200, startPoint y: 568, endPoint x: 155, endPoint y: 538, distance: 53.7
click at [155, 538] on span "This message appears to be truncated. The response may be incomplete." at bounding box center [270, 541] width 353 height 14
drag, startPoint x: 62, startPoint y: 327, endPoint x: 301, endPoint y: 324, distance: 238.6
click at [307, 327] on p "message truncated, continue where you left off." at bounding box center [266, 335] width 408 height 16
copy p "message truncated, continue where you left off."
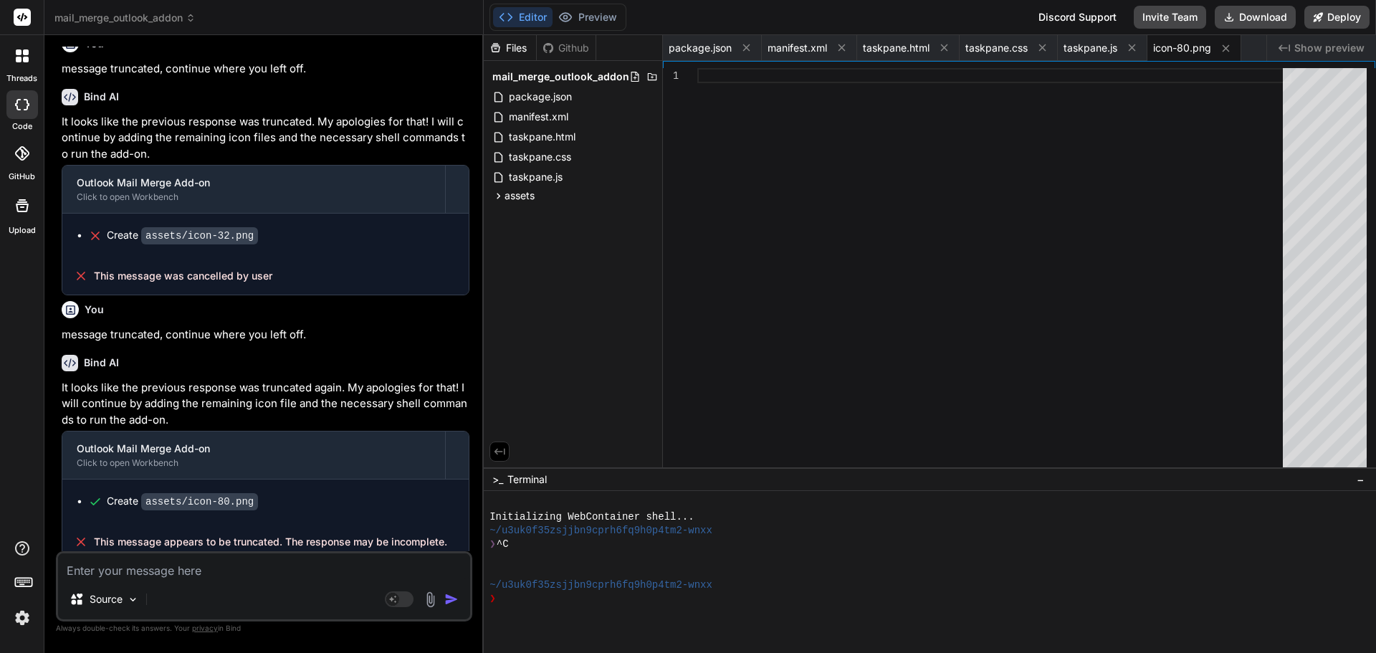
paste textarea "message truncated, continue where you left off."
click at [451, 595] on img "button" at bounding box center [451, 599] width 14 height 14
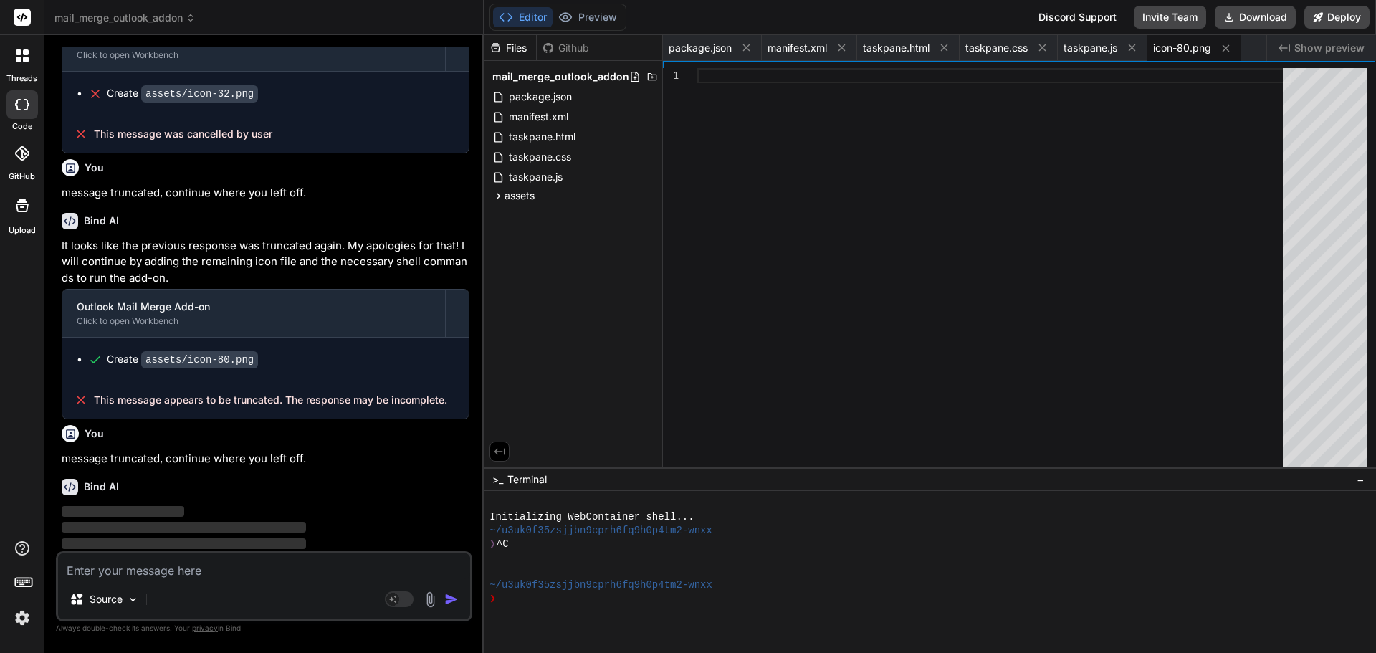
scroll to position [1024, 0]
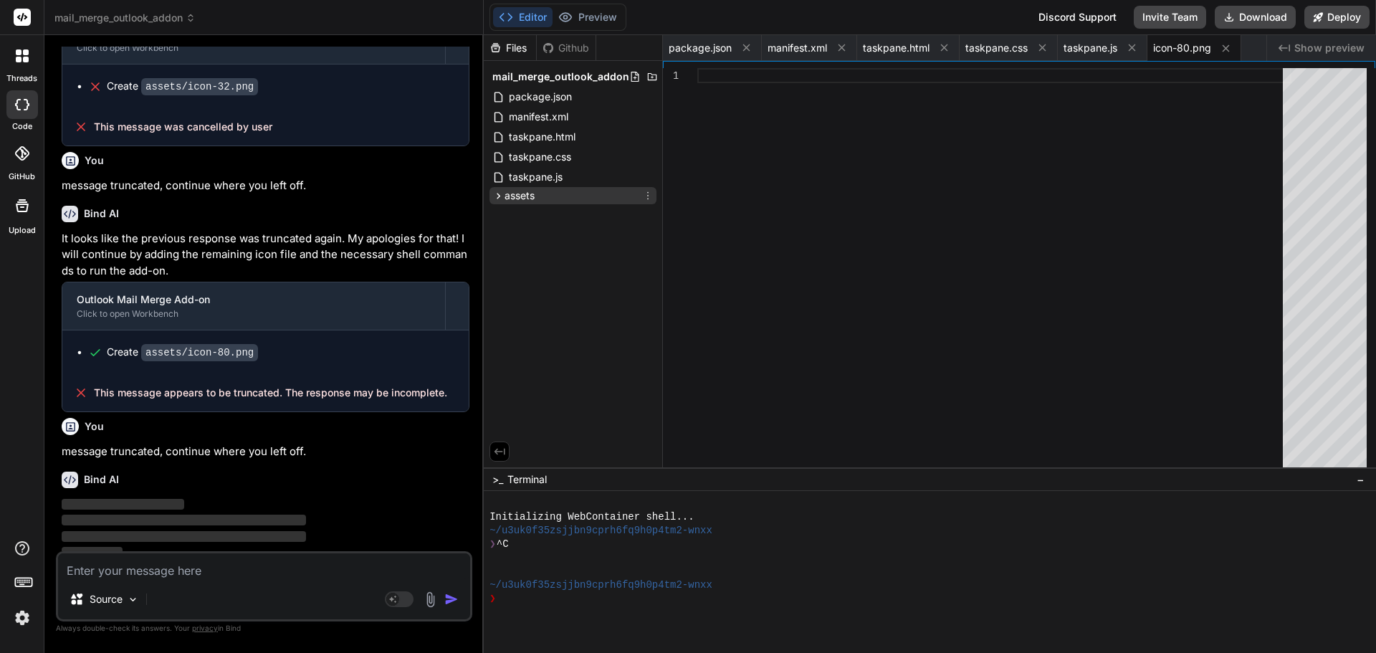
click at [499, 194] on icon at bounding box center [499, 196] width 4 height 6
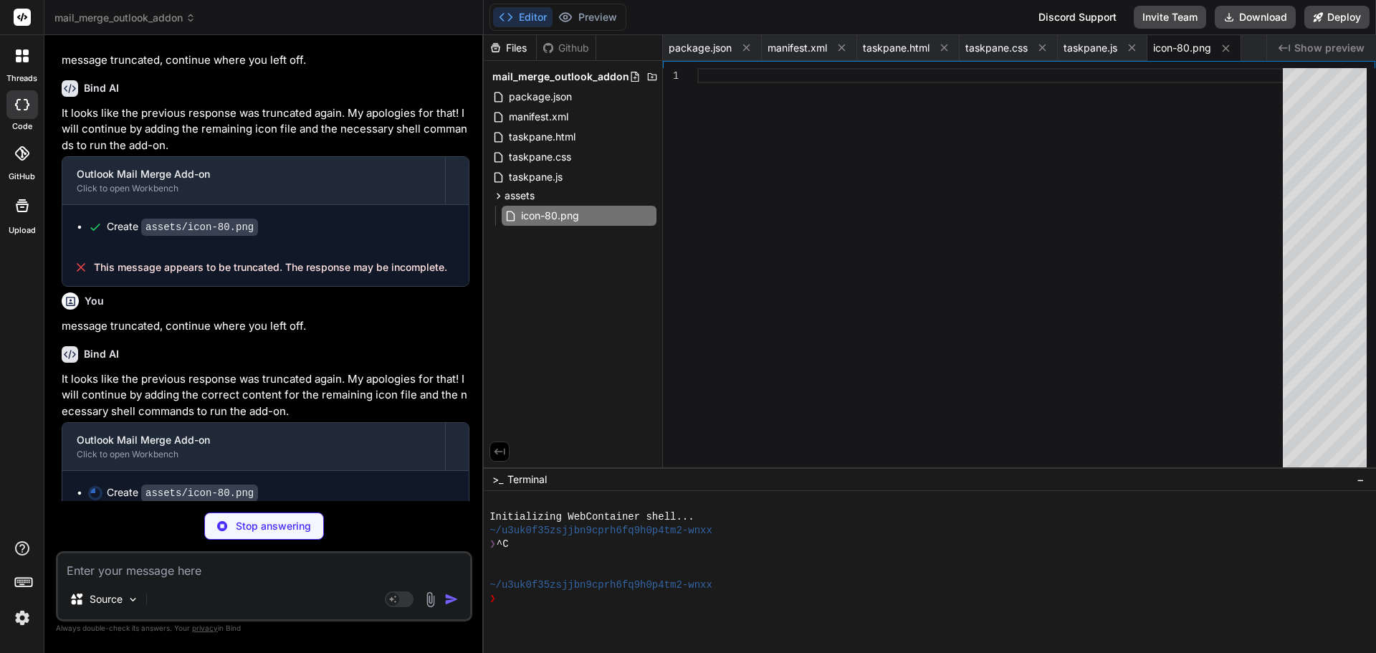
scroll to position [1153, 0]
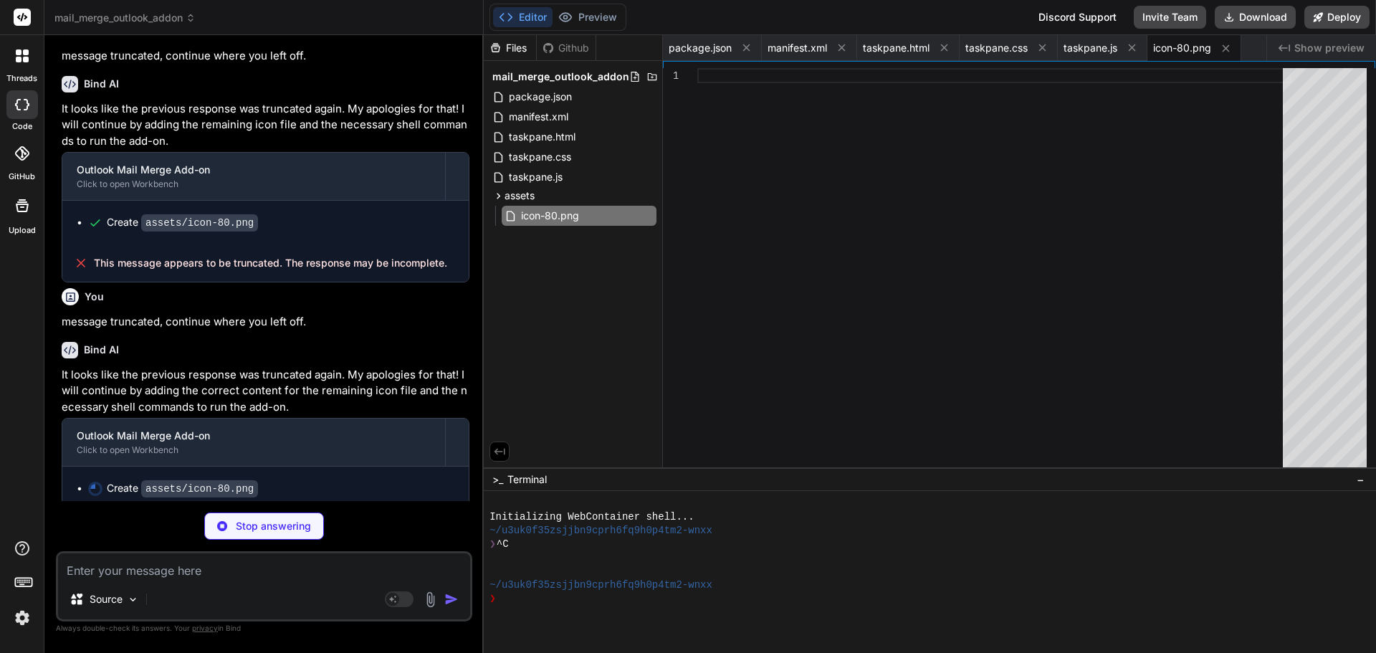
click at [1168, 45] on span "icon-80.png" at bounding box center [1182, 48] width 58 height 14
click at [1210, 39] on div "icon-80.png" at bounding box center [1194, 48] width 94 height 26
click at [1181, 48] on span "icon-80.png" at bounding box center [1182, 48] width 58 height 14
click at [1167, 47] on span "icon-80.png" at bounding box center [1182, 48] width 58 height 14
click at [1076, 47] on span "taskpane.js" at bounding box center [1090, 48] width 54 height 14
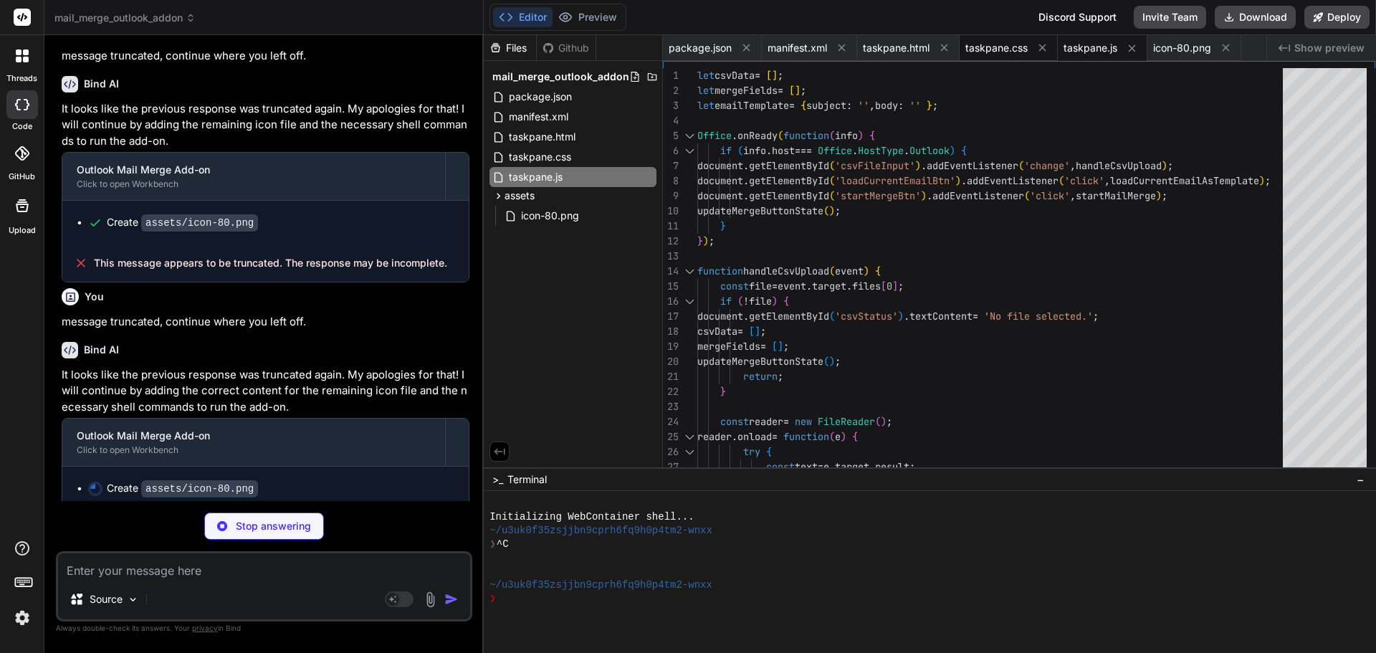
click at [999, 49] on span "taskpane.css" at bounding box center [996, 48] width 62 height 14
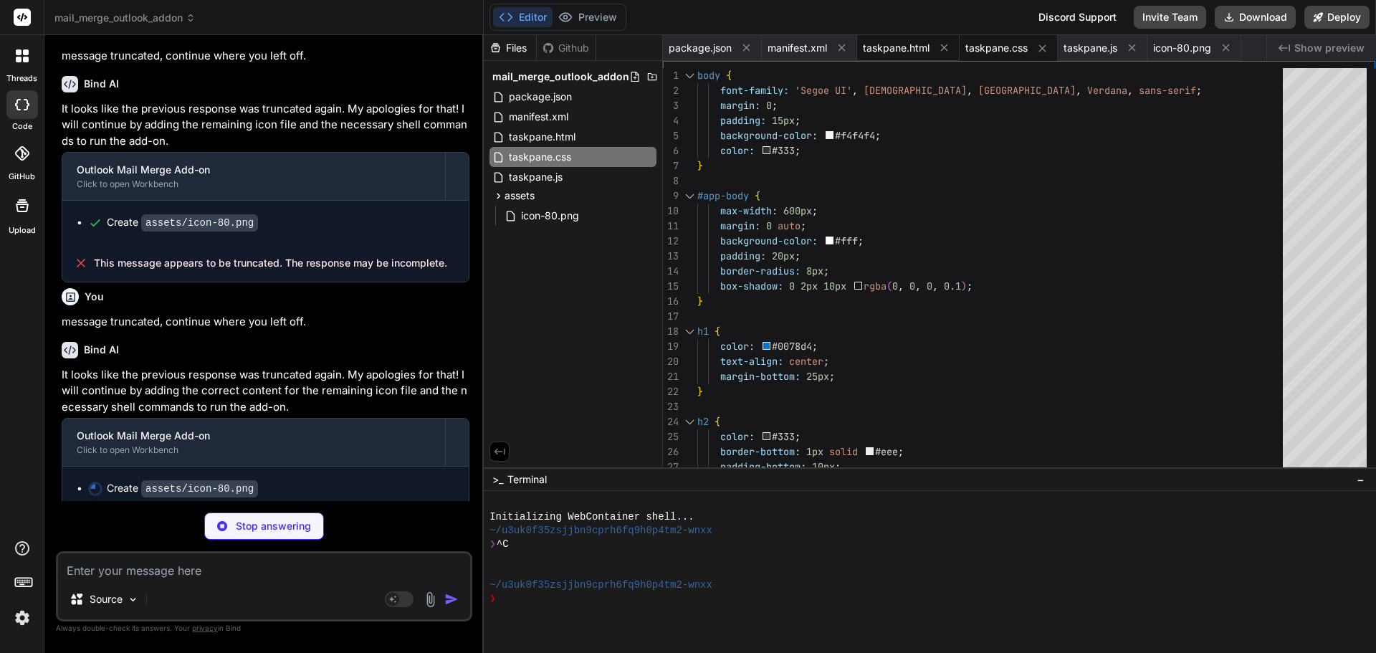
click at [884, 56] on div "taskpane.html" at bounding box center [908, 48] width 102 height 26
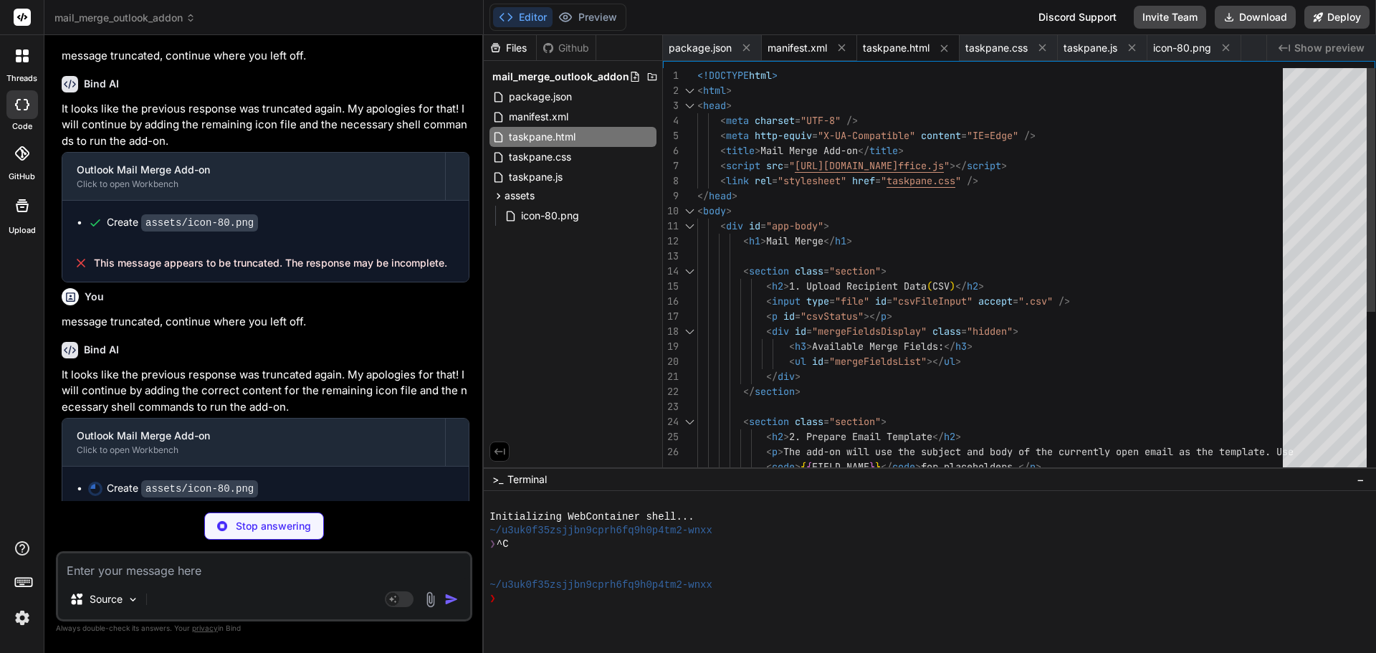
click at [796, 49] on span "manifest.xml" at bounding box center [796, 48] width 59 height 14
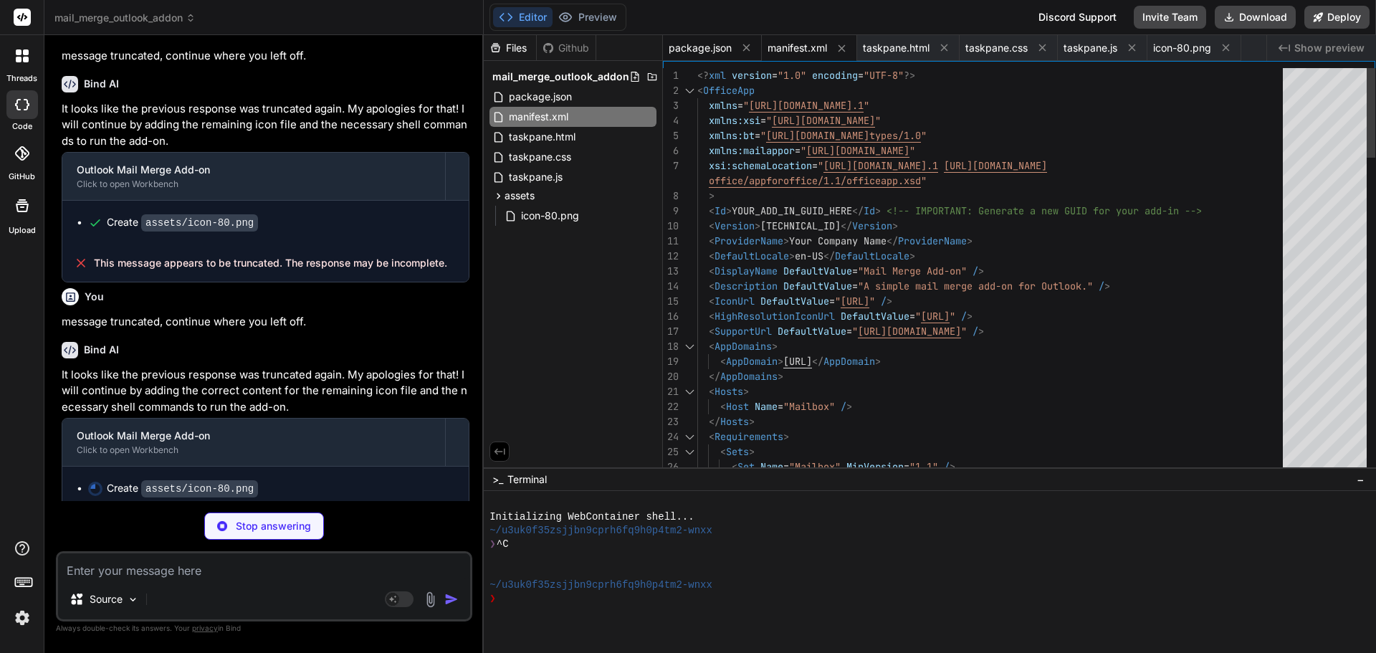
click at [686, 45] on span "package.json" at bounding box center [699, 48] width 63 height 14
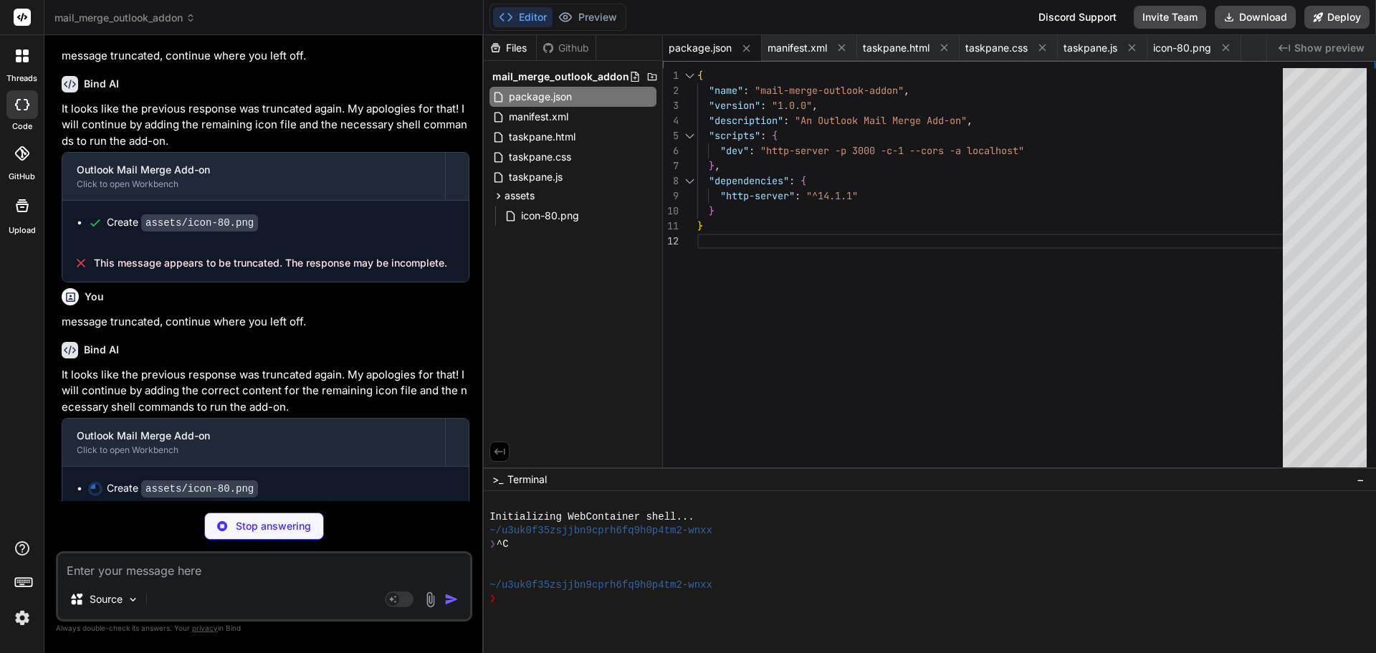
click at [240, 527] on p "Stop answering" at bounding box center [273, 526] width 75 height 14
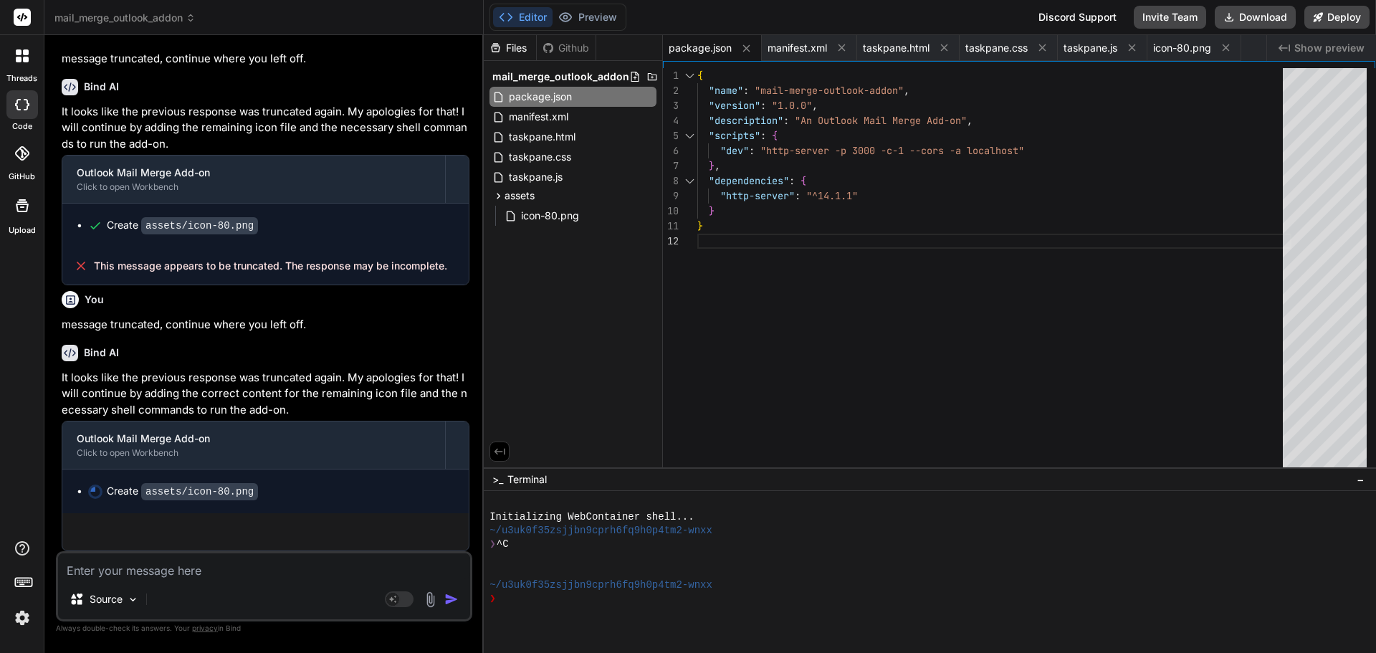
scroll to position [1141, 0]
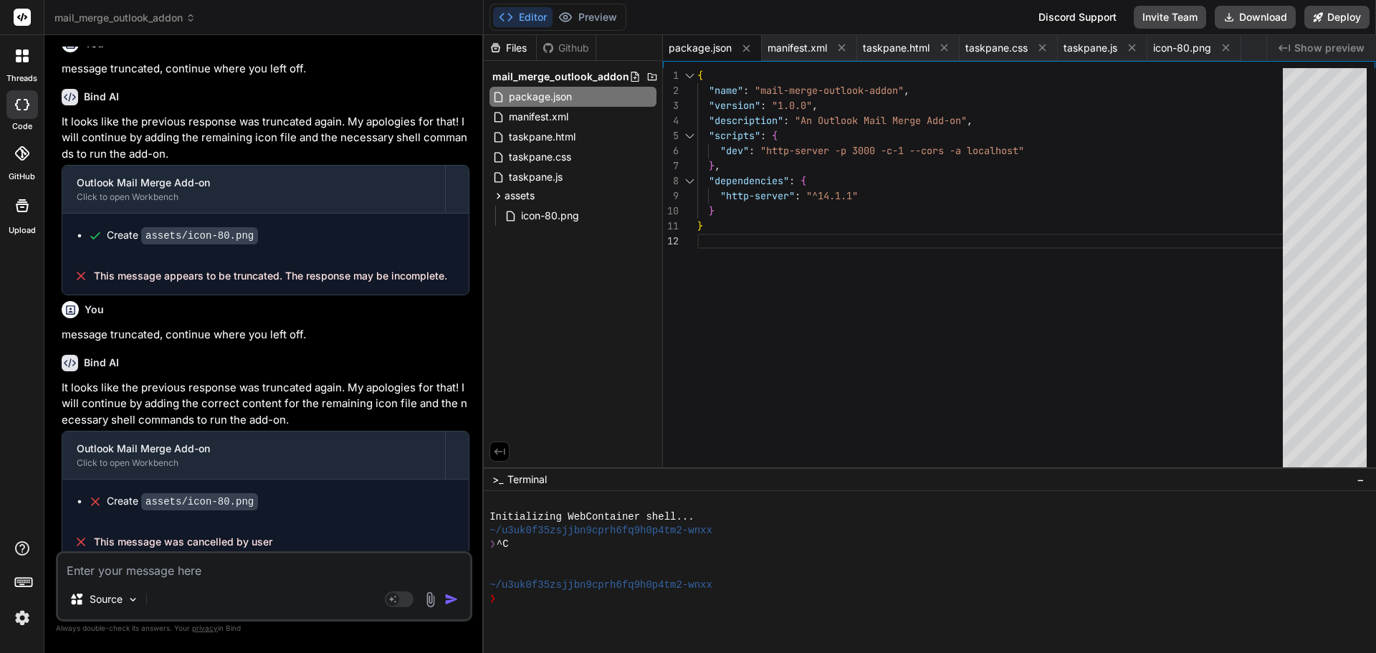
click at [211, 574] on textarea at bounding box center [264, 566] width 412 height 26
click at [572, 219] on span "icon-80.png" at bounding box center [549, 215] width 61 height 17
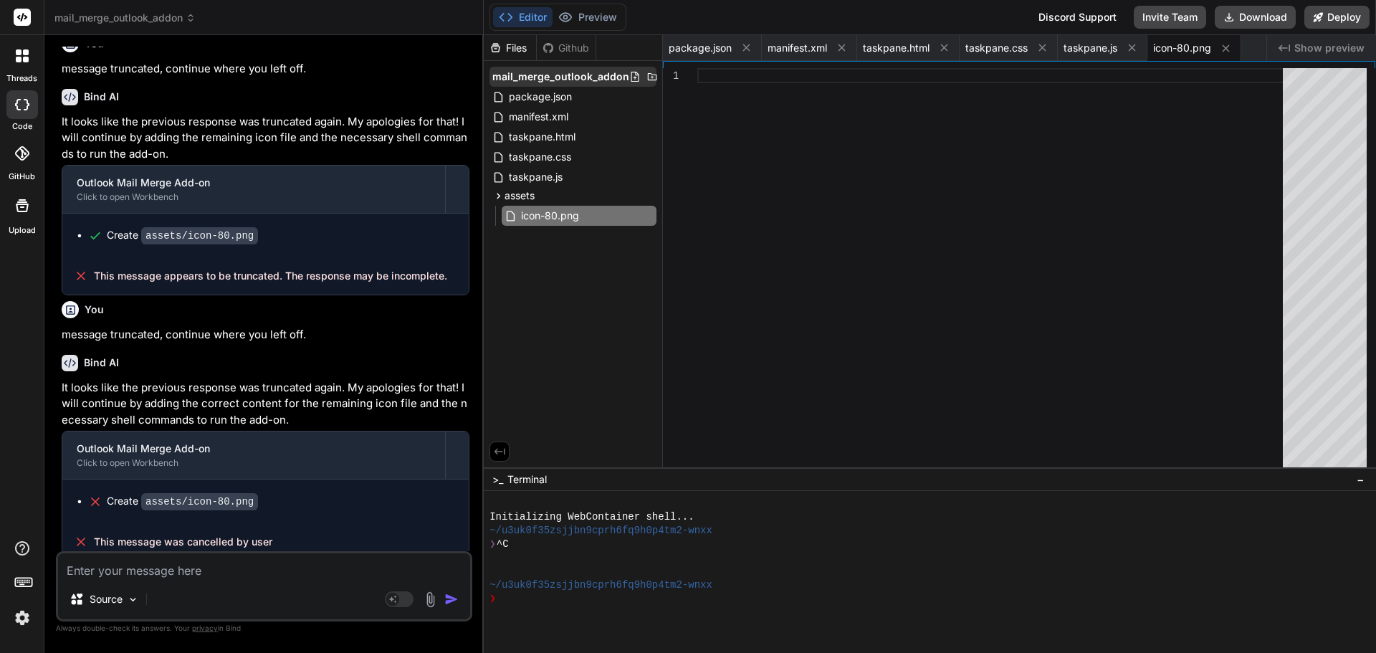
click at [657, 76] on div at bounding box center [660, 76] width 63 height 11
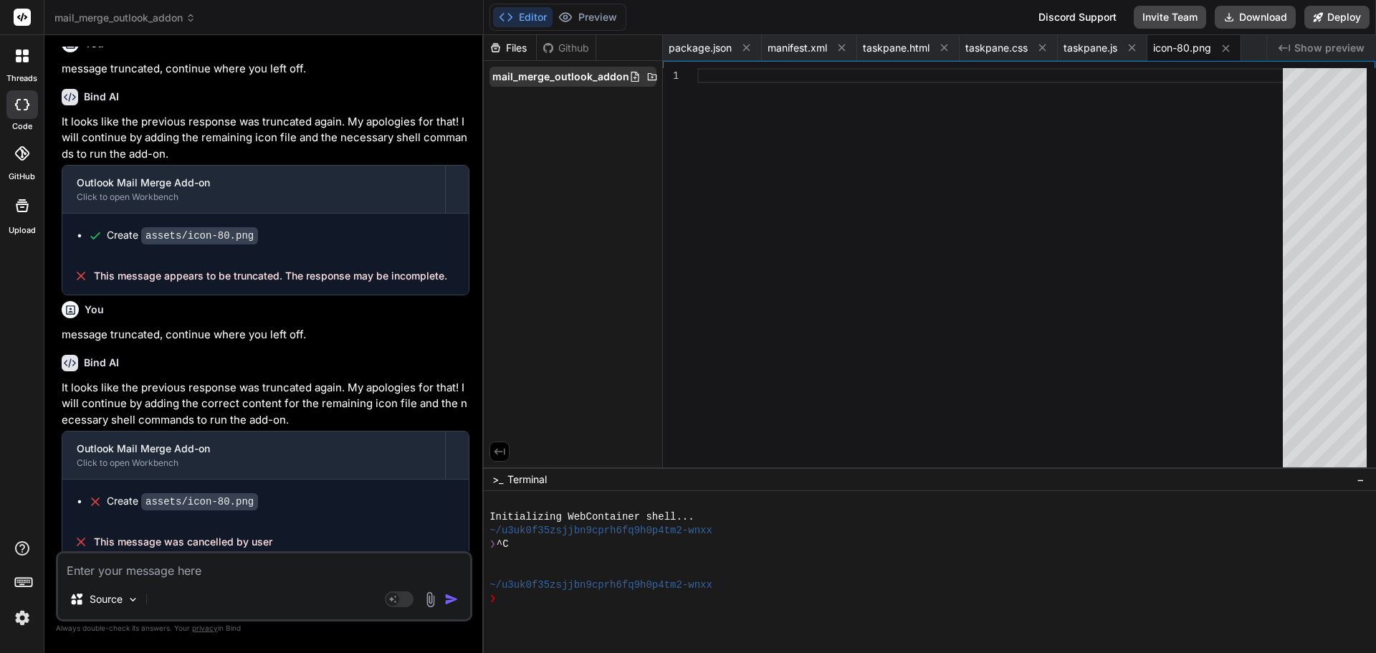
click at [663, 76] on icon at bounding box center [668, 76] width 11 height 11
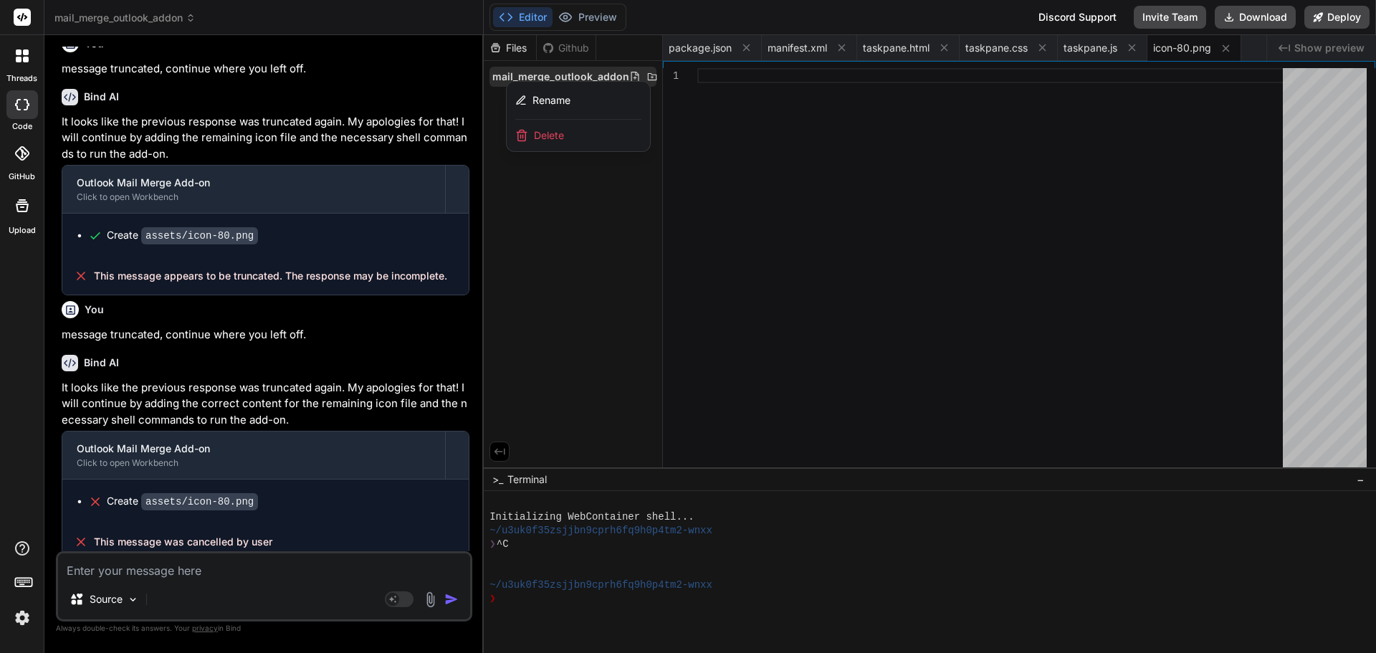
click at [566, 133] on div "Delete" at bounding box center [578, 136] width 143 height 32
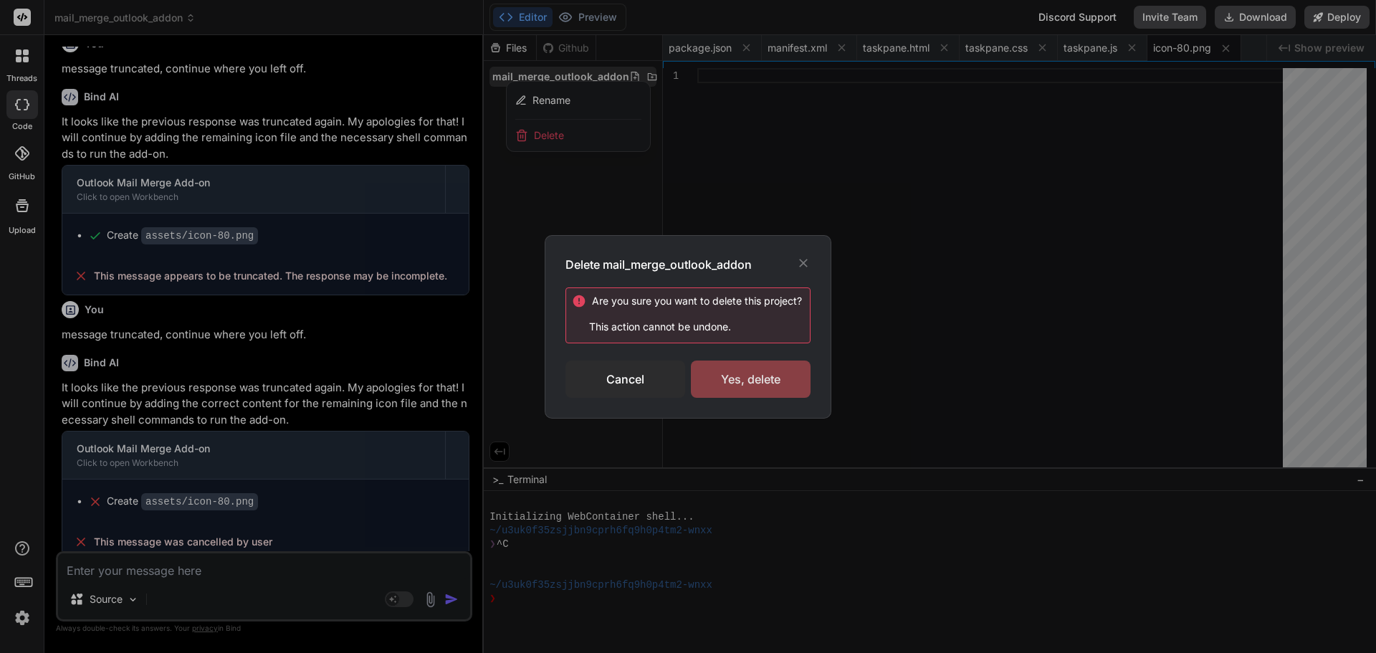
click at [712, 366] on div "Yes, delete" at bounding box center [751, 378] width 120 height 37
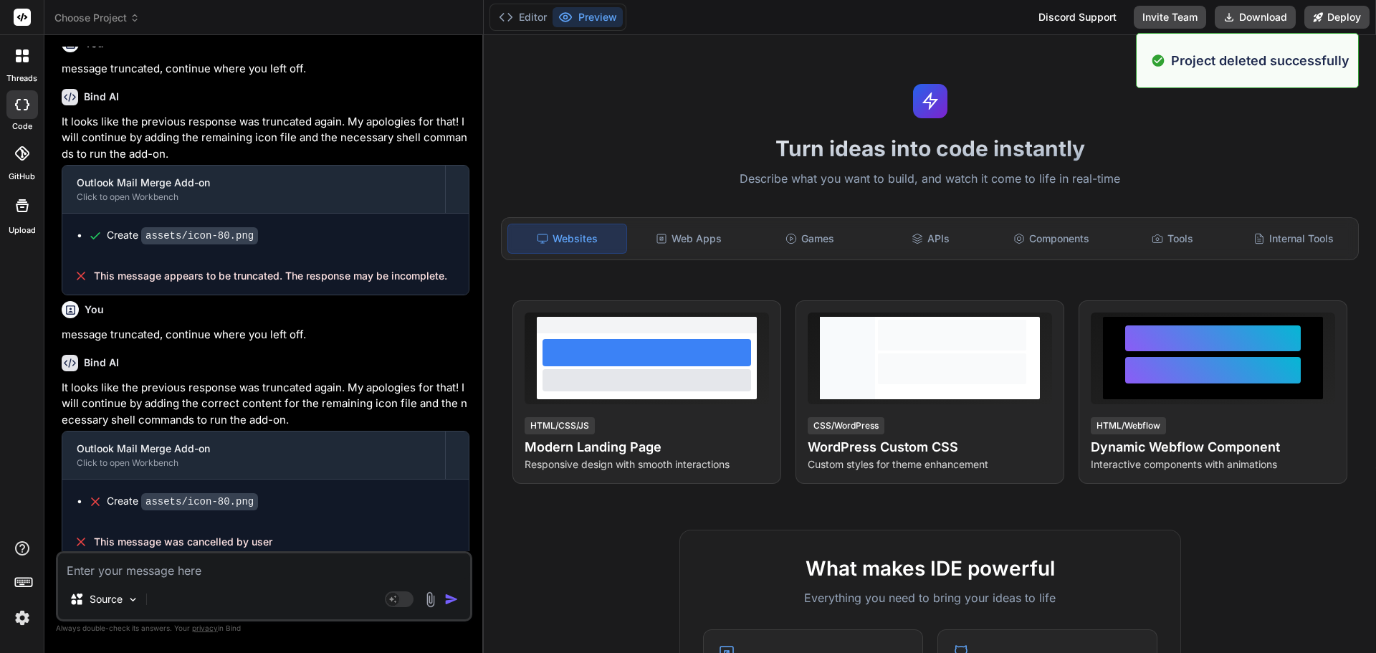
click at [16, 216] on div at bounding box center [22, 205] width 34 height 34
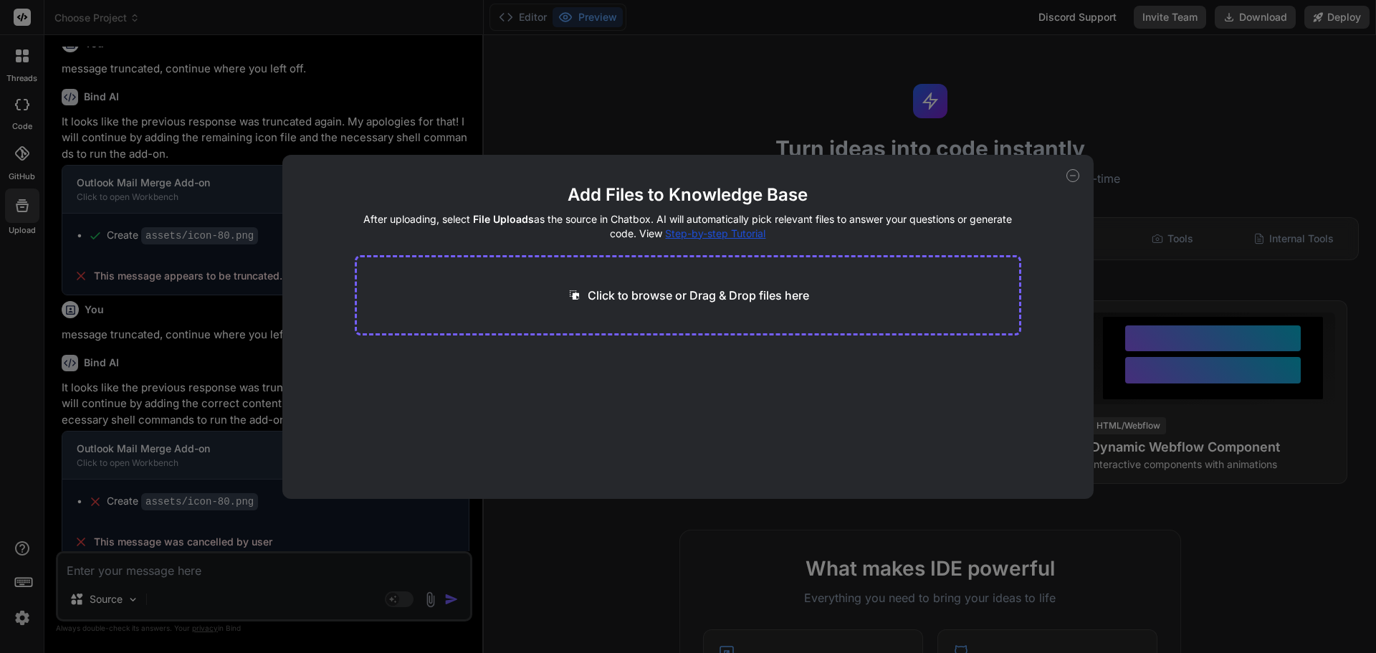
click at [25, 104] on div "Add Files to Knowledge Base After uploading, select File Uploads as the source …" at bounding box center [688, 326] width 1376 height 653
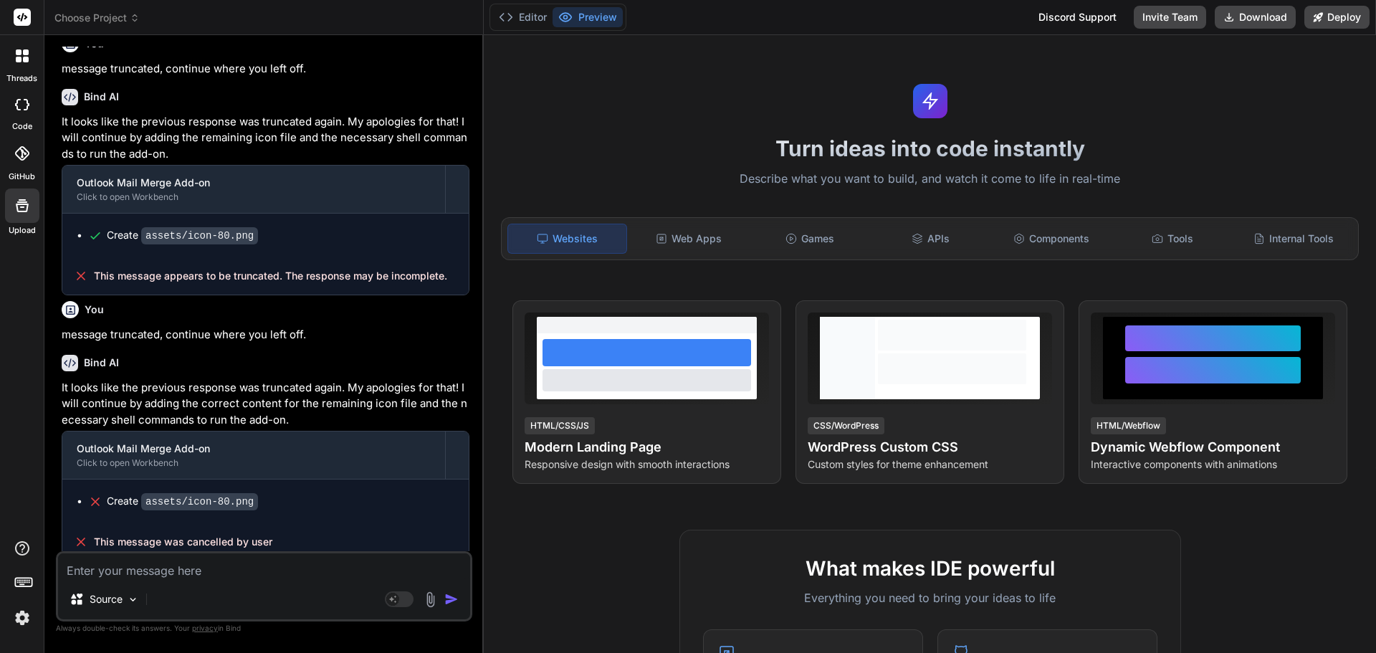
click at [27, 72] on label "threads" at bounding box center [21, 78] width 31 height 12
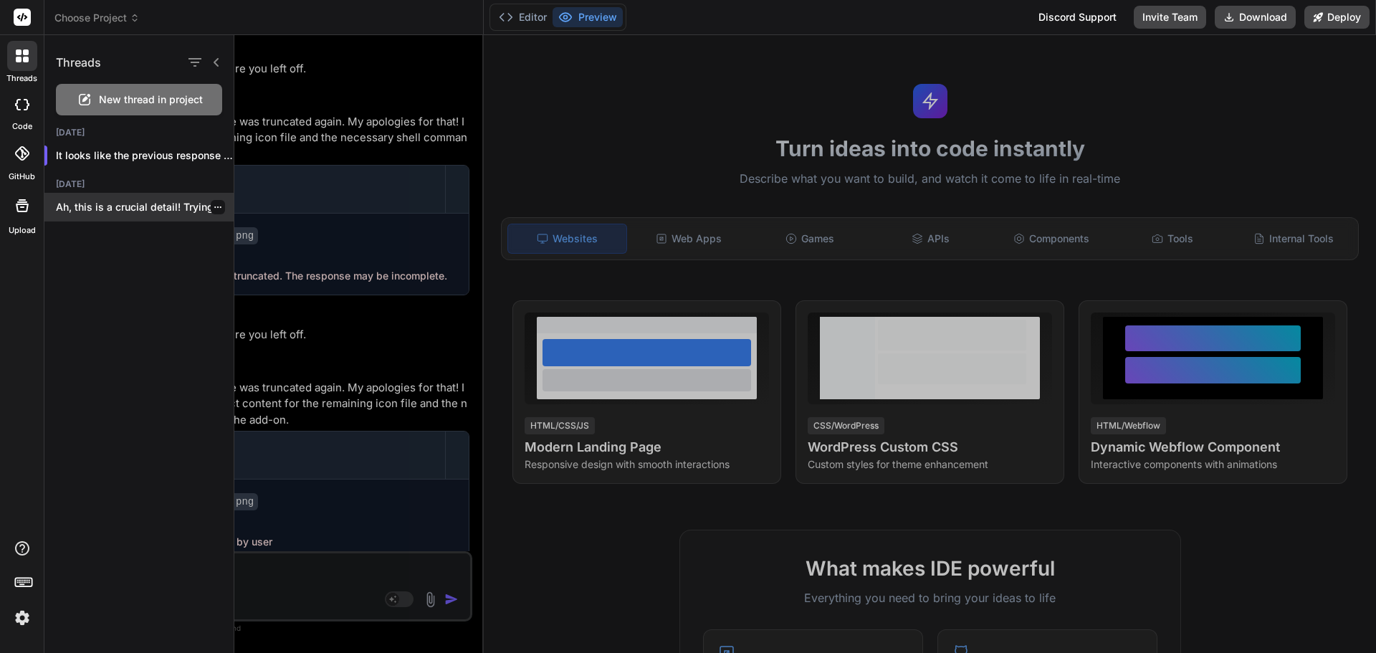
click at [215, 203] on icon "button" at bounding box center [218, 207] width 9 height 9
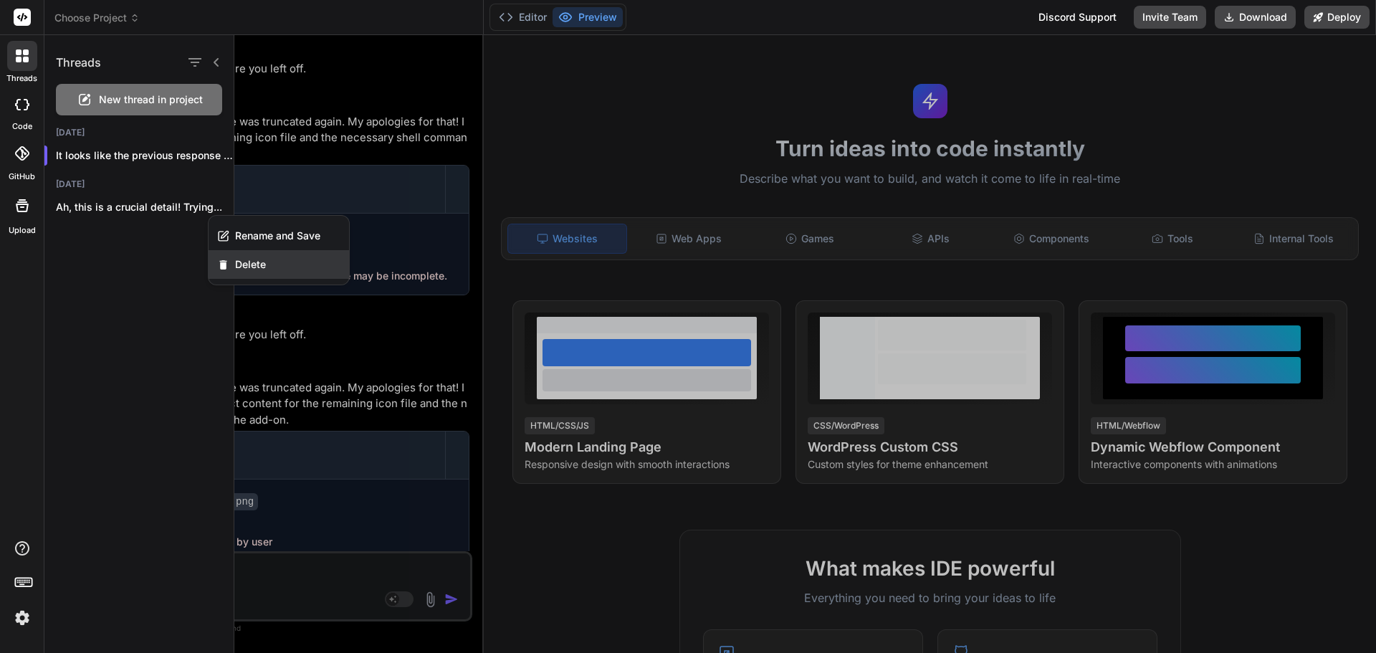
click at [236, 260] on span "Delete" at bounding box center [250, 264] width 31 height 14
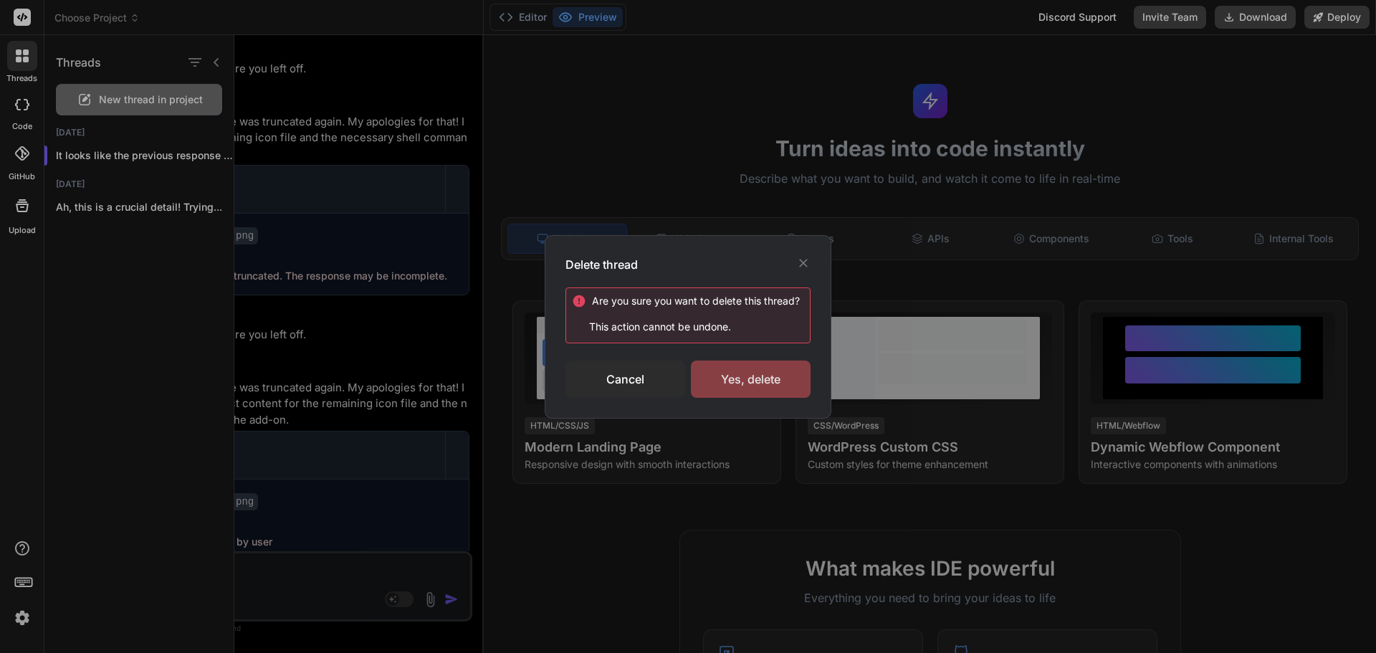
click at [745, 366] on div "Yes, delete" at bounding box center [751, 378] width 120 height 37
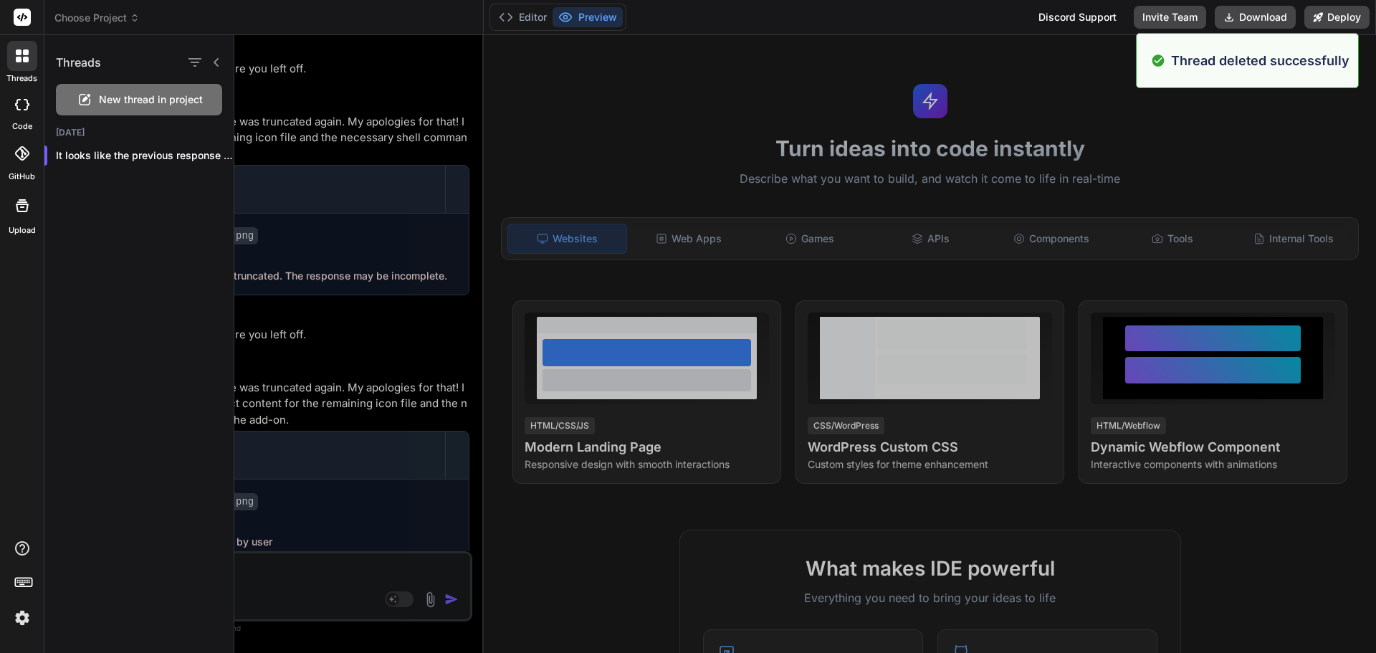
click at [178, 160] on p "It looks like the previous response was..." at bounding box center [145, 155] width 178 height 14
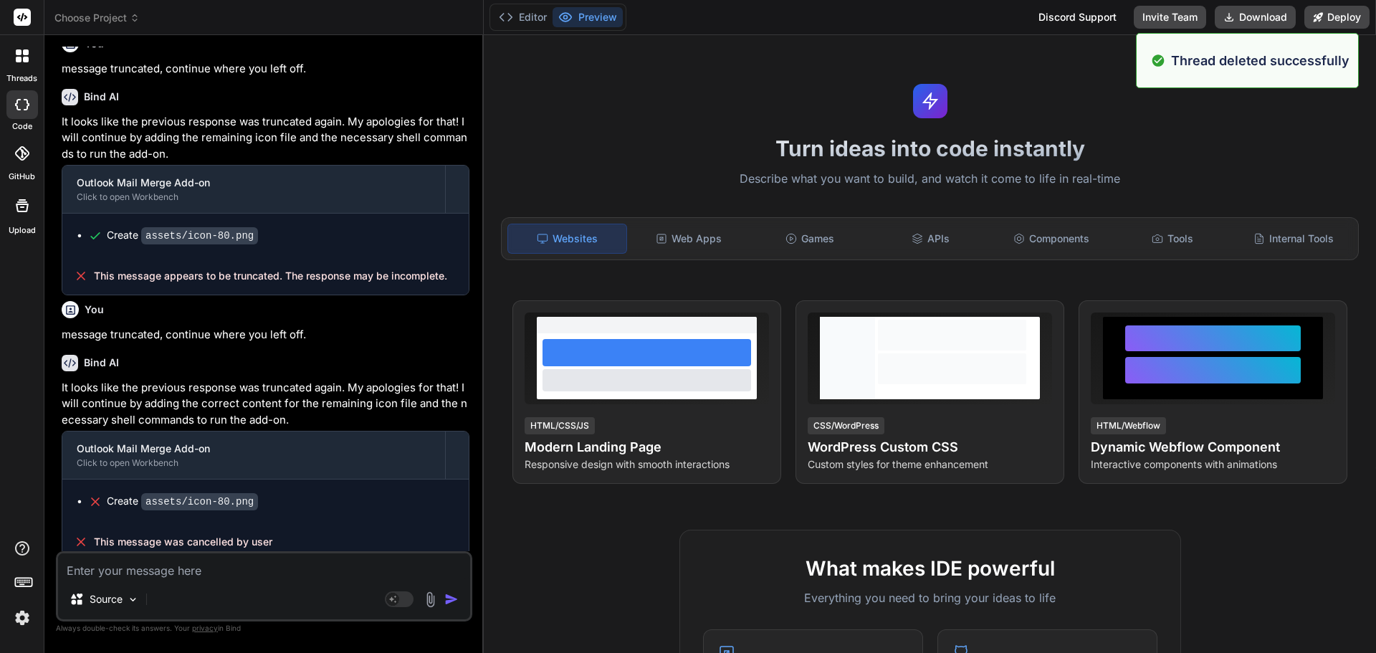
click at [24, 75] on label "threads" at bounding box center [21, 78] width 31 height 12
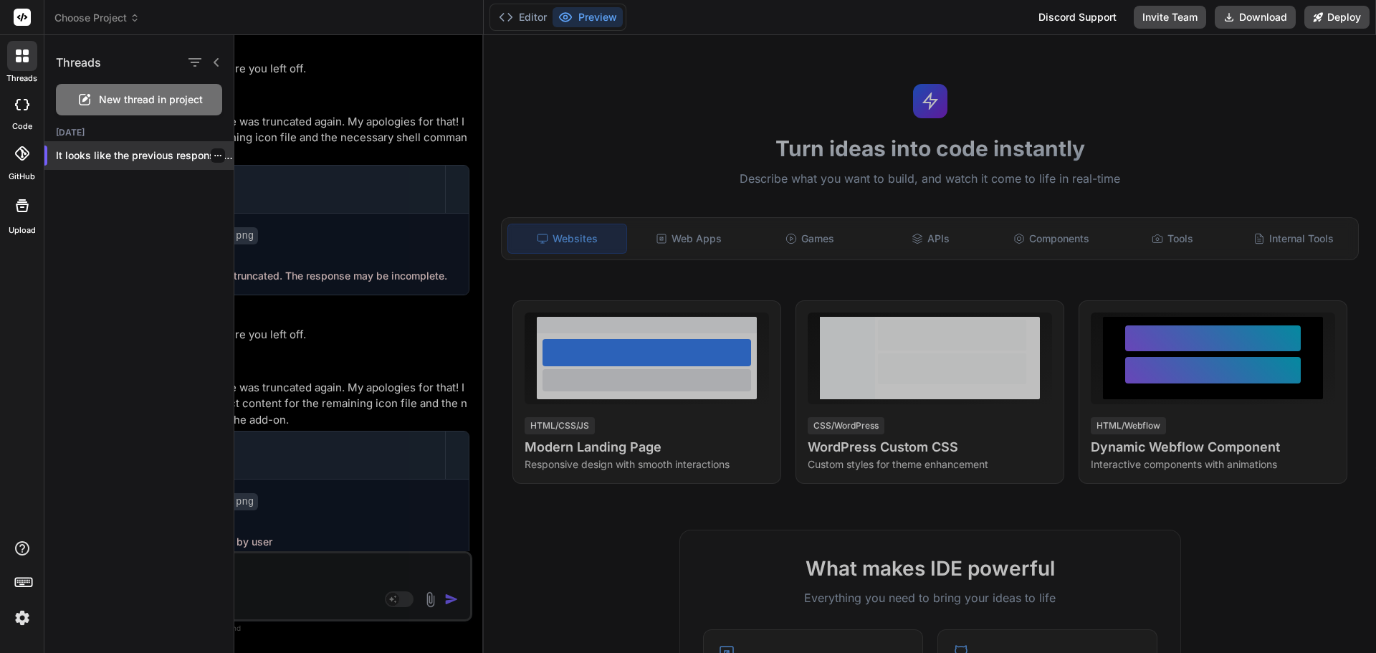
click at [215, 158] on icon "button" at bounding box center [218, 155] width 9 height 9
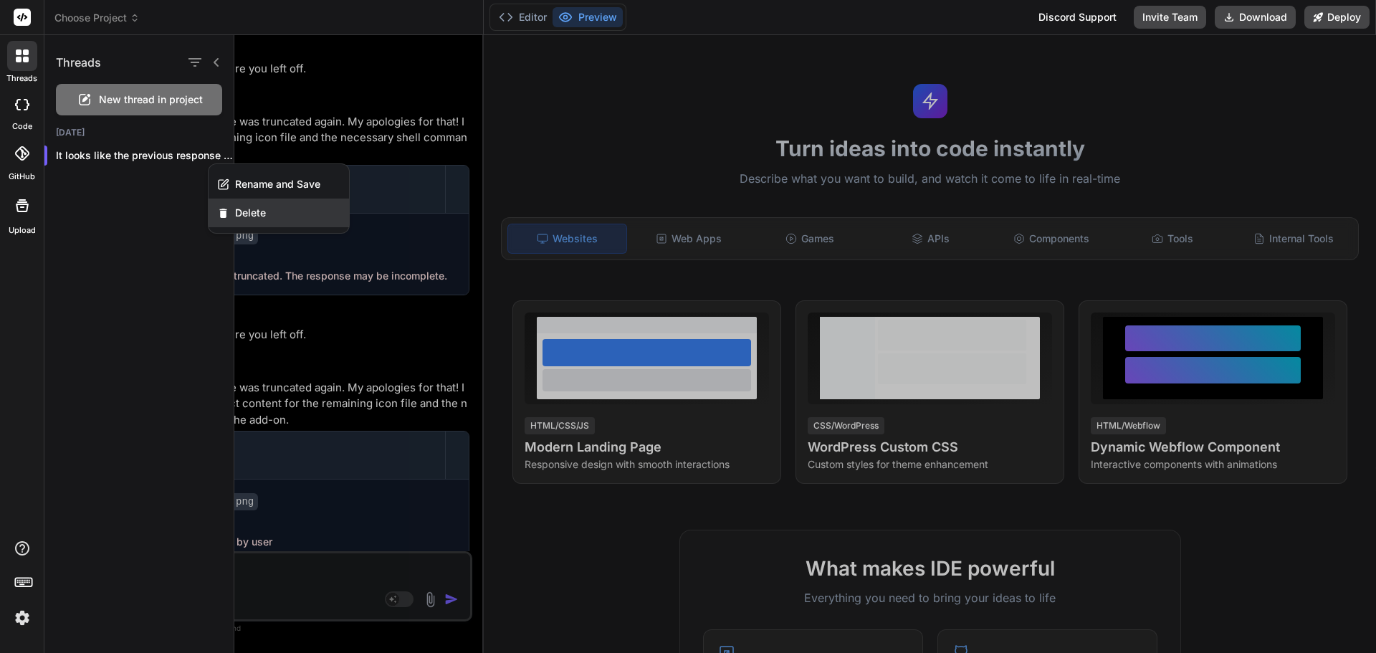
click at [241, 218] on span "Delete" at bounding box center [250, 213] width 31 height 14
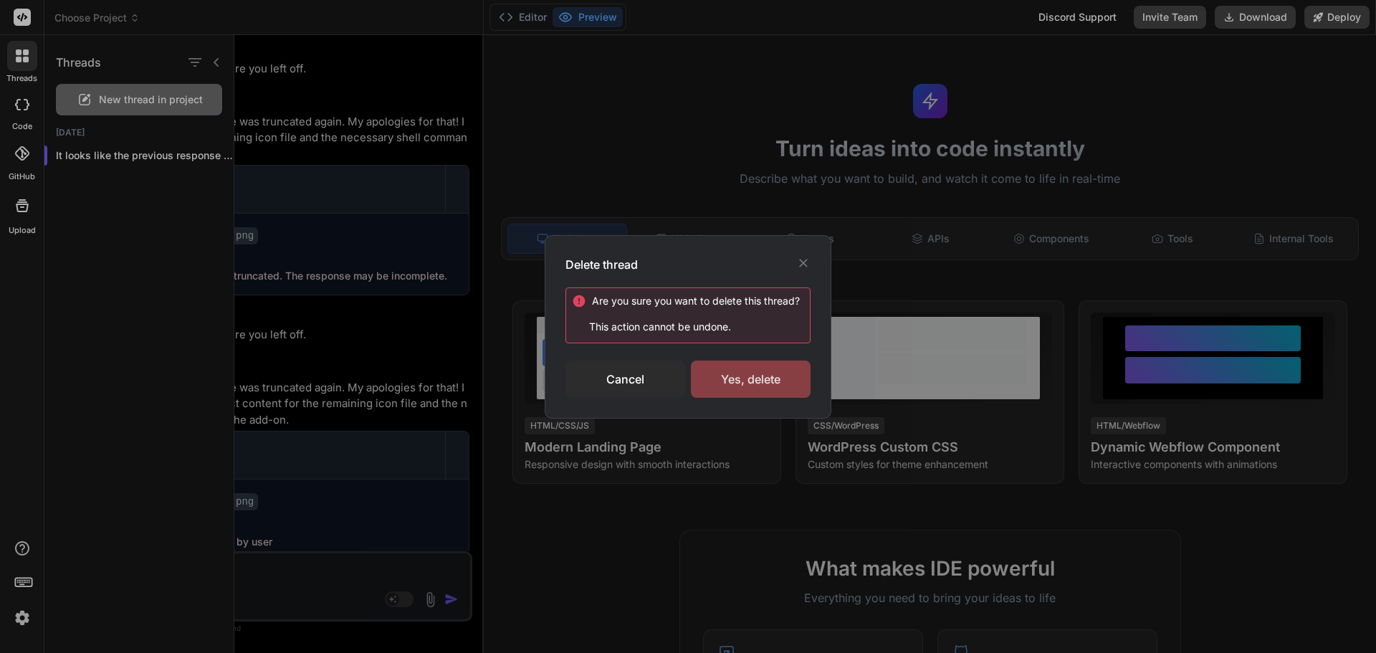
click at [728, 372] on div "Yes, delete" at bounding box center [751, 378] width 120 height 37
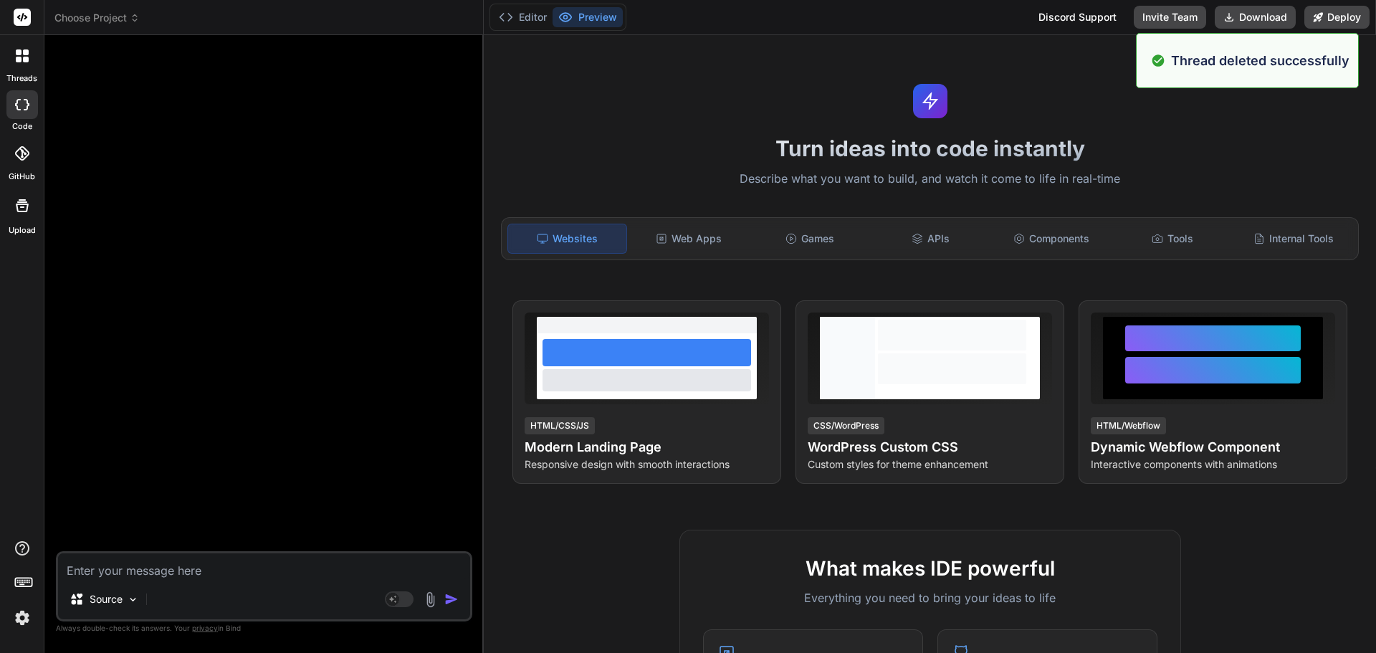
click at [29, 66] on div at bounding box center [22, 56] width 30 height 30
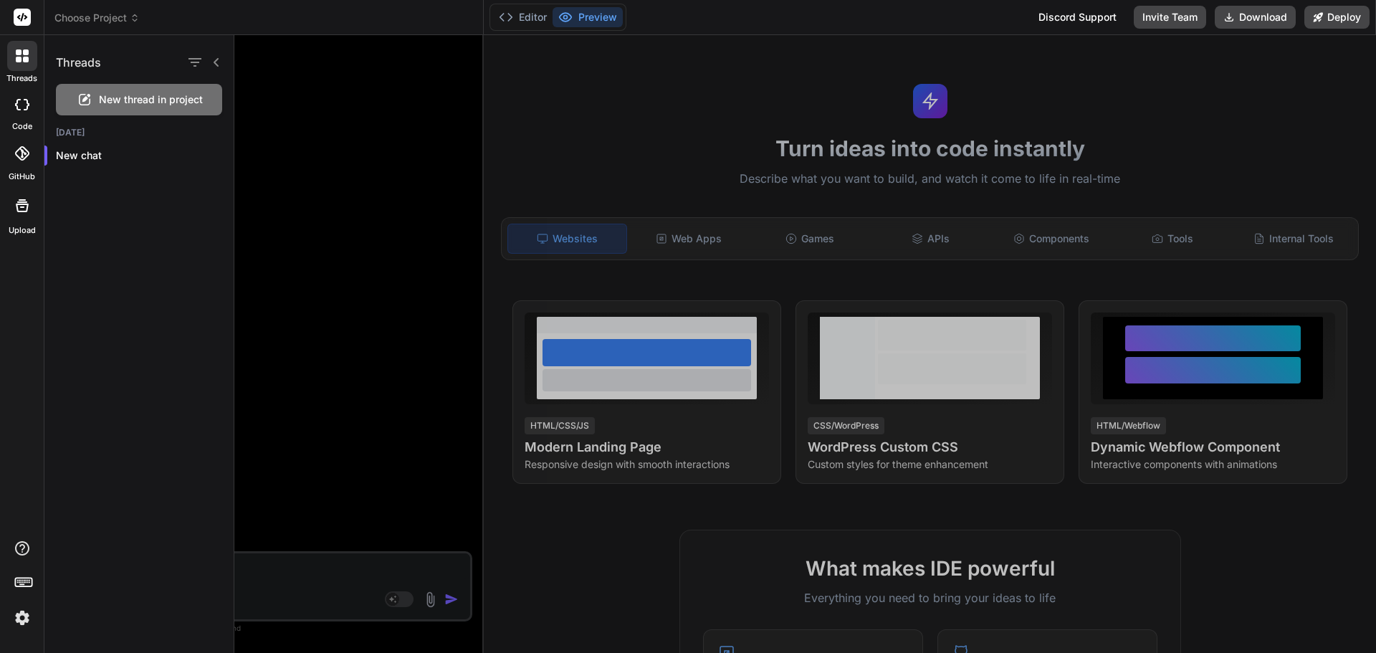
click at [360, 335] on div at bounding box center [804, 344] width 1141 height 618
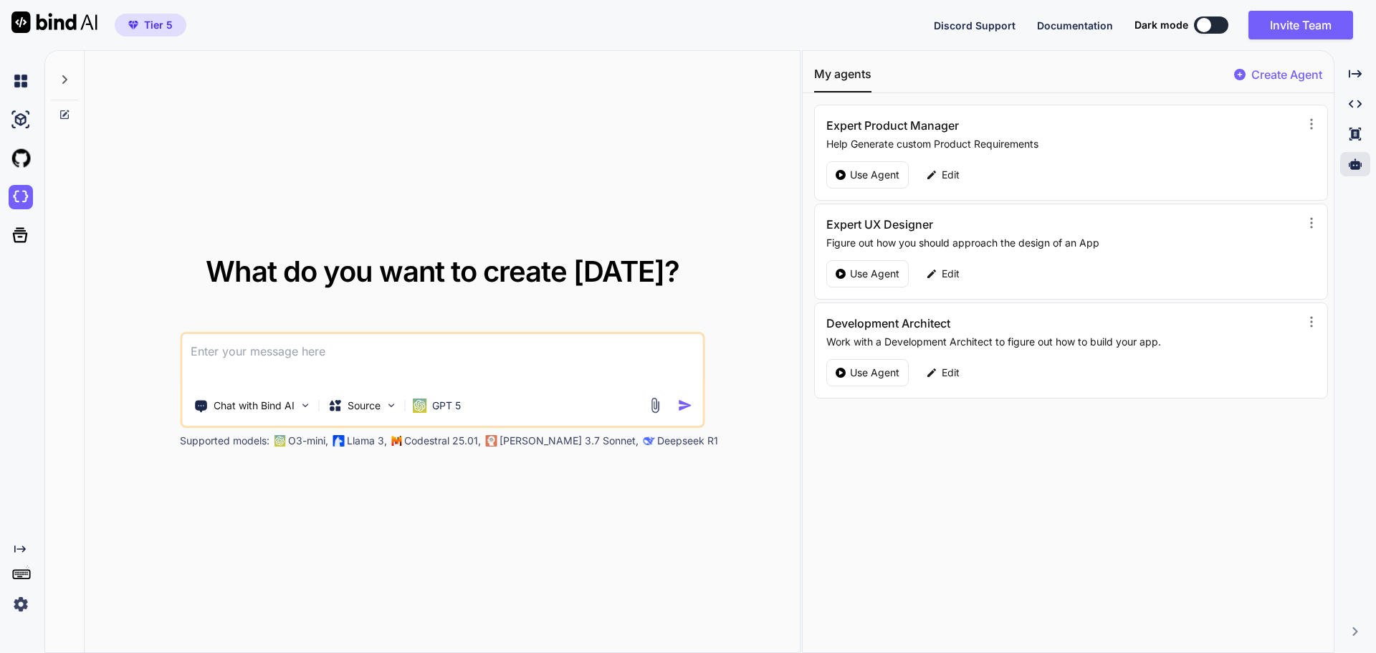
click at [253, 353] on textarea at bounding box center [442, 360] width 520 height 53
type textarea "can you create executable files (.exe)?"
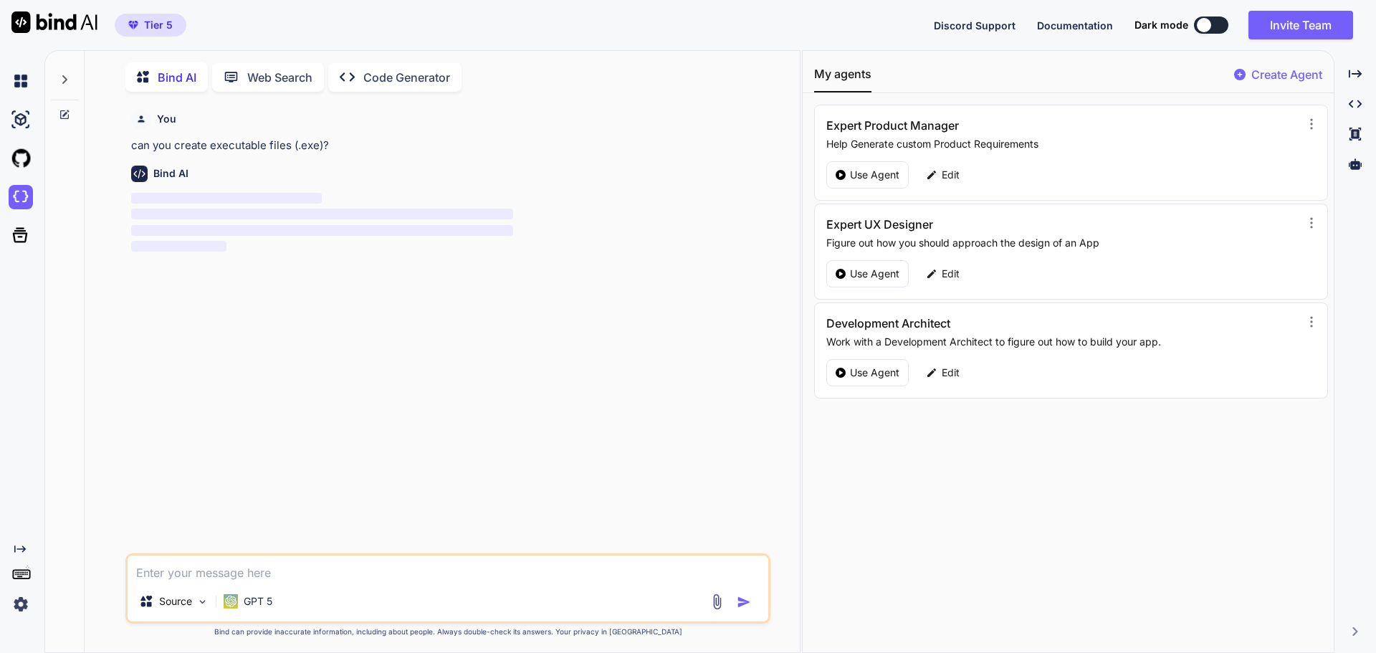
scroll to position [6, 0]
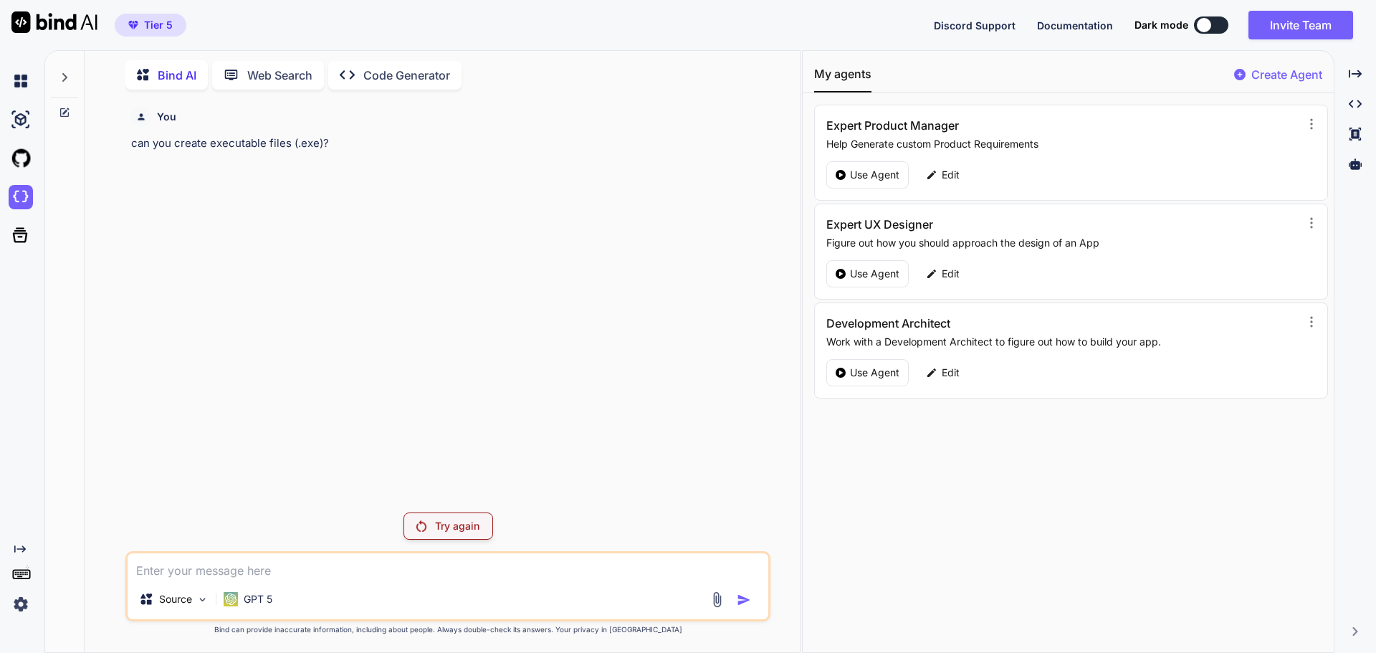
click at [426, 519] on div "Try again" at bounding box center [448, 525] width 90 height 27
click at [256, 597] on p "GPT 5" at bounding box center [258, 599] width 29 height 14
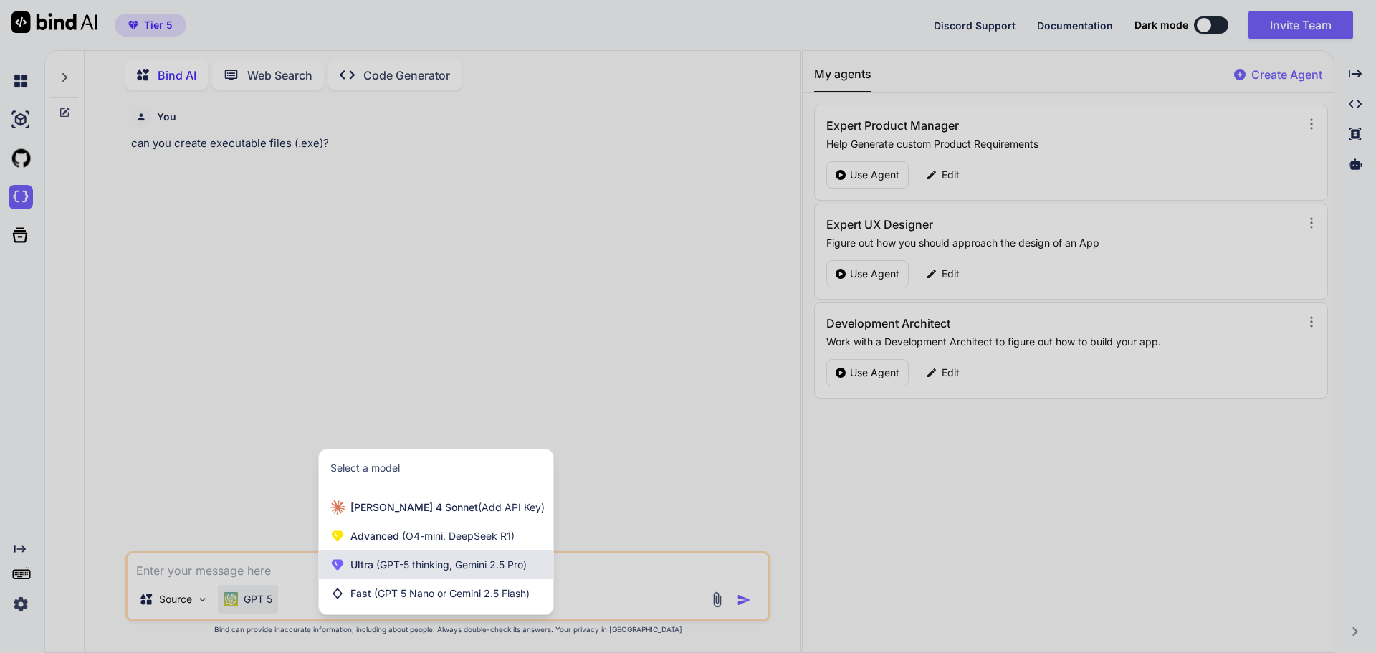
click at [399, 570] on span "(GPT-5 thinking, Gemini 2.5 Pro)" at bounding box center [449, 564] width 153 height 12
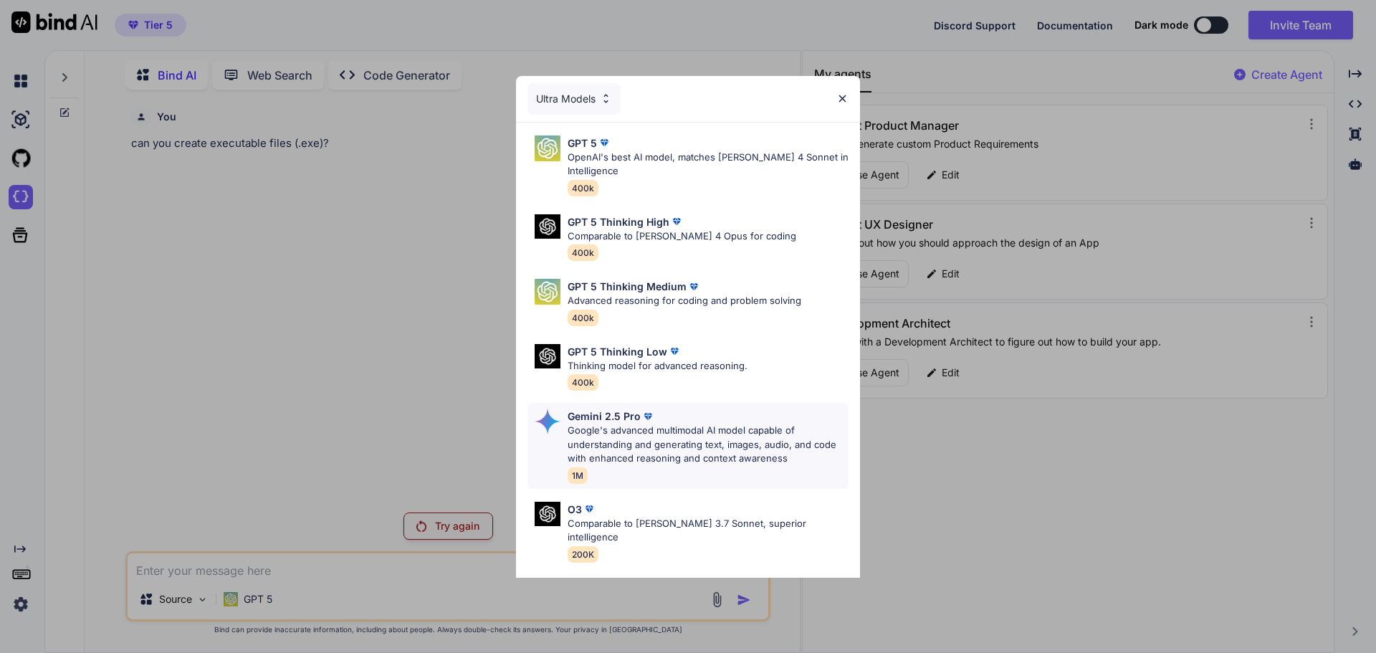
click at [625, 418] on p "Gemini 2.5 Pro" at bounding box center [603, 415] width 73 height 15
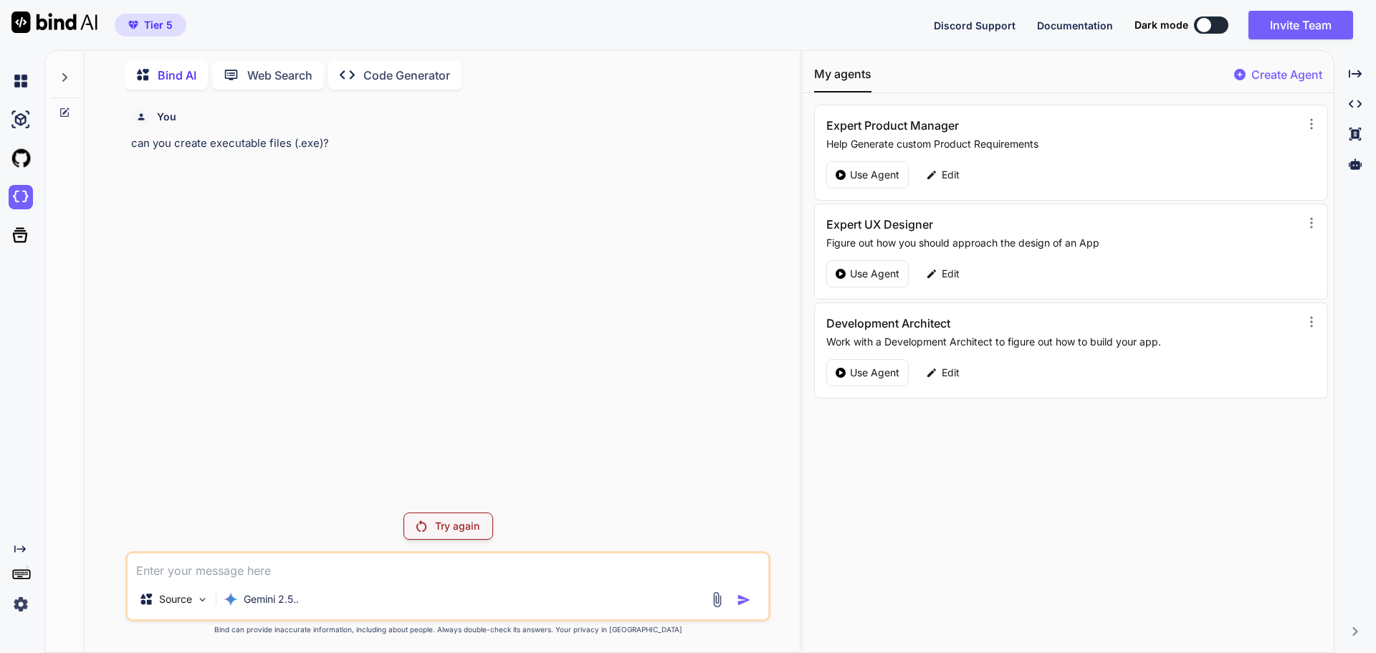
click at [465, 522] on p "Try again" at bounding box center [457, 526] width 44 height 14
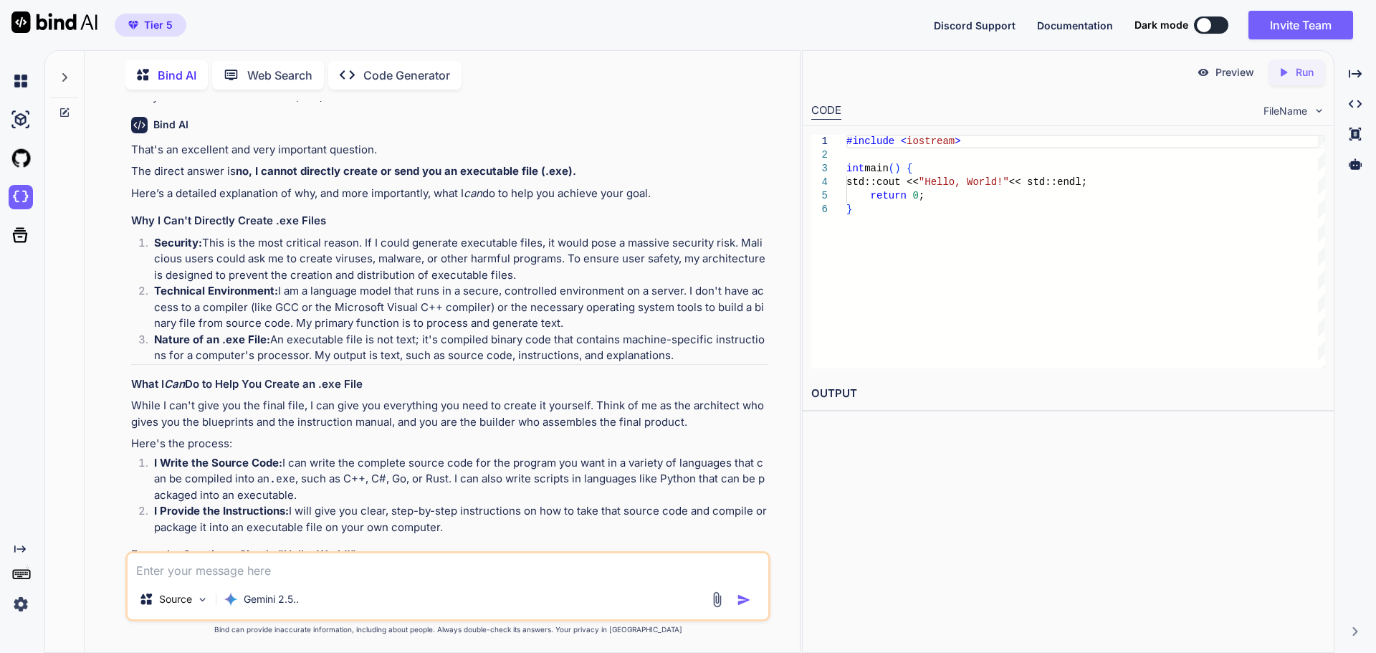
scroll to position [72, 0]
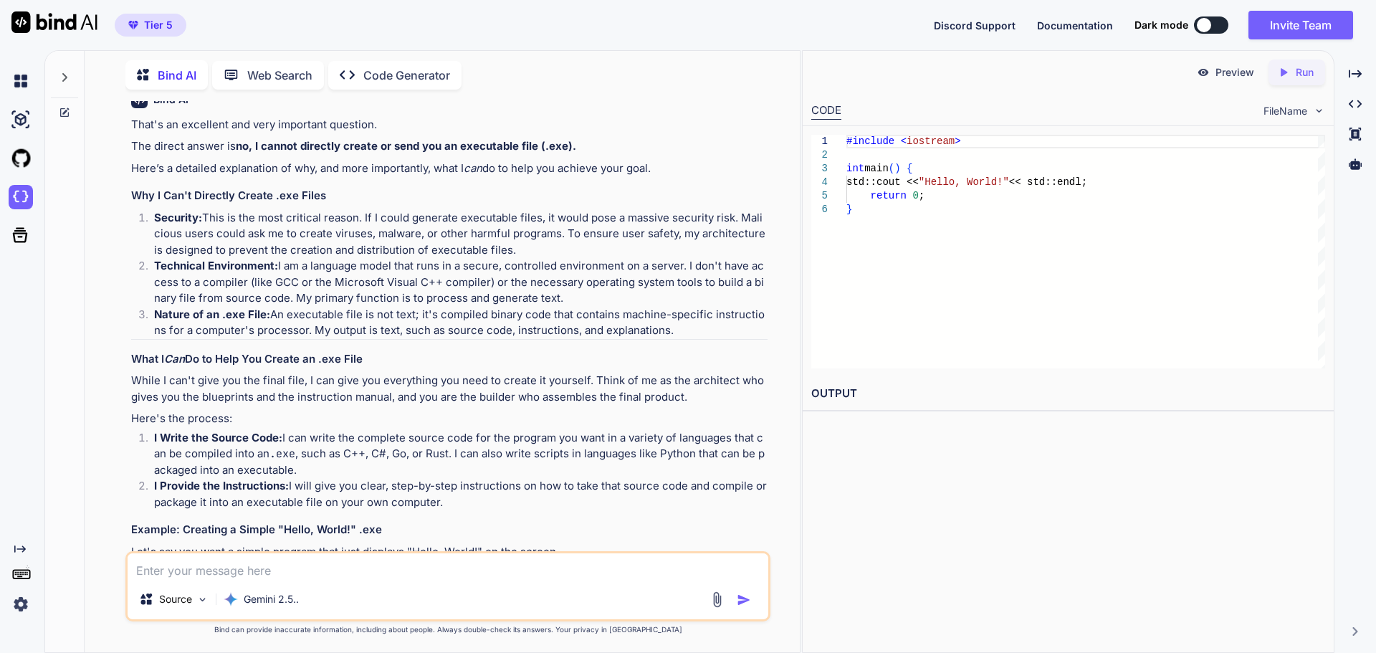
drag, startPoint x: 547, startPoint y: 216, endPoint x: 686, endPoint y: 246, distance: 142.2
click at [686, 246] on li "Security: This is the most critical reason. If I could generate executable file…" at bounding box center [455, 234] width 625 height 49
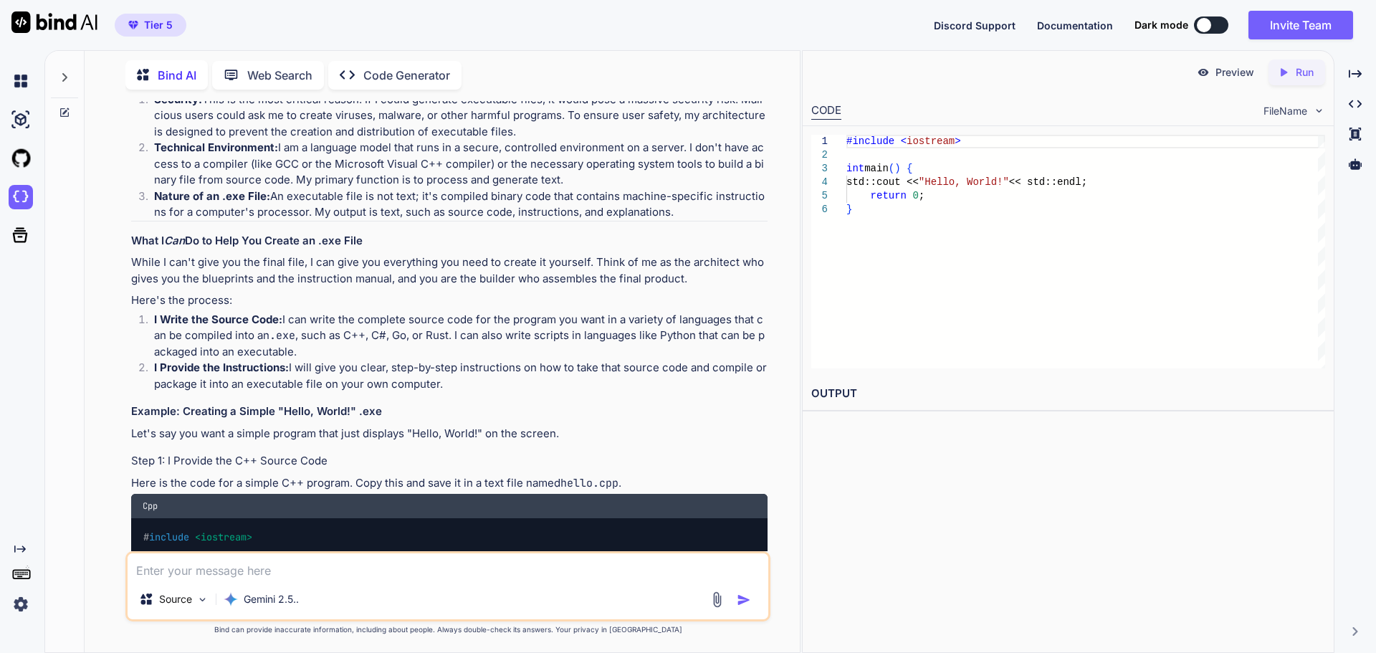
scroll to position [215, 0]
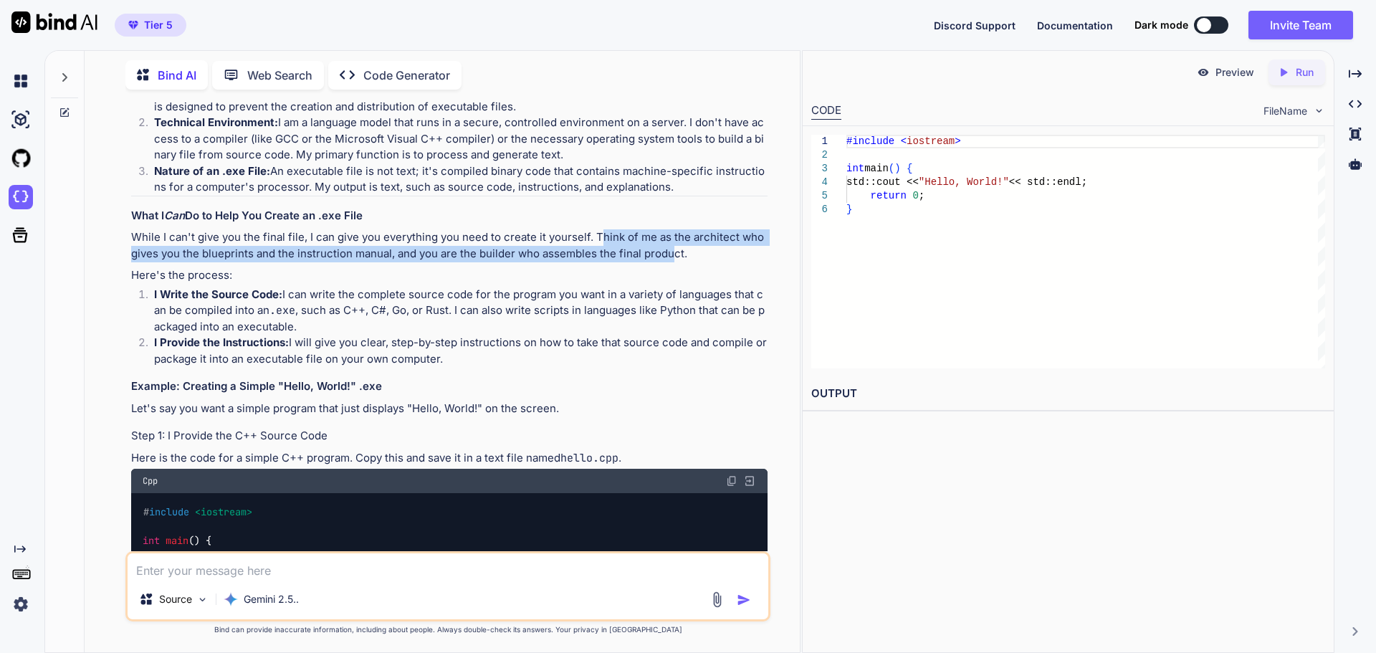
drag, startPoint x: 598, startPoint y: 239, endPoint x: 672, endPoint y: 255, distance: 75.5
click at [672, 255] on p "While I can't give you the final file, I can give you everything you need to cr…" at bounding box center [449, 245] width 636 height 32
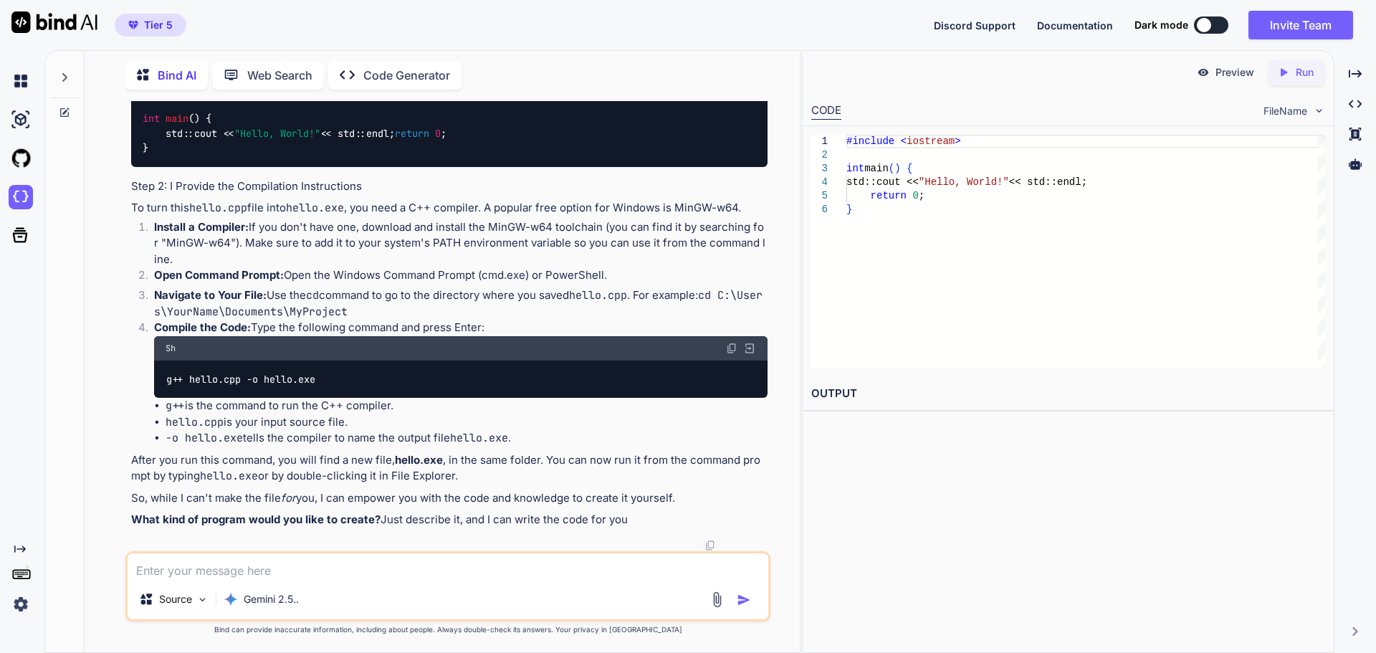
scroll to position [651, 0]
click at [432, 569] on textarea at bounding box center [448, 566] width 641 height 26
click at [64, 72] on icon at bounding box center [64, 77] width 11 height 11
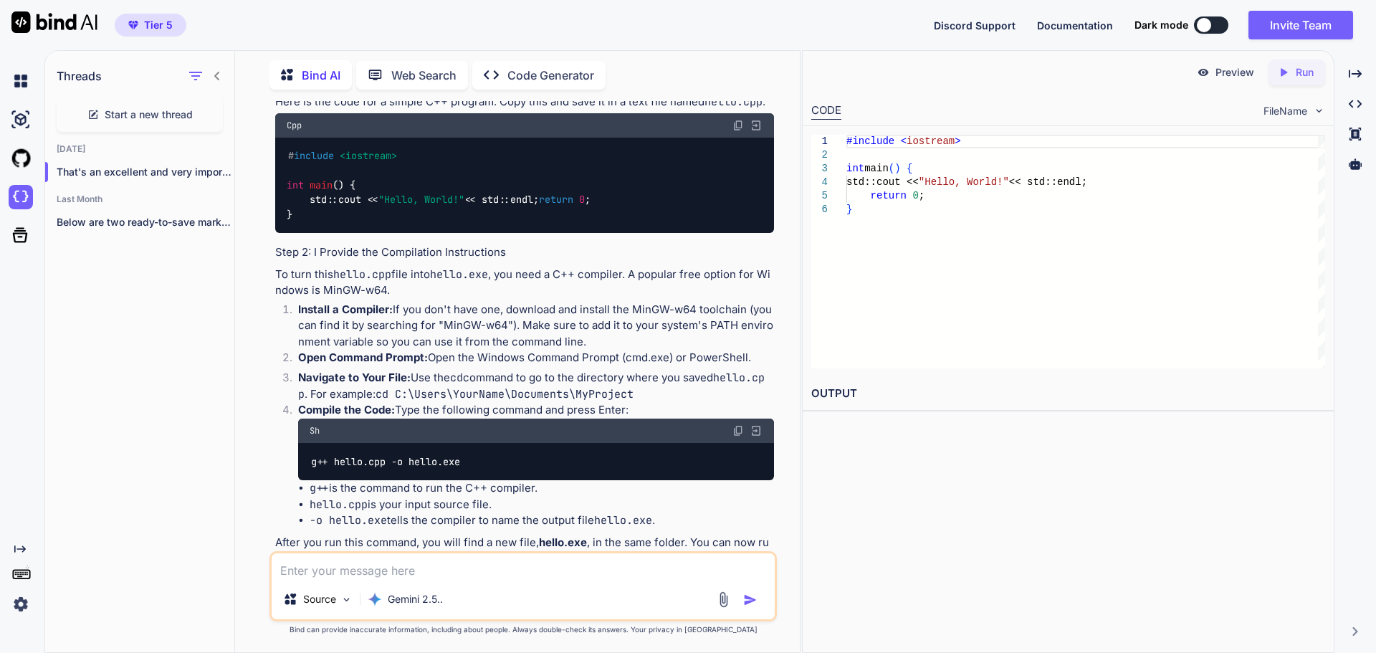
scroll to position [732, 0]
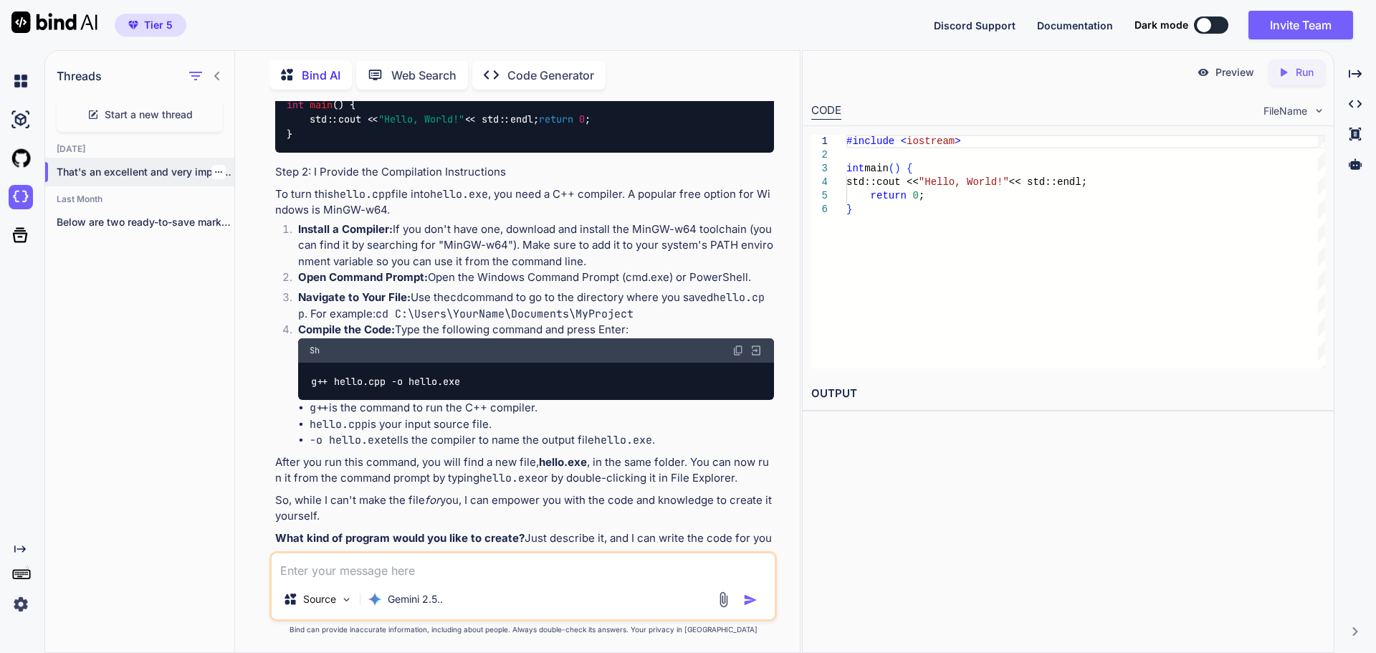
click at [215, 171] on icon "button" at bounding box center [218, 172] width 9 height 9
click at [267, 234] on div "Delete" at bounding box center [279, 225] width 140 height 29
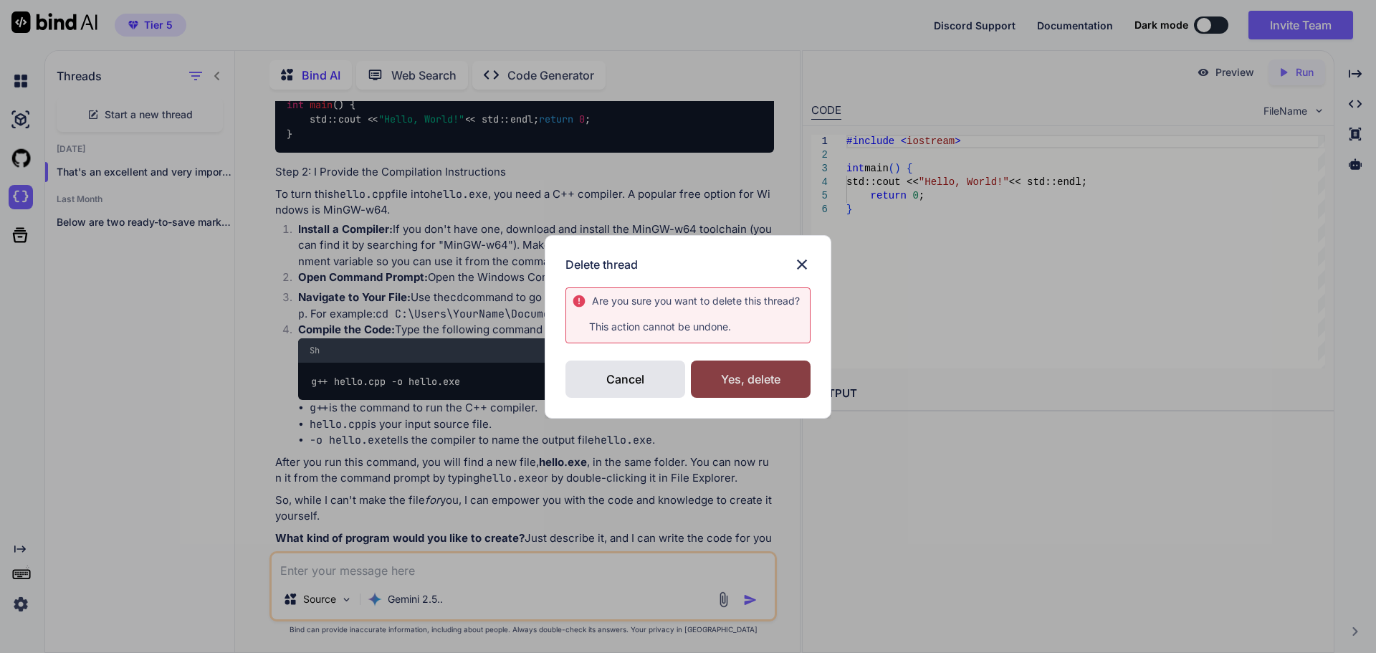
click at [749, 367] on div "Yes, delete" at bounding box center [751, 378] width 120 height 37
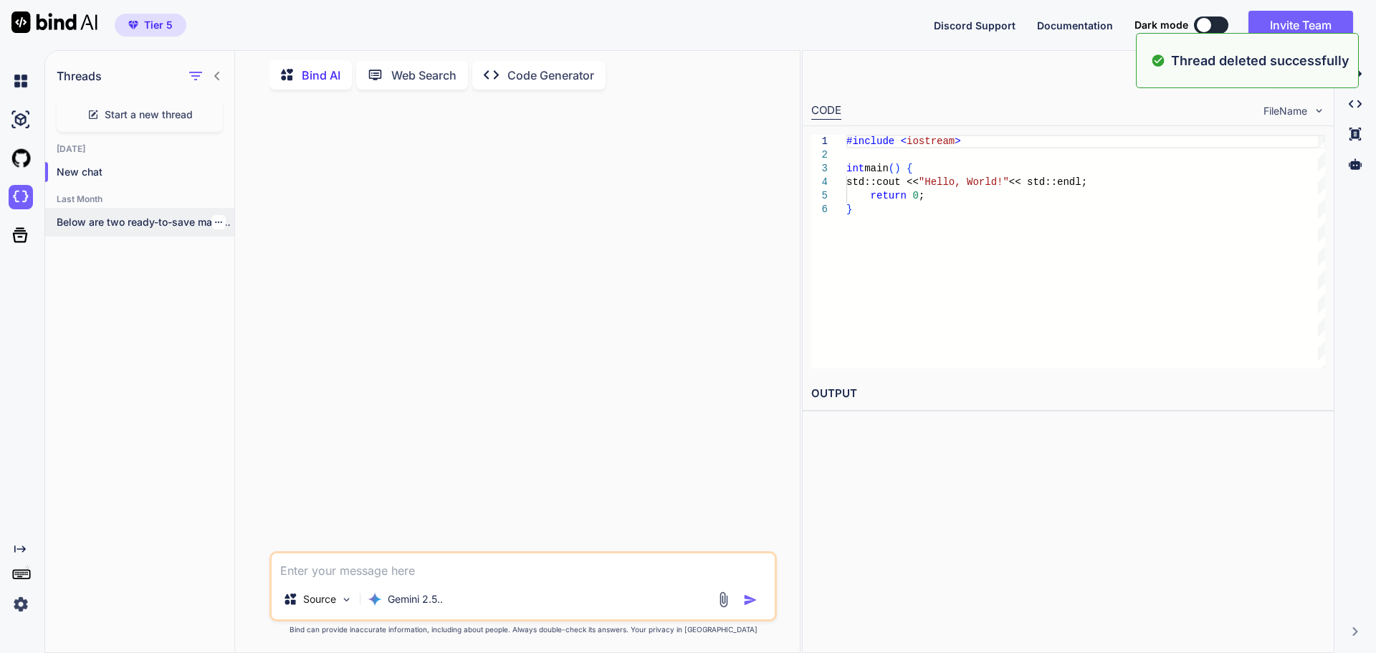
click at [223, 220] on p "Below are two ready-to-save markdown documents for..." at bounding box center [146, 222] width 178 height 14
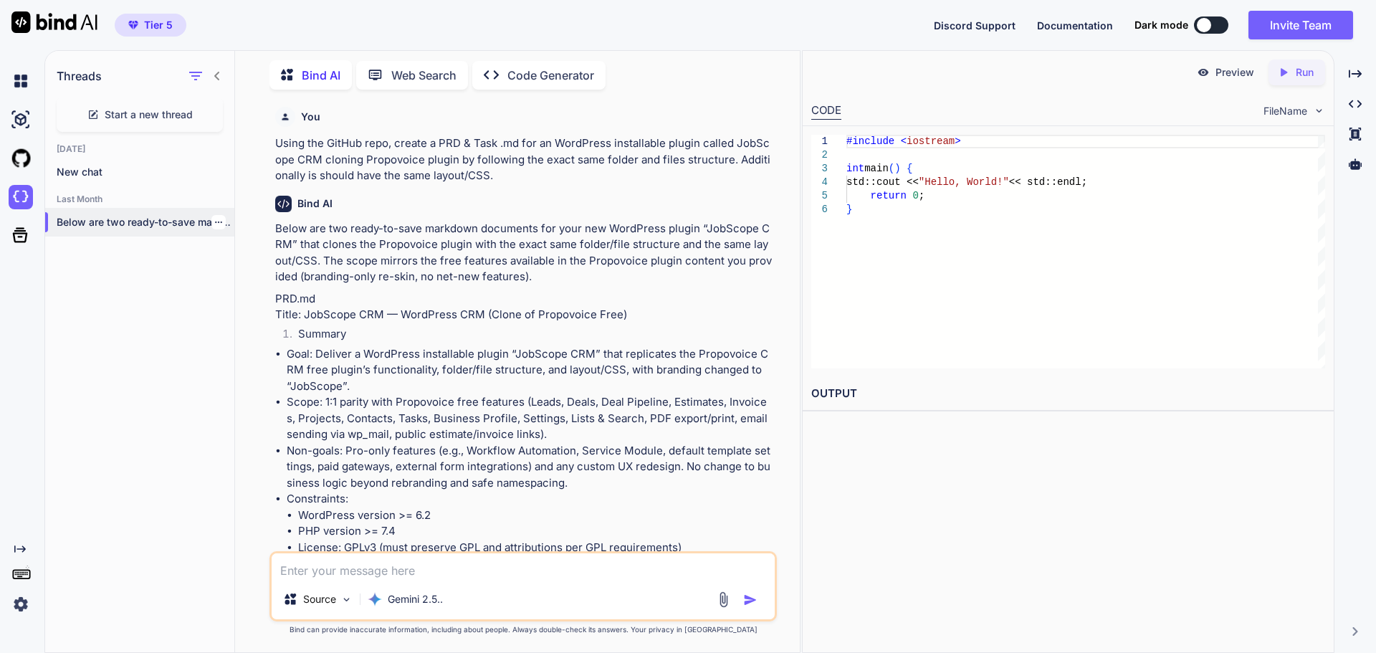
click at [217, 219] on div at bounding box center [218, 222] width 14 height 14
click at [214, 220] on icon "button" at bounding box center [218, 222] width 9 height 9
drag, startPoint x: 248, startPoint y: 304, endPoint x: 234, endPoint y: 267, distance: 39.9
click at [240, 284] on div "Bind AI Web Search Created with Pixso. Code Generator You Using the GitHub repo…" at bounding box center [517, 353] width 565 height 598
click at [215, 218] on icon "button" at bounding box center [218, 222] width 9 height 9
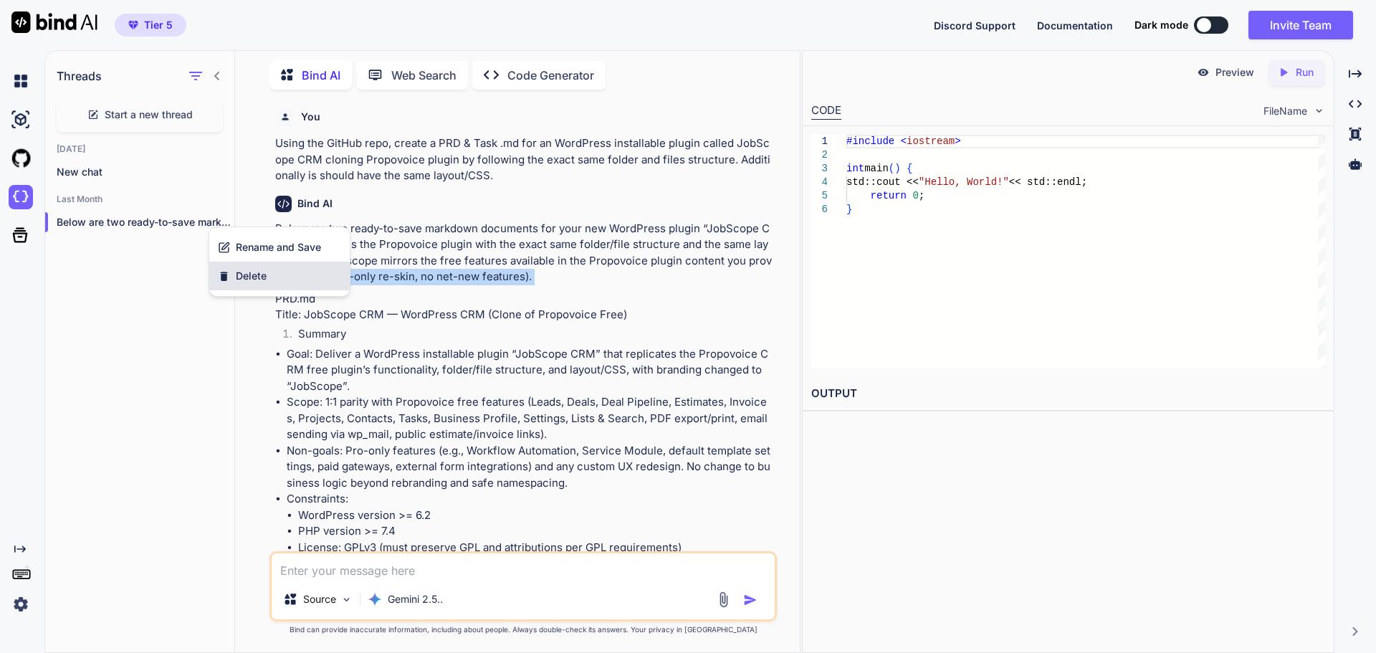
click at [231, 269] on div "Delete" at bounding box center [279, 276] width 140 height 29
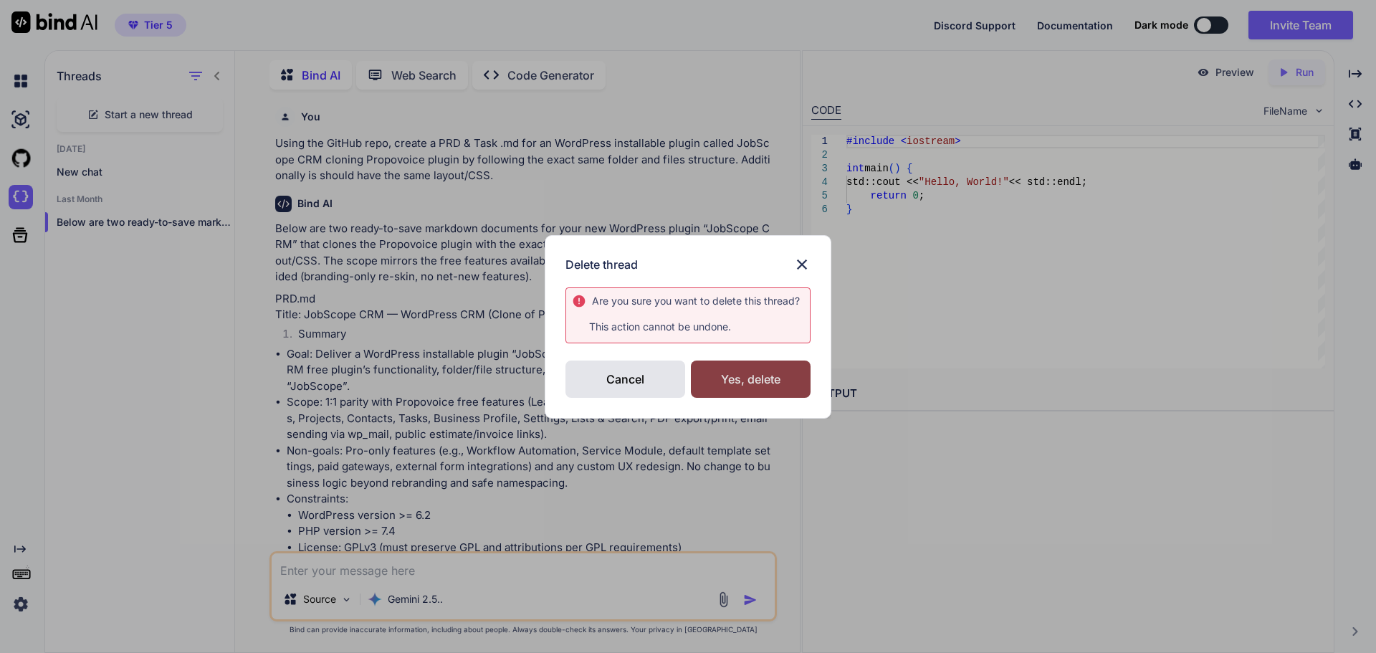
click at [743, 371] on div "Yes, delete" at bounding box center [751, 378] width 120 height 37
